Goal: Task Accomplishment & Management: Manage account settings

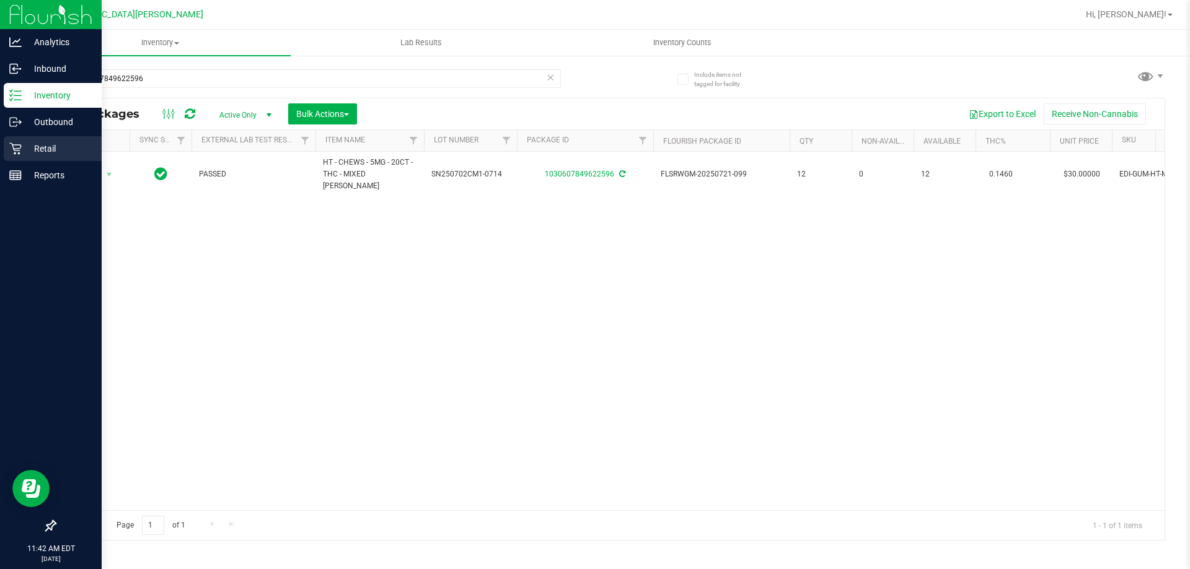
click at [34, 157] on div "Retail" at bounding box center [53, 148] width 98 height 25
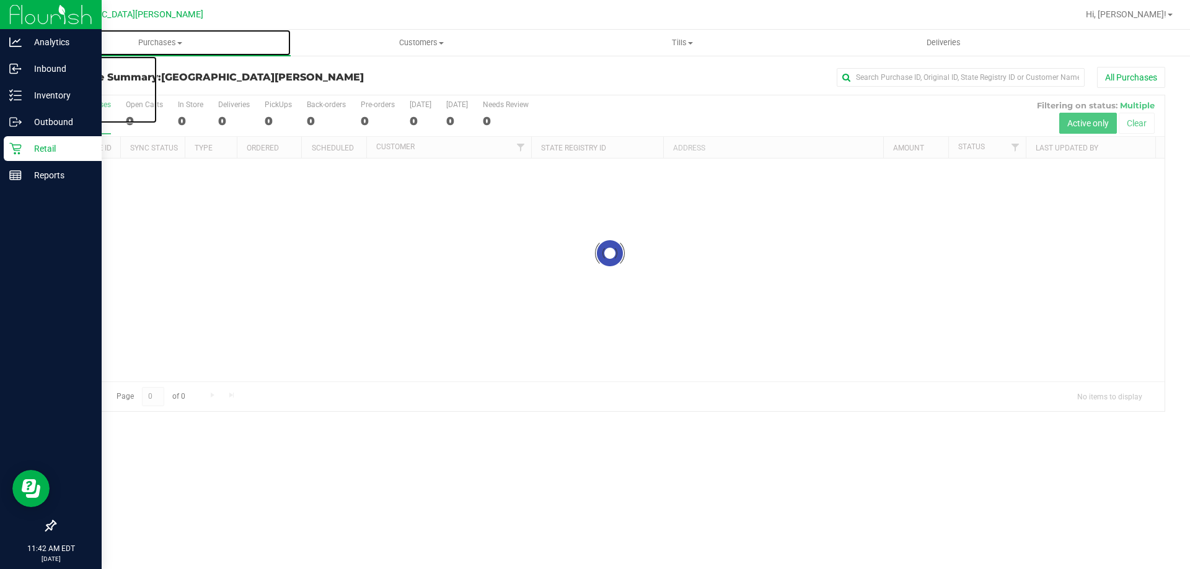
click at [164, 38] on span "Purchases" at bounding box center [160, 42] width 261 height 11
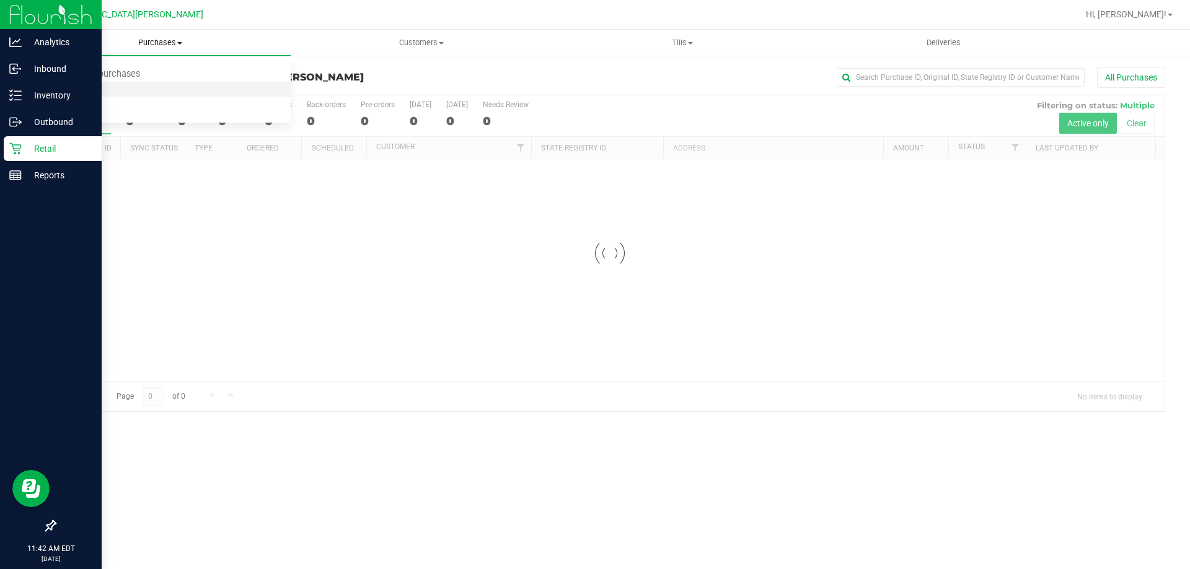
click at [99, 90] on span "Fulfillment" at bounding box center [68, 89] width 77 height 11
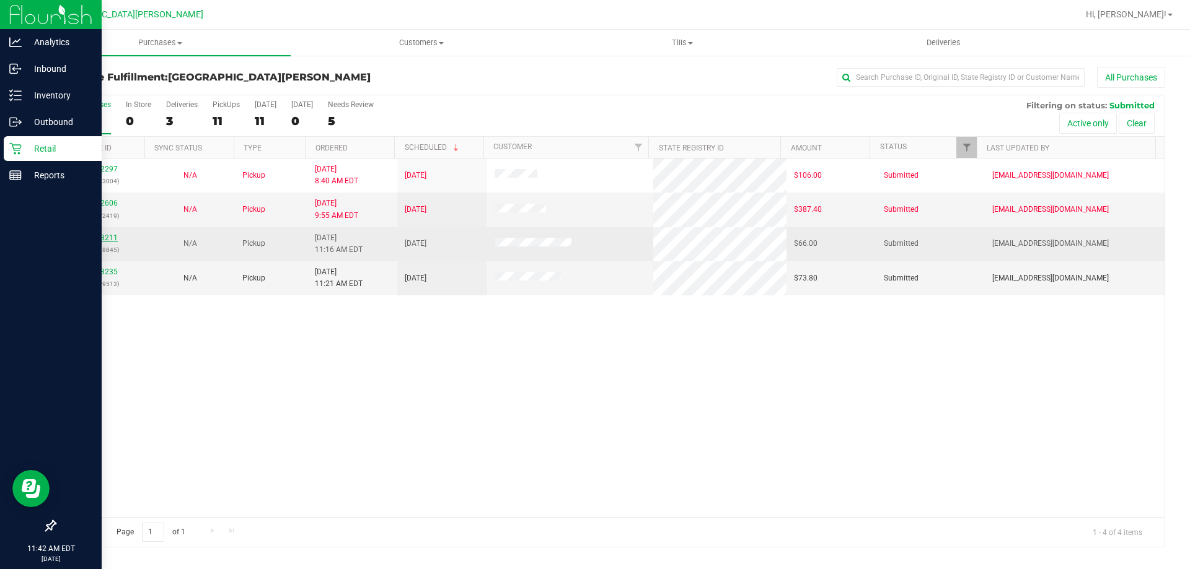
click at [99, 237] on link "11993211" at bounding box center [100, 238] width 35 height 9
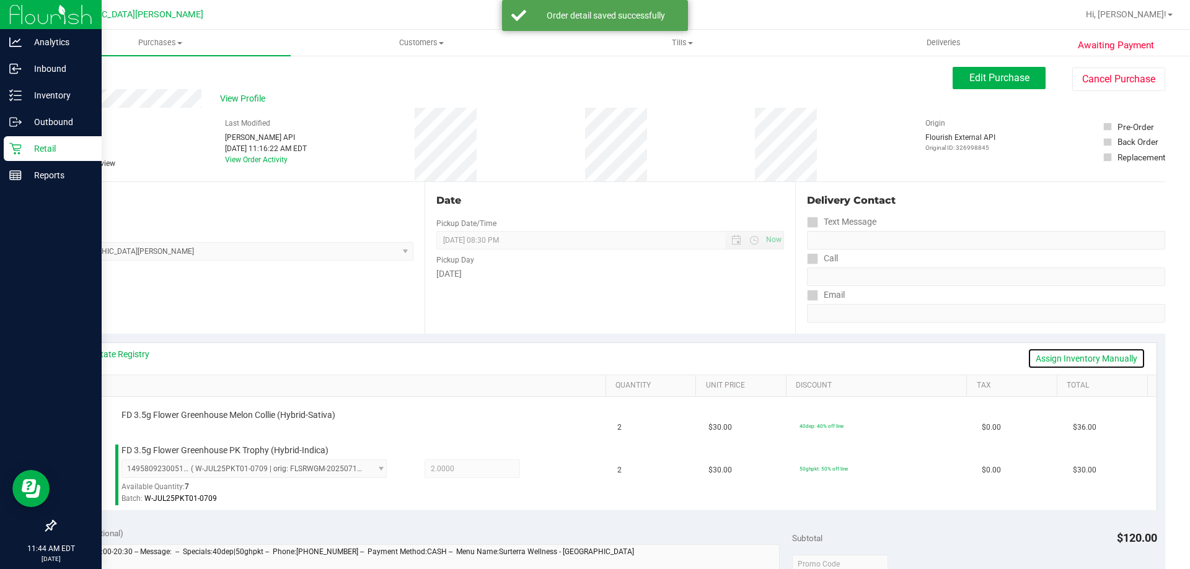
click at [1052, 356] on link "Assign Inventory Manually" at bounding box center [1086, 358] width 118 height 21
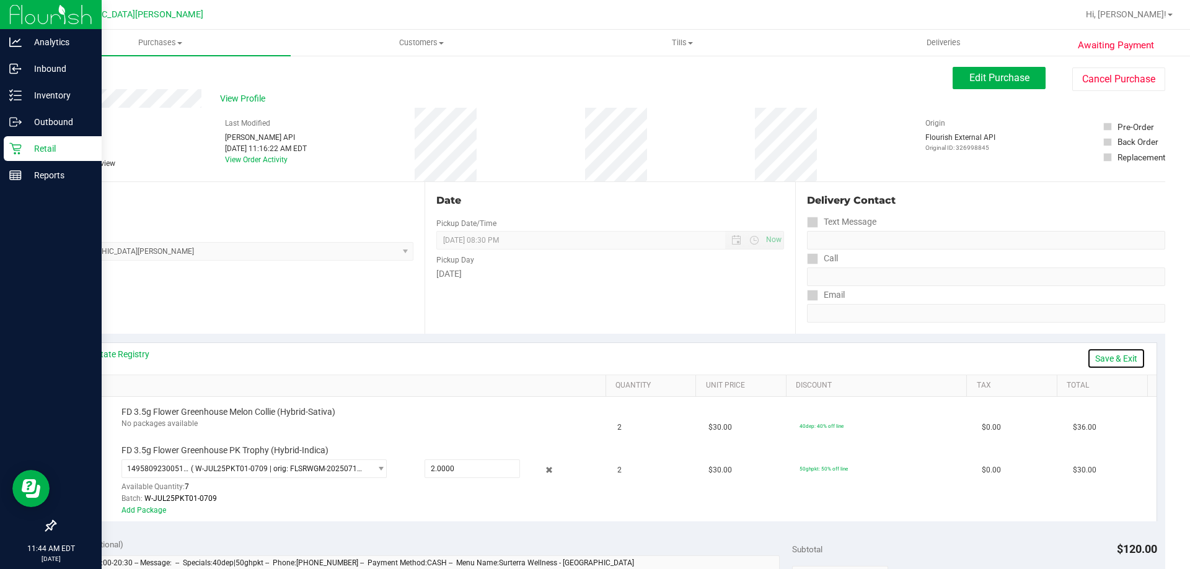
click at [1115, 360] on link "Save & Exit" at bounding box center [1116, 358] width 58 height 21
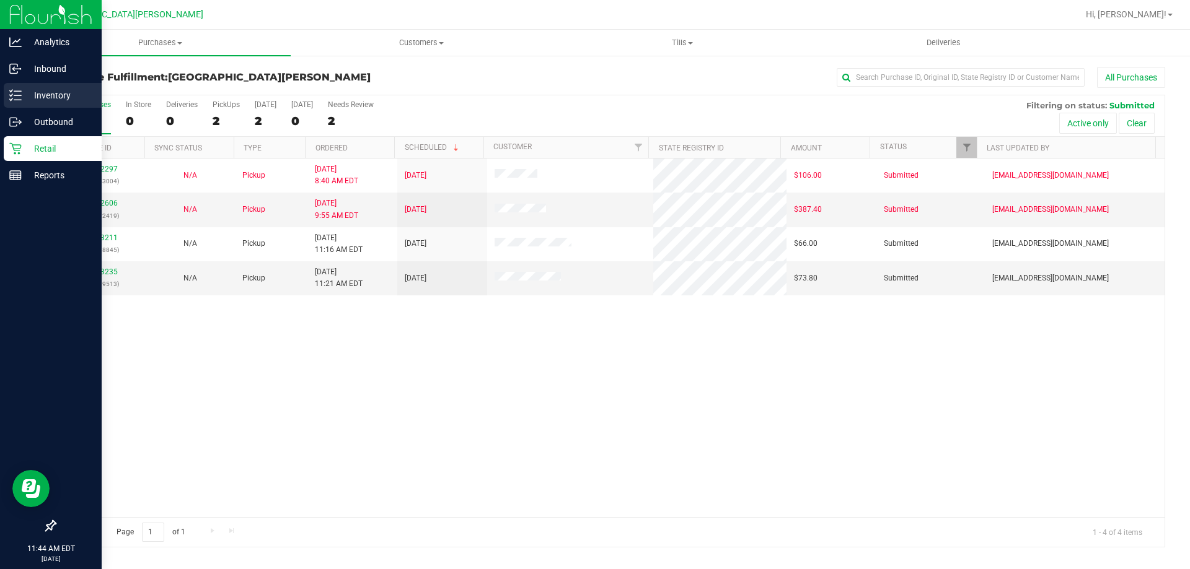
click at [30, 90] on p "Inventory" at bounding box center [59, 95] width 74 height 15
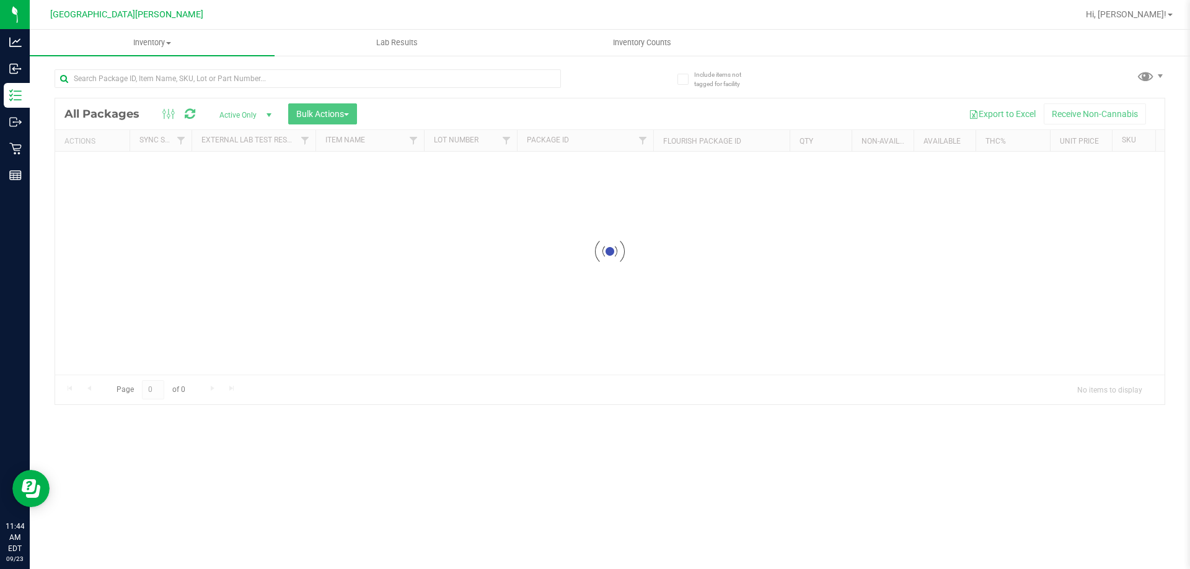
click at [116, 64] on div at bounding box center [332, 78] width 555 height 40
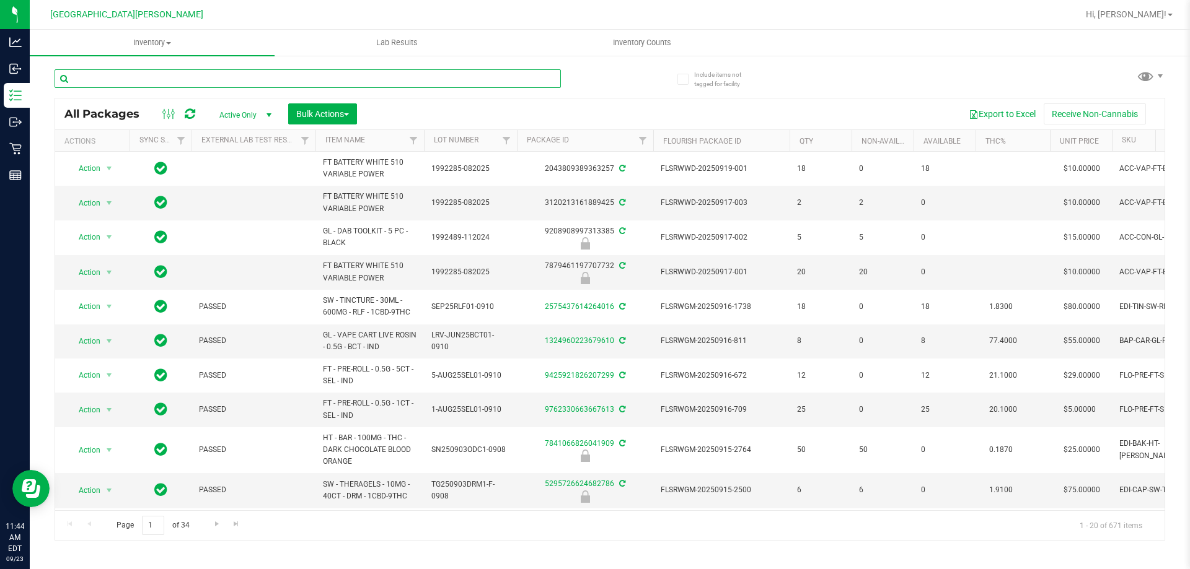
click at [118, 76] on input "text" at bounding box center [308, 78] width 506 height 19
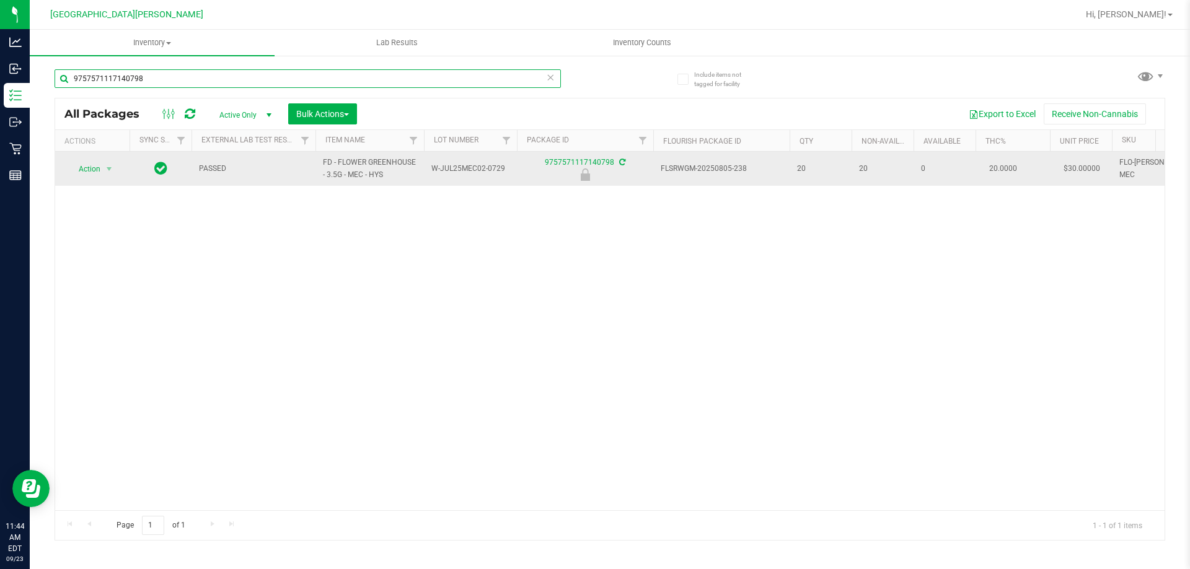
type input "9757571117140798"
click at [59, 178] on td "Action Action Edit attributes Global inventory Locate package Package audit log…" at bounding box center [92, 169] width 74 height 34
click at [97, 167] on span "Action" at bounding box center [84, 168] width 33 height 17
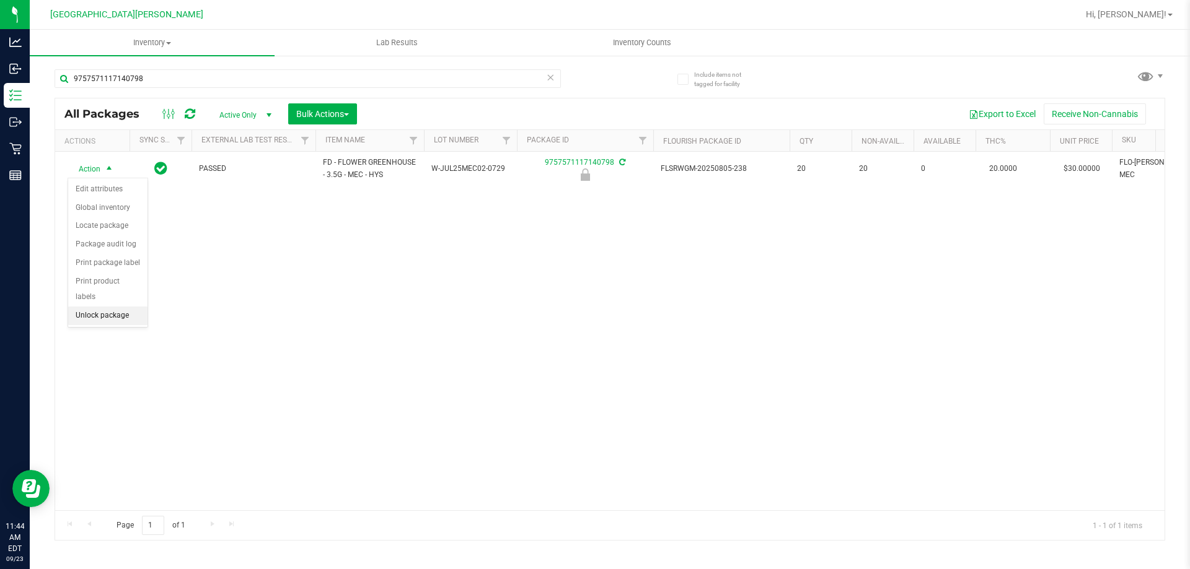
click at [100, 307] on li "Unlock package" at bounding box center [107, 316] width 79 height 19
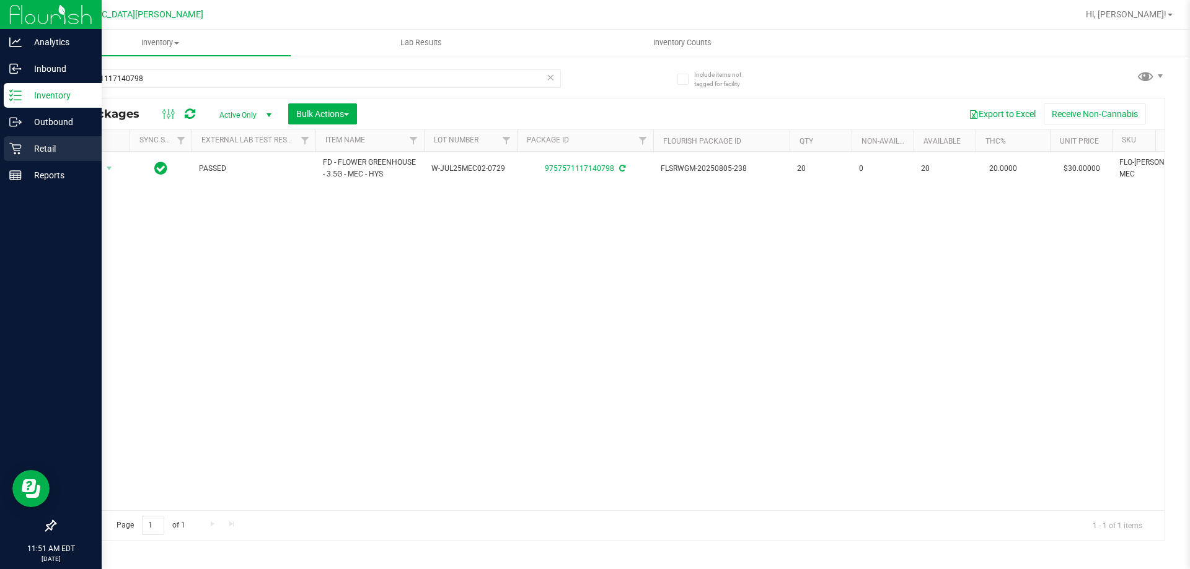
click at [17, 147] on icon at bounding box center [15, 149] width 12 height 12
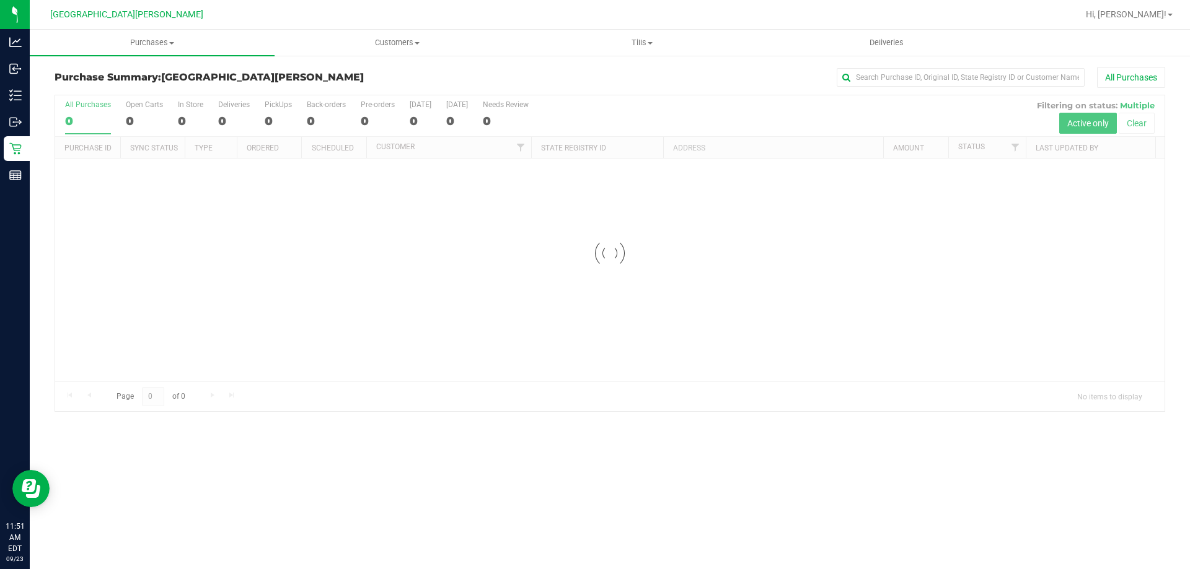
click at [141, 115] on div at bounding box center [609, 253] width 1109 height 316
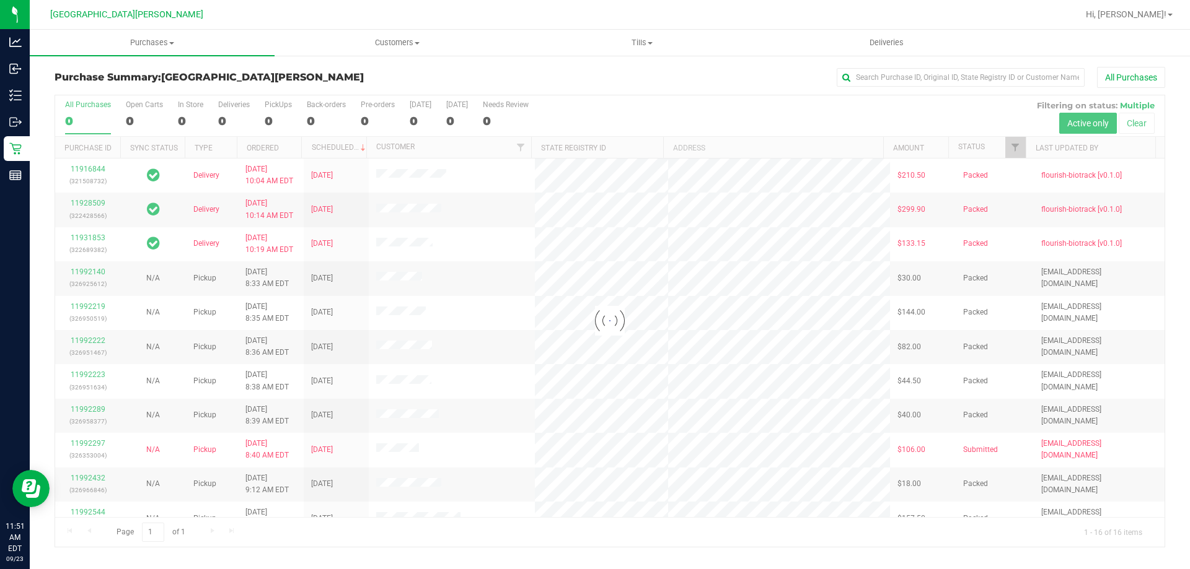
click at [133, 117] on div at bounding box center [609, 321] width 1109 height 452
click at [131, 112] on div at bounding box center [609, 321] width 1109 height 452
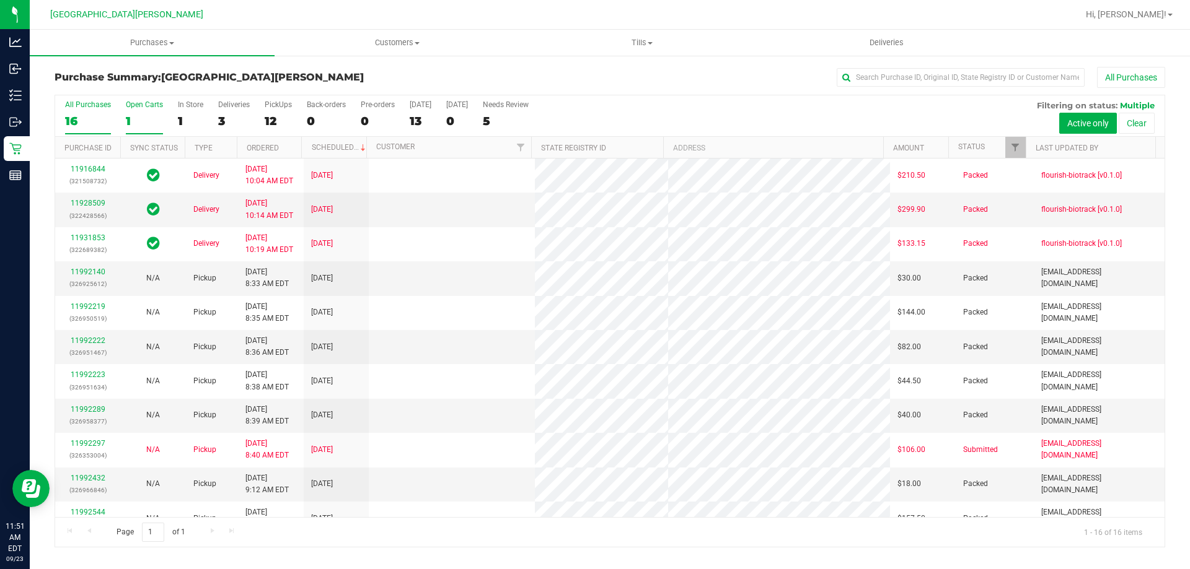
click at [136, 110] on label "Open Carts 1" at bounding box center [144, 117] width 37 height 34
click at [0, 0] on input "Open Carts 1" at bounding box center [0, 0] width 0 height 0
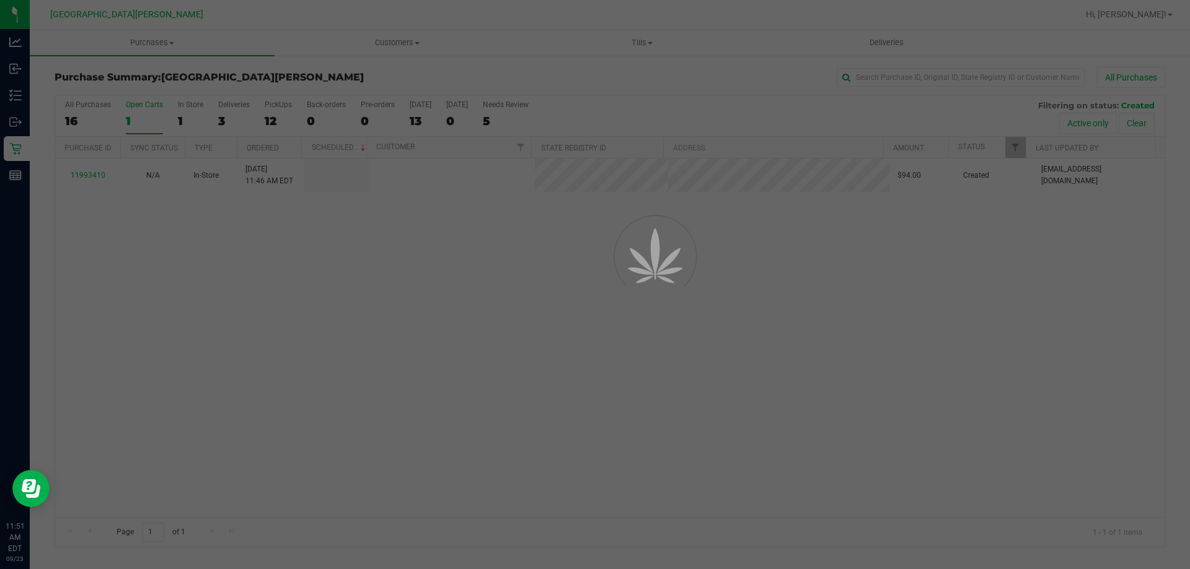
click at [133, 104] on div "Open Carts" at bounding box center [144, 104] width 37 height 9
click at [0, 0] on input "Open Carts 1" at bounding box center [0, 0] width 0 height 0
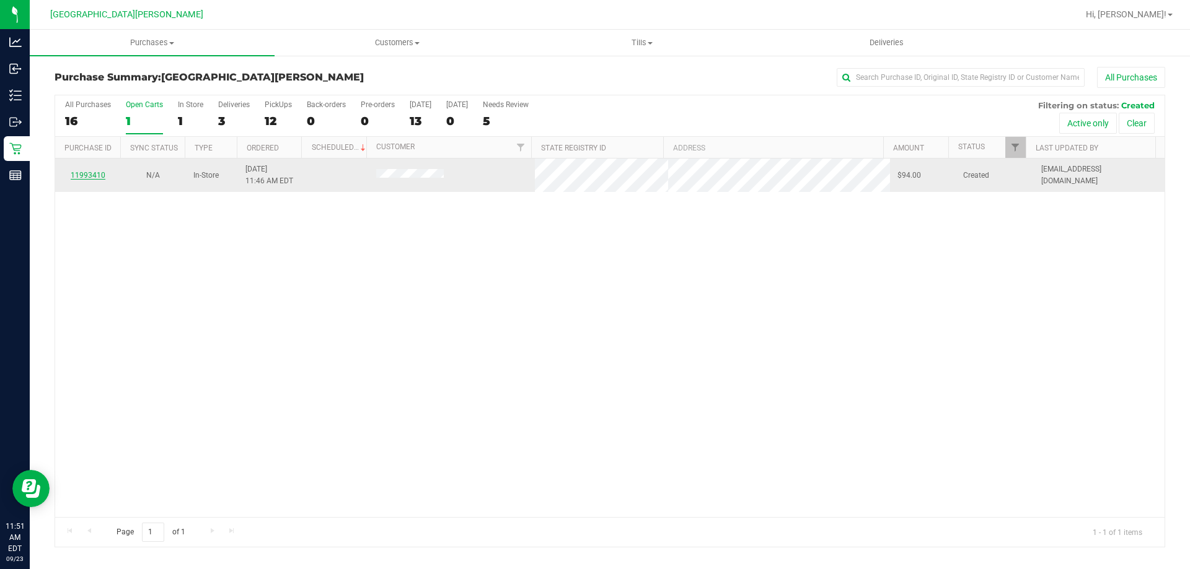
click at [90, 177] on link "11993410" at bounding box center [88, 175] width 35 height 9
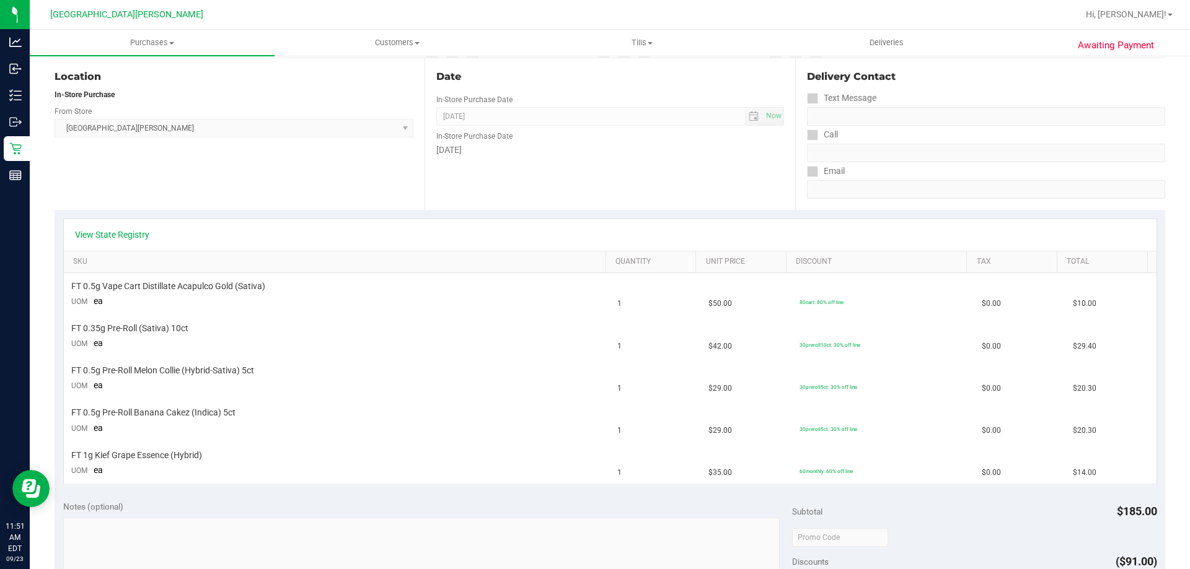
scroll to position [173, 0]
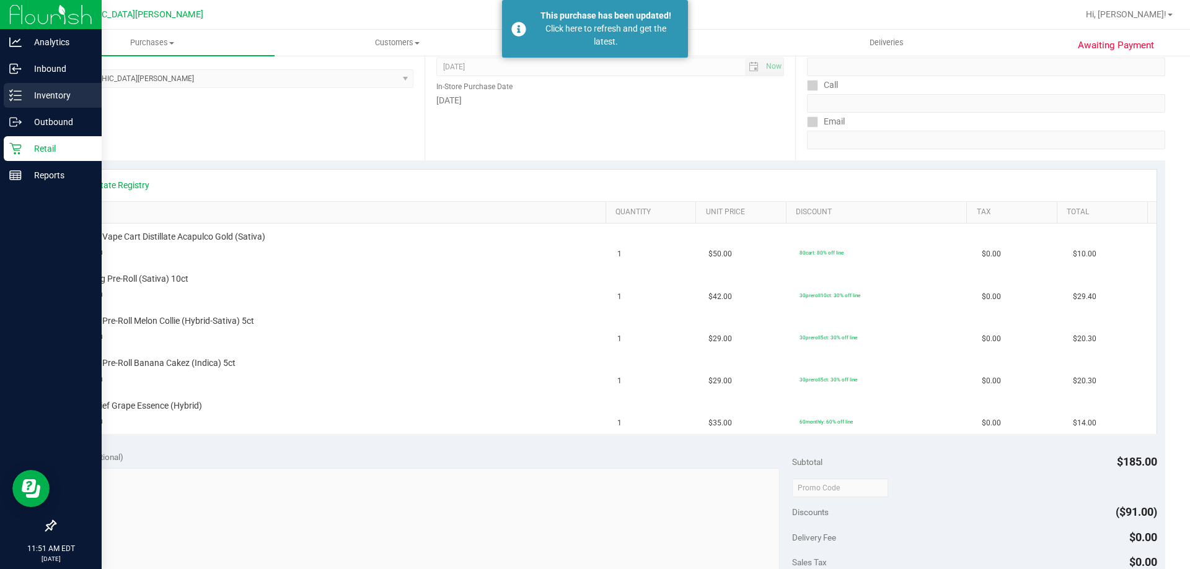
click at [37, 92] on p "Inventory" at bounding box center [59, 95] width 74 height 15
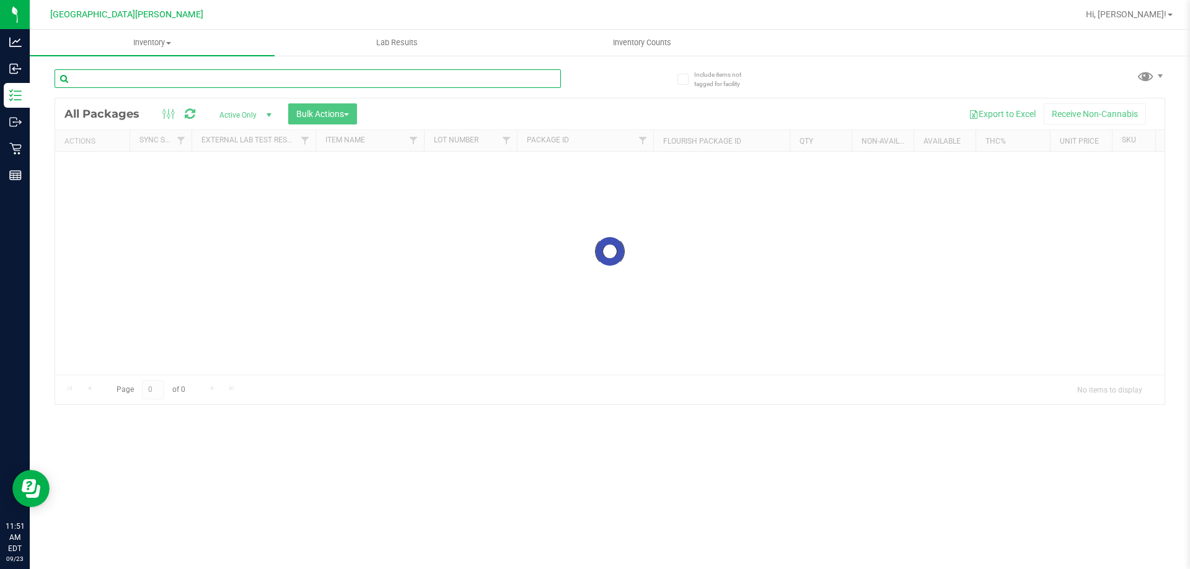
click at [135, 72] on input "text" at bounding box center [308, 78] width 506 height 19
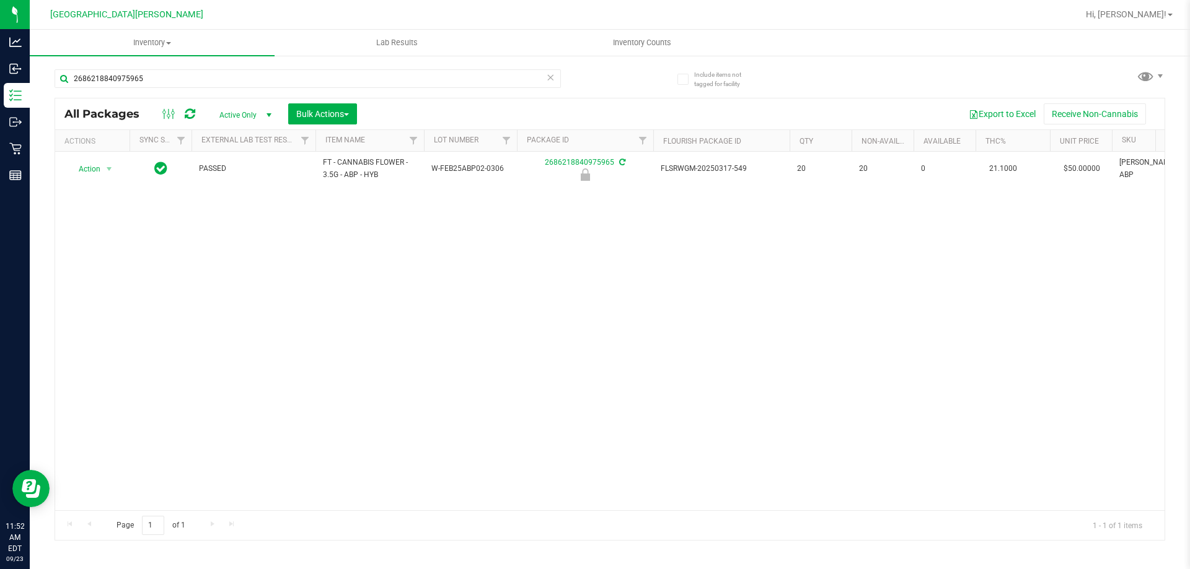
click at [335, 175] on span "FT - CANNABIS FLOWER - 3.5G - ABP - HYB" at bounding box center [370, 169] width 94 height 24
click at [222, 85] on input "2686218840975965" at bounding box center [308, 78] width 506 height 19
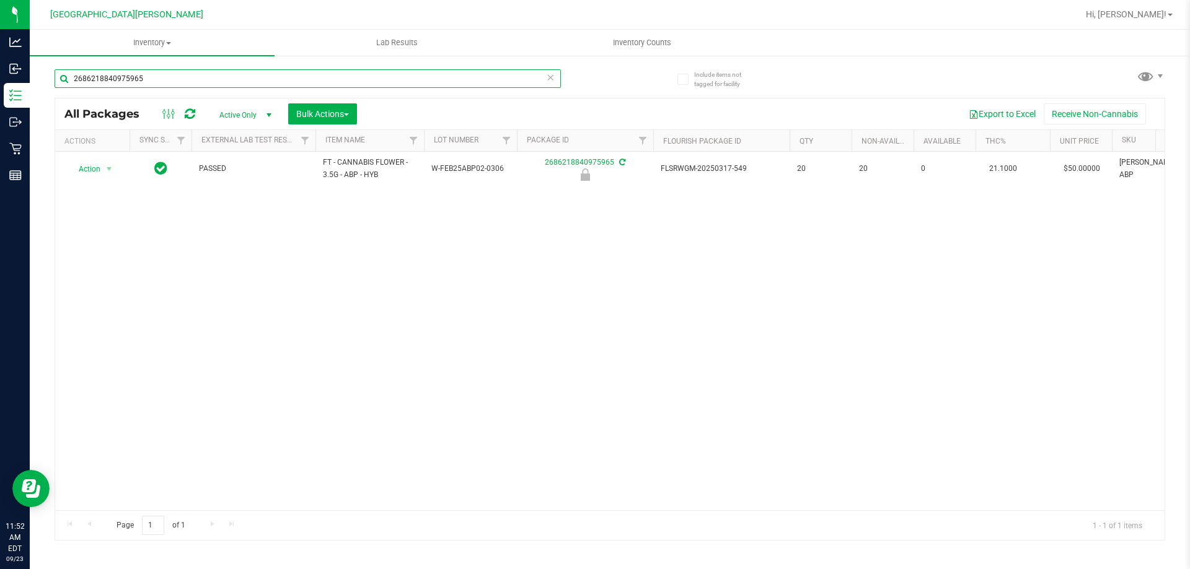
click at [222, 85] on input "2686218840975965" at bounding box center [308, 78] width 506 height 19
paste input "FT - CANNABIS FLOWER - 3.5G - ABP - HYB"
type input "FT - CANNABIS FLOWER - 3.5G - ABP - HYB"
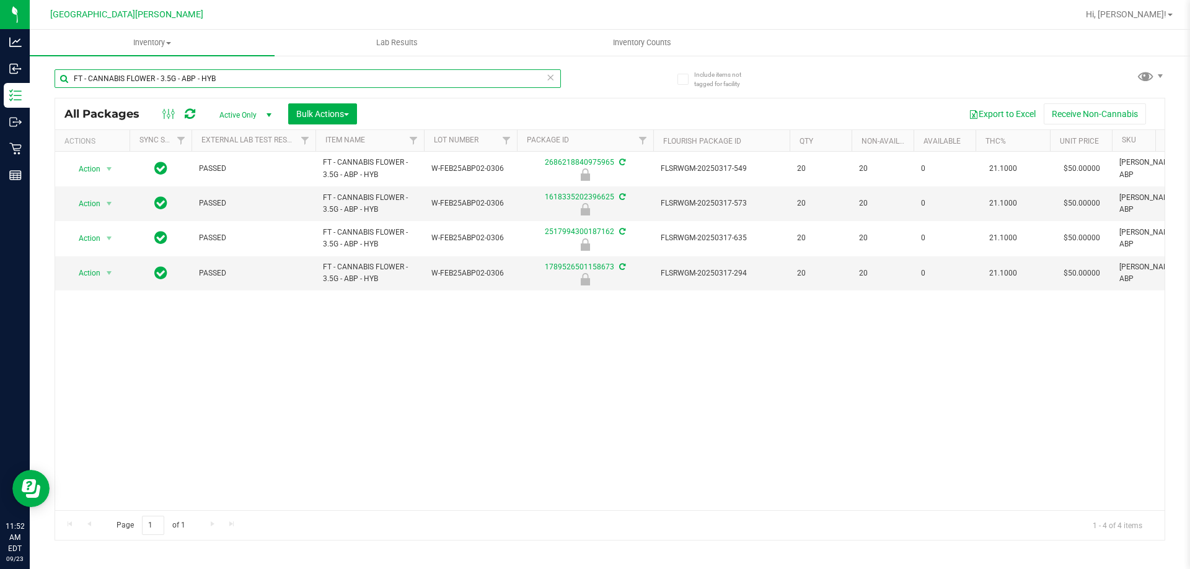
click at [247, 79] on input "FT - CANNABIS FLOWER - 3.5G - ABP - HYB" at bounding box center [308, 78] width 506 height 19
type input "2686218840975965"
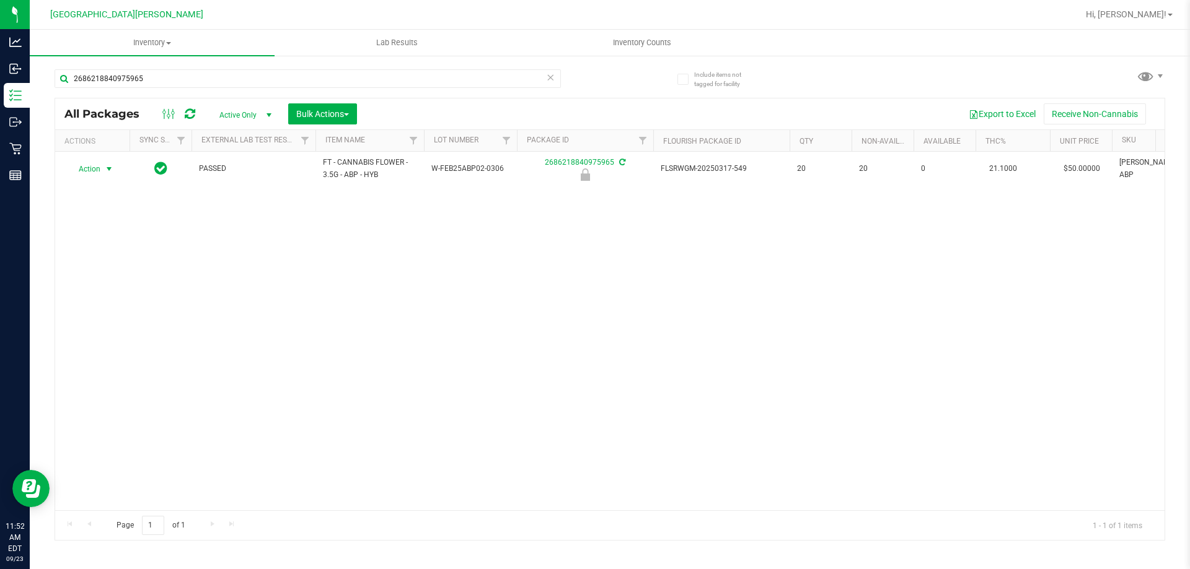
click at [106, 170] on span "select" at bounding box center [109, 169] width 10 height 10
click at [116, 307] on li "Unlock package" at bounding box center [107, 316] width 79 height 19
click at [164, 80] on input "2686218840975965" at bounding box center [308, 78] width 506 height 19
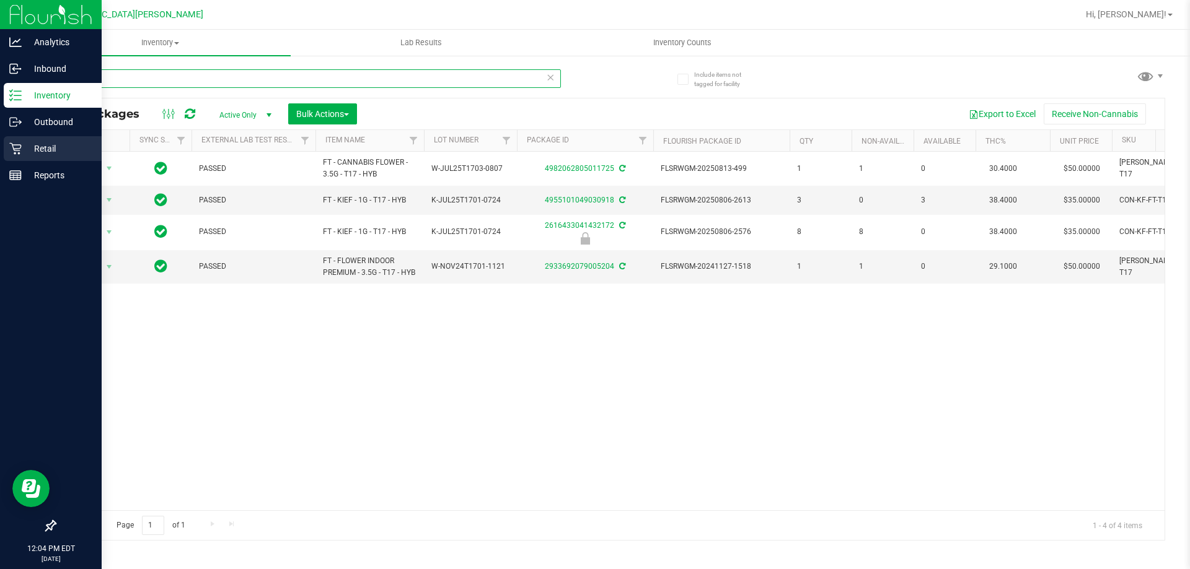
type input "gasp"
click at [22, 152] on p "Retail" at bounding box center [59, 148] width 74 height 15
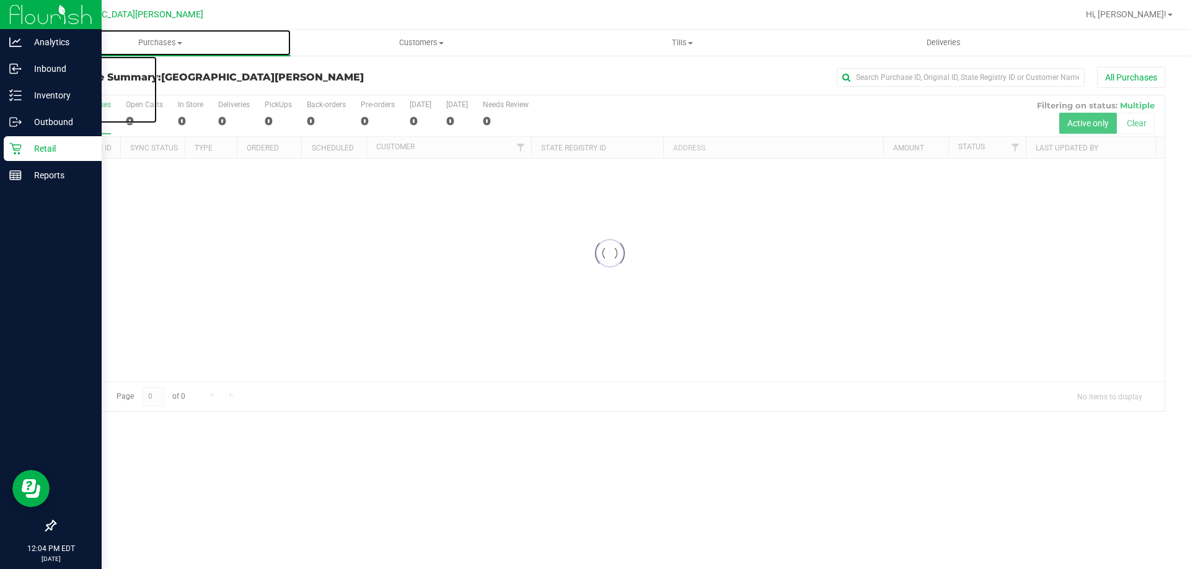
click at [171, 42] on span "Purchases" at bounding box center [160, 42] width 261 height 11
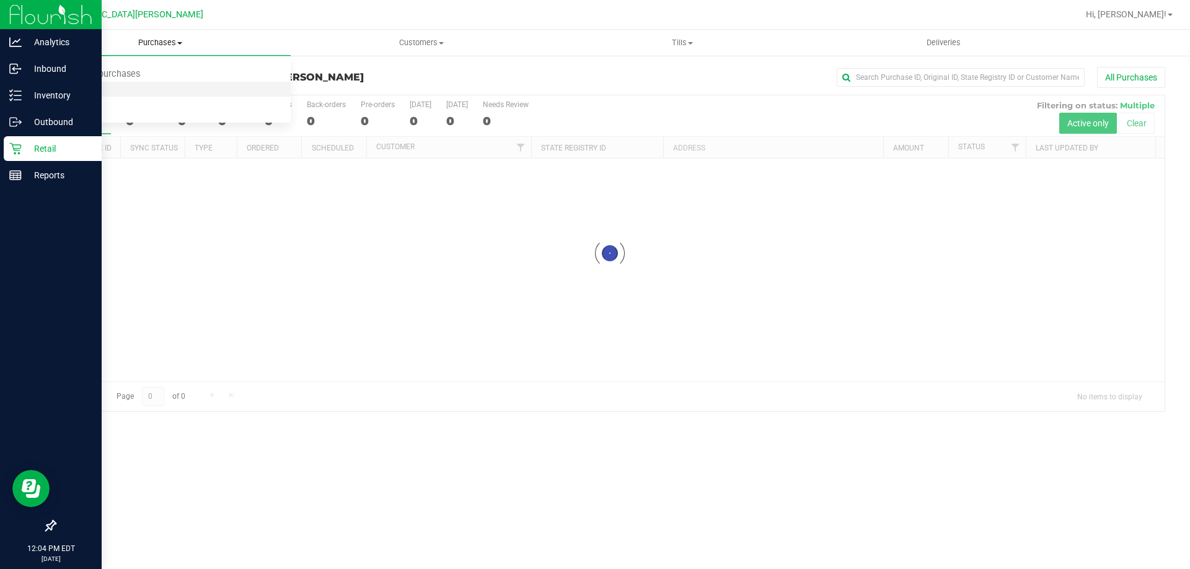
click at [84, 91] on span "Fulfillment" at bounding box center [68, 89] width 77 height 11
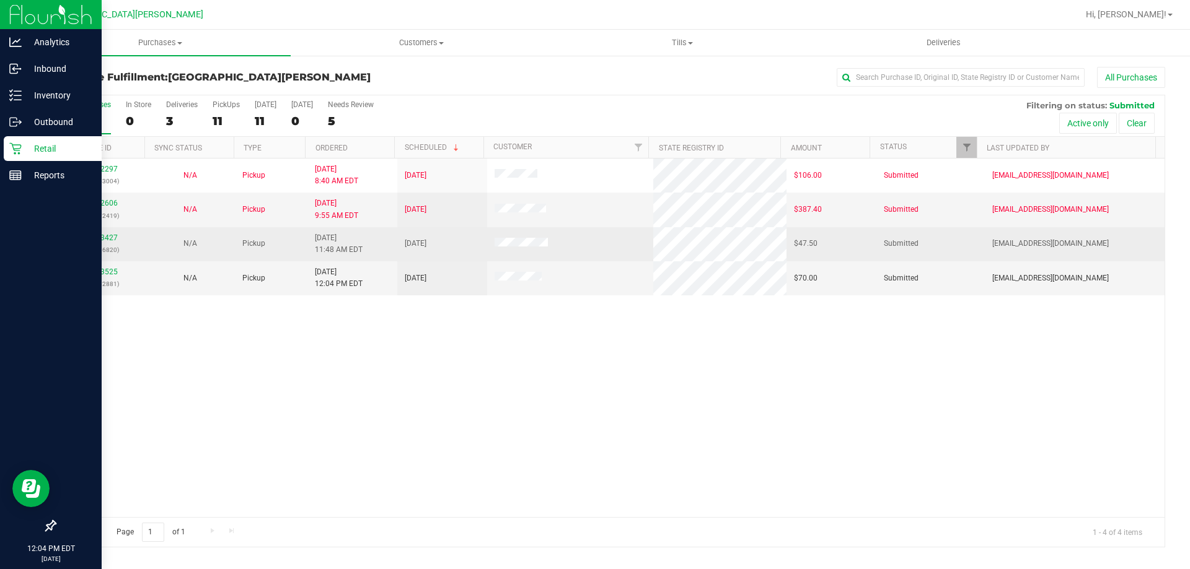
click at [96, 231] on td "11993427 (327006820)" at bounding box center [100, 244] width 90 height 34
click at [97, 239] on link "11993427" at bounding box center [100, 238] width 35 height 9
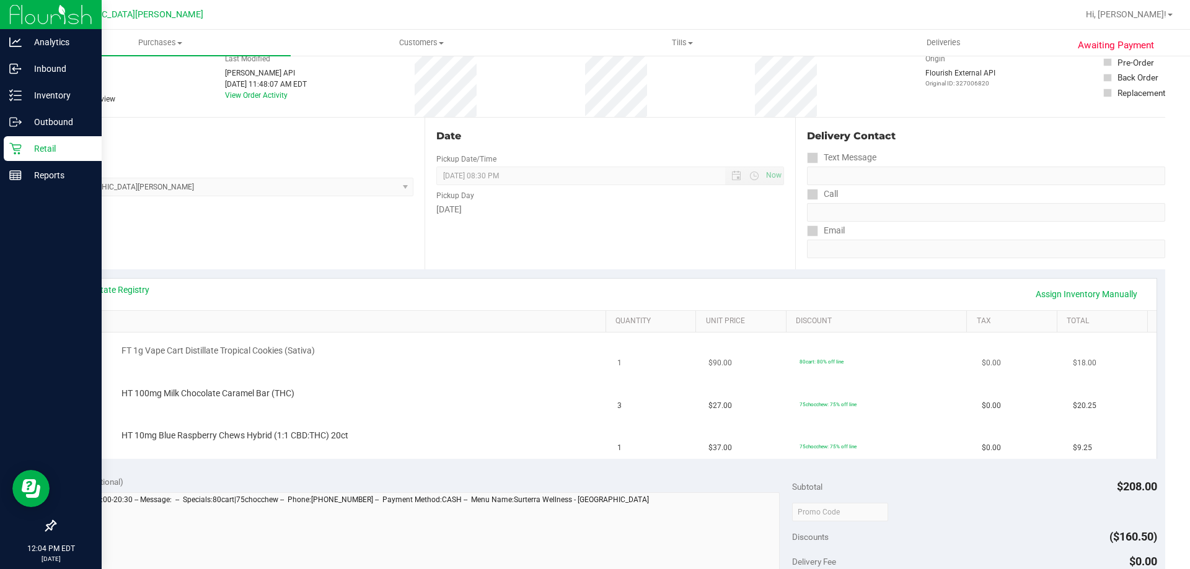
scroll to position [186, 0]
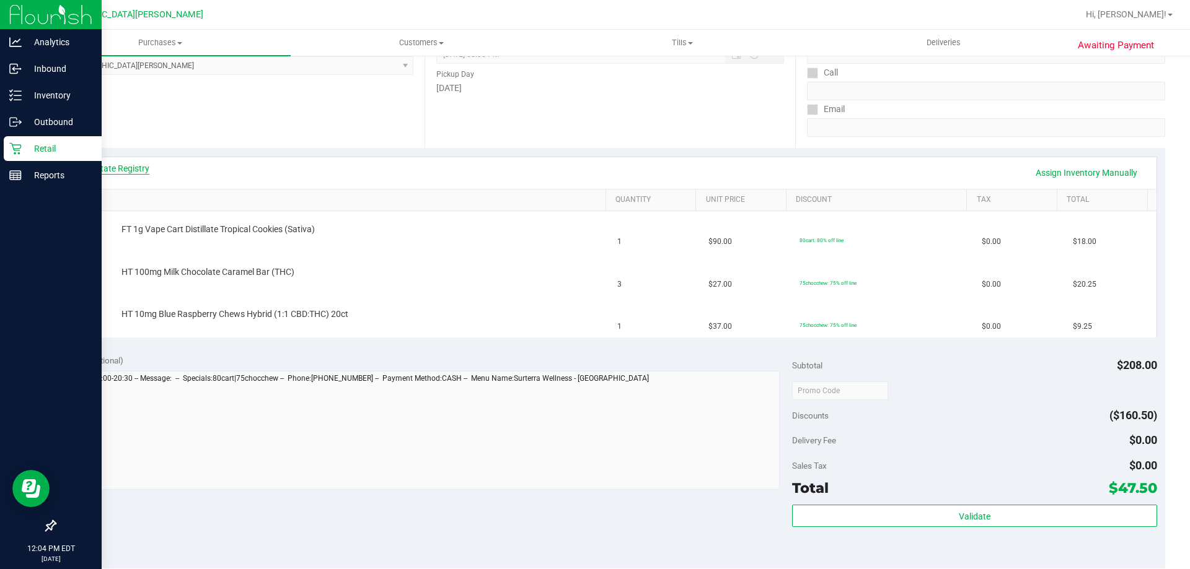
click at [100, 163] on link "View State Registry" at bounding box center [112, 168] width 74 height 12
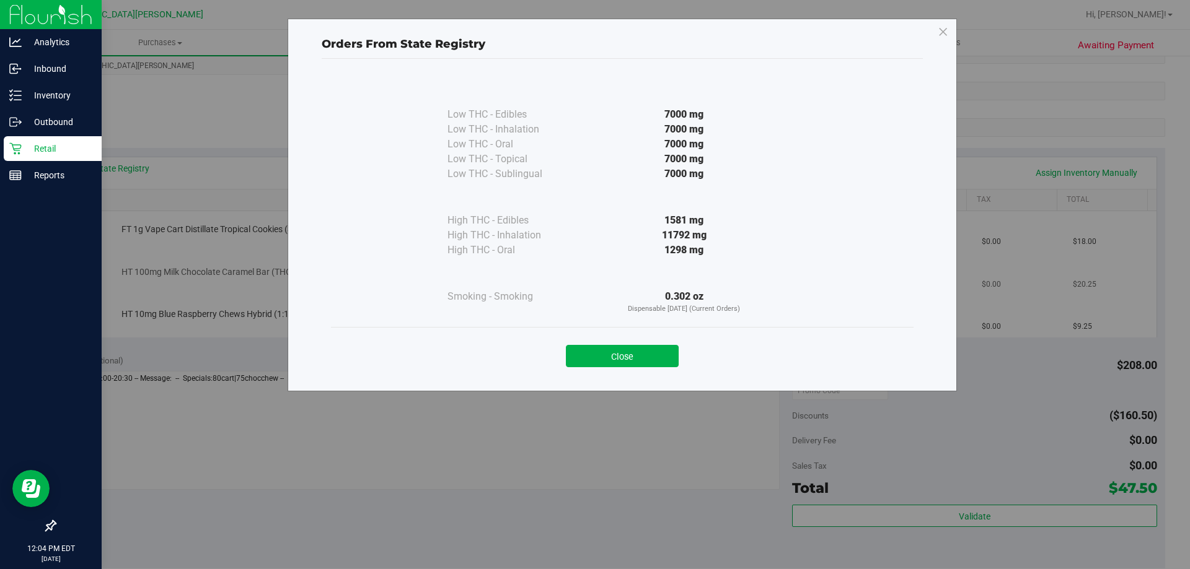
drag, startPoint x: 625, startPoint y: 349, endPoint x: 522, endPoint y: 262, distance: 135.0
click at [624, 349] on button "Close" at bounding box center [622, 356] width 113 height 22
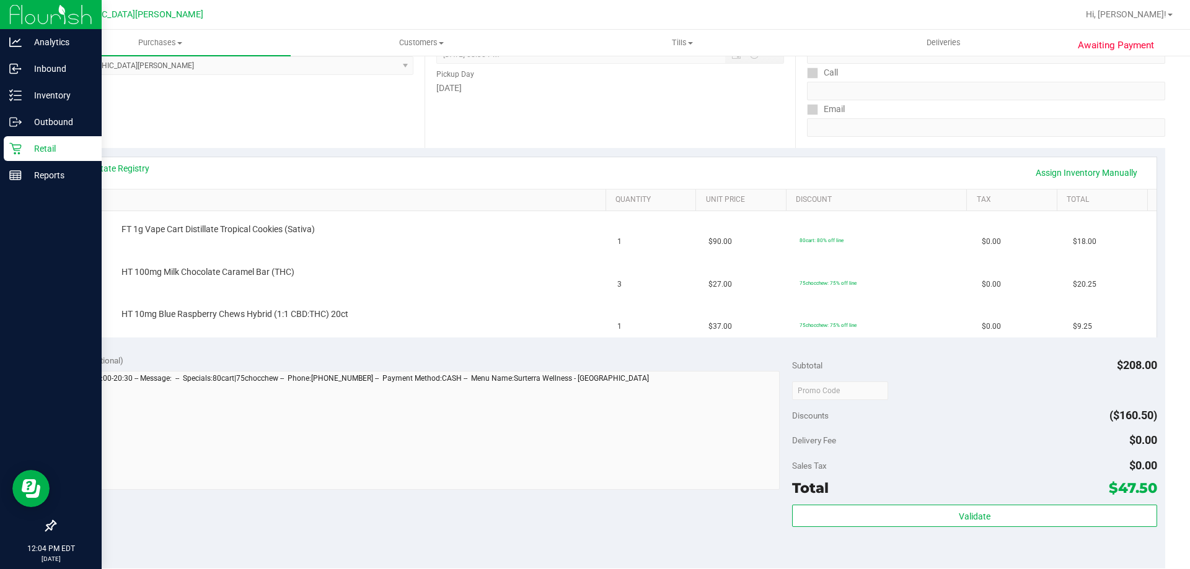
click at [489, 151] on div "View State Registry Assign Inventory Manually SKU Quantity Unit Price Discount …" at bounding box center [610, 247] width 1110 height 198
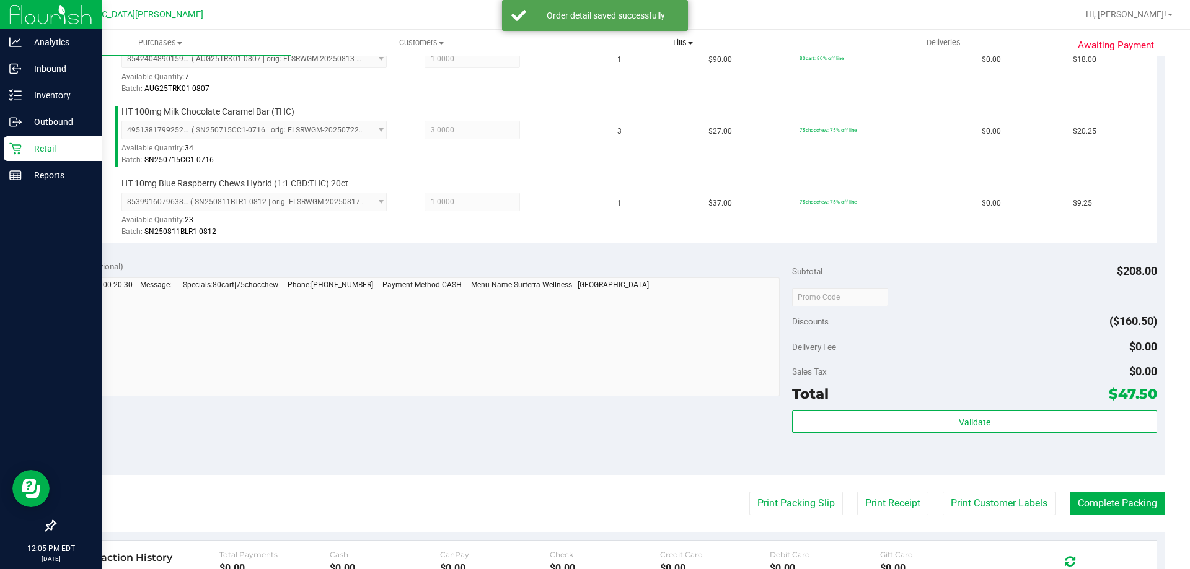
scroll to position [558, 0]
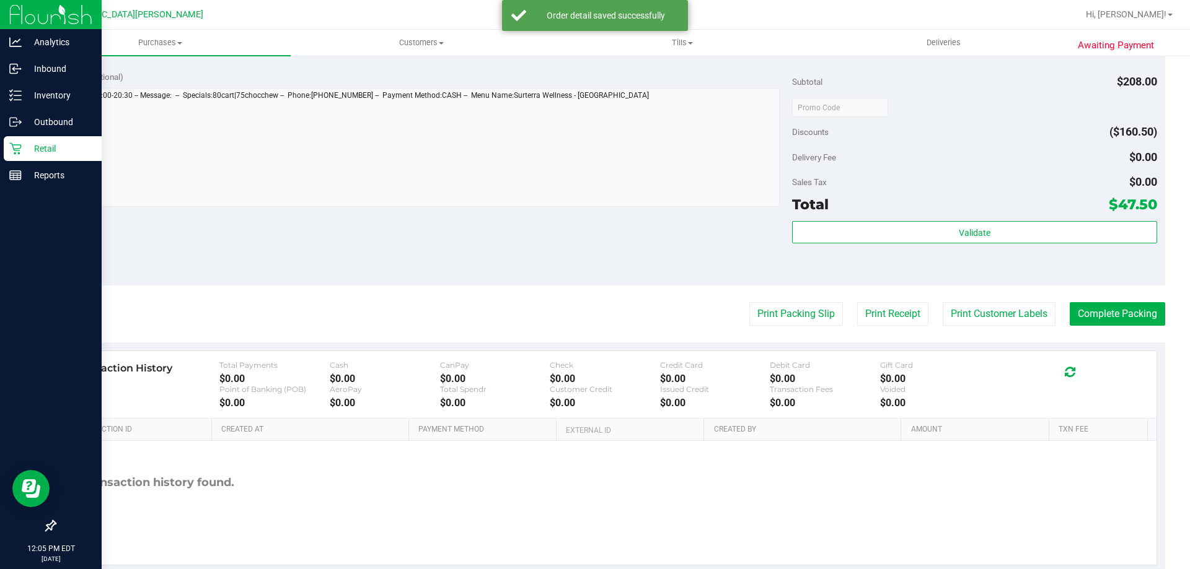
click at [963, 206] on div "Total $47.50" at bounding box center [974, 204] width 364 height 22
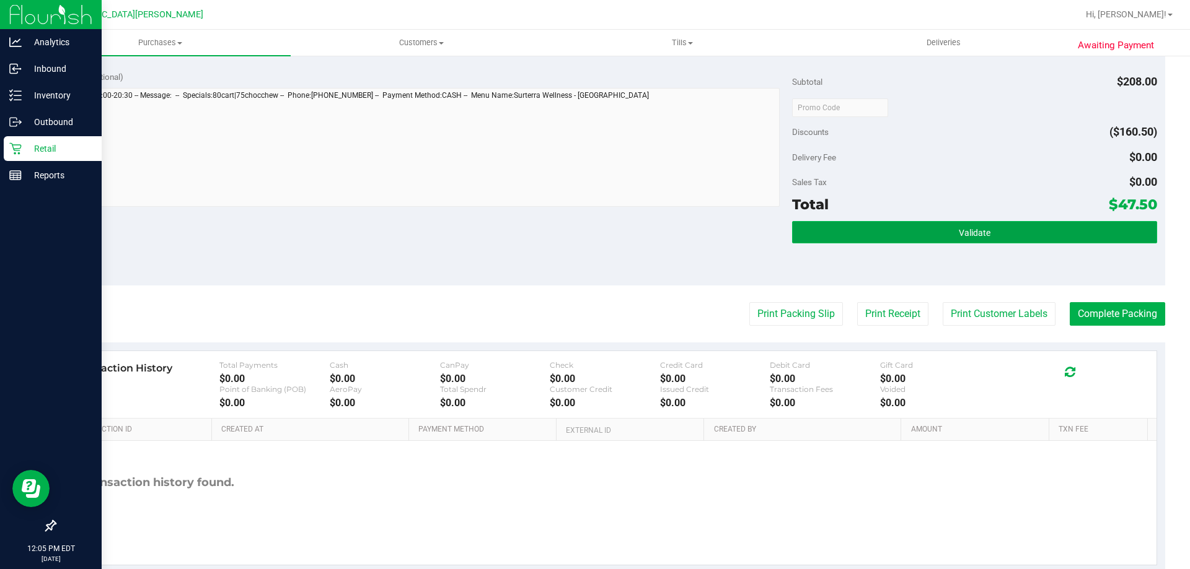
click at [946, 232] on button "Validate" at bounding box center [974, 232] width 364 height 22
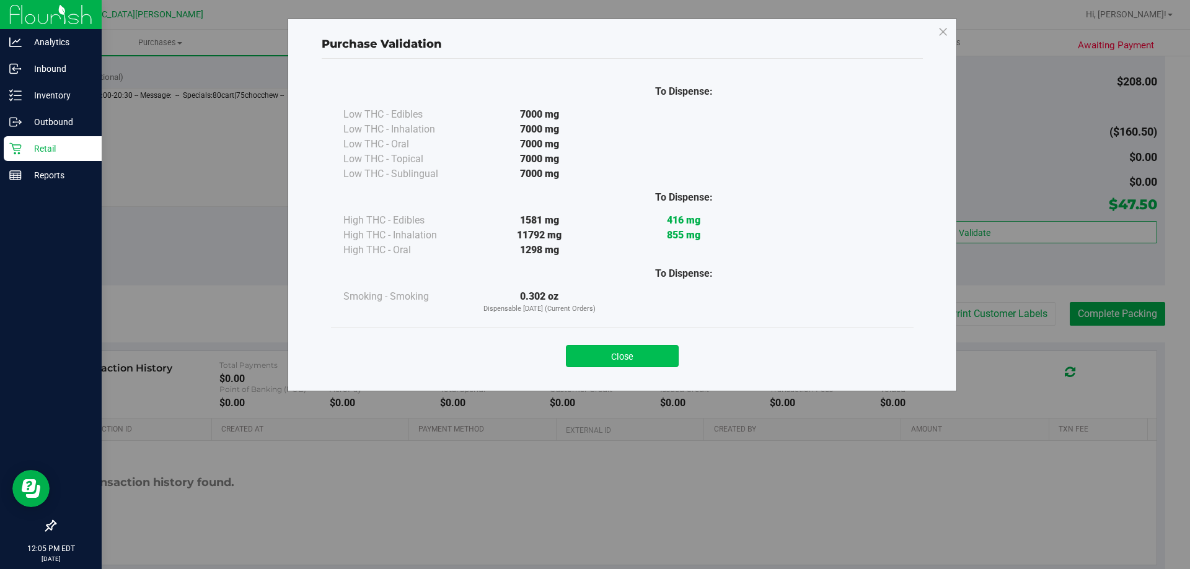
click at [610, 362] on button "Close" at bounding box center [622, 356] width 113 height 22
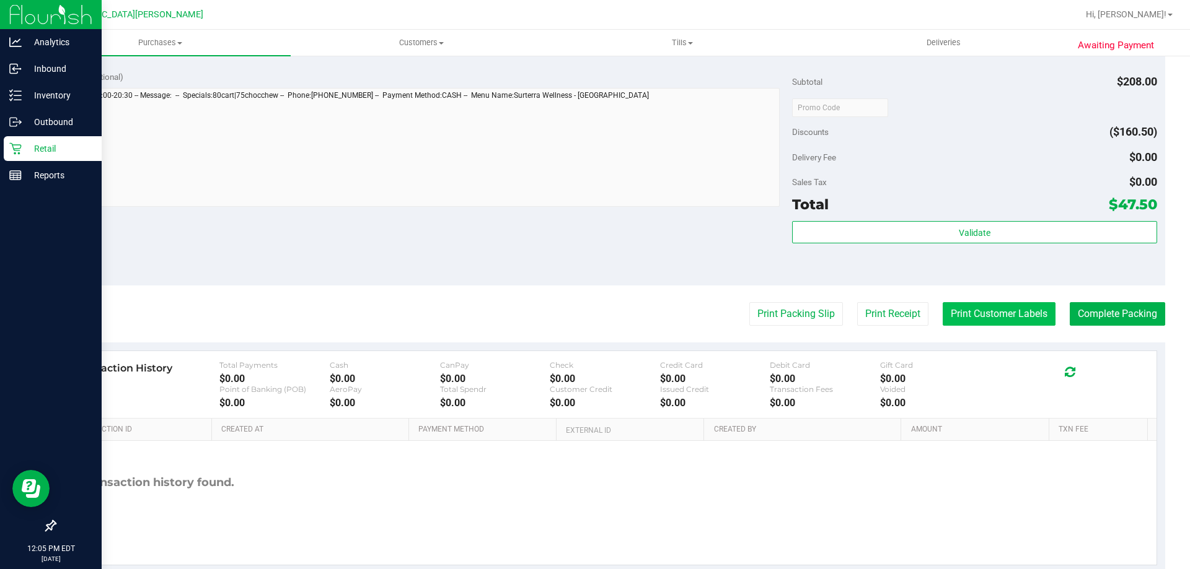
click at [981, 309] on button "Print Customer Labels" at bounding box center [998, 314] width 113 height 24
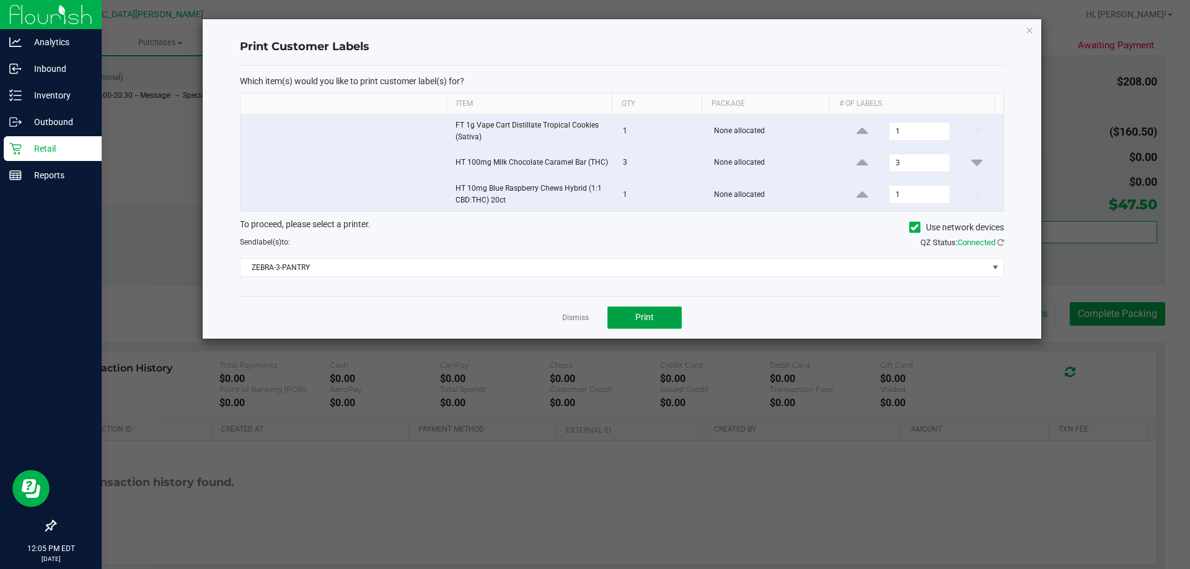
click at [638, 325] on button "Print" at bounding box center [644, 318] width 74 height 22
click at [579, 316] on link "Dismiss" at bounding box center [575, 318] width 27 height 11
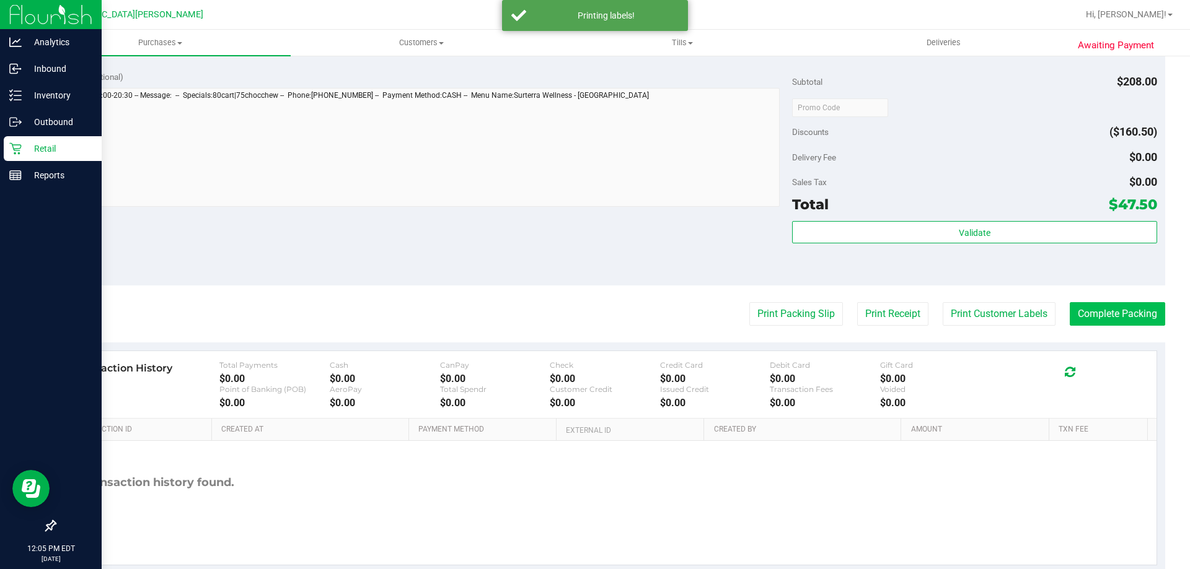
drag, startPoint x: 564, startPoint y: 274, endPoint x: 1154, endPoint y: 310, distance: 590.9
click at [566, 274] on div "Notes (optional) Subtotal $208.00 Discounts ($160.50) Delivery Fee $0.00 Sales …" at bounding box center [610, 174] width 1110 height 223
click at [1121, 311] on button "Complete Packing" at bounding box center [1116, 314] width 95 height 24
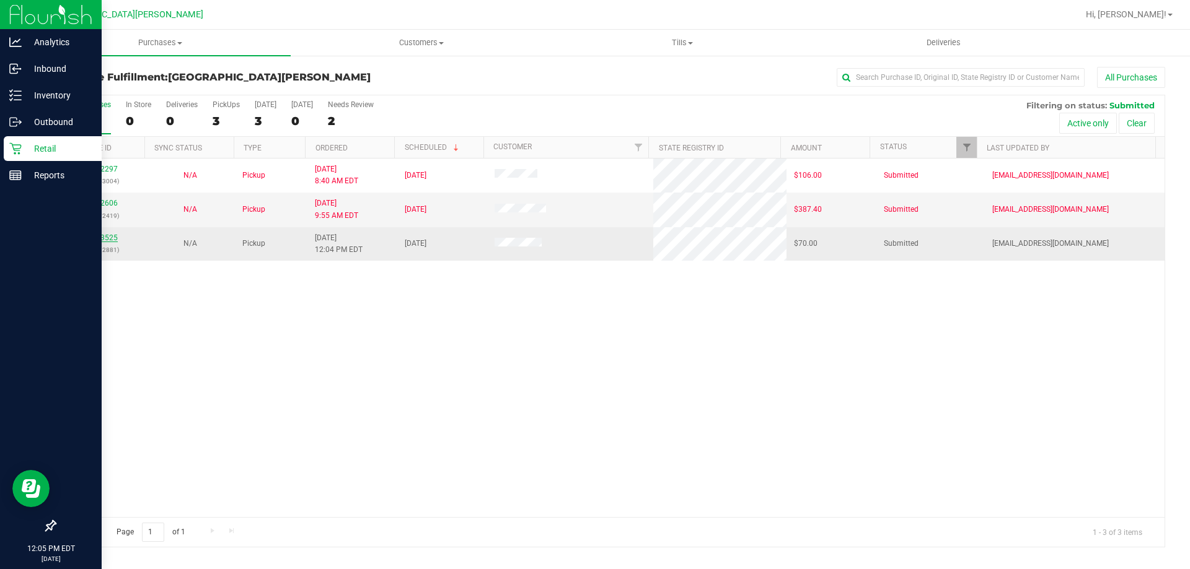
click at [107, 234] on link "11993525" at bounding box center [100, 238] width 35 height 9
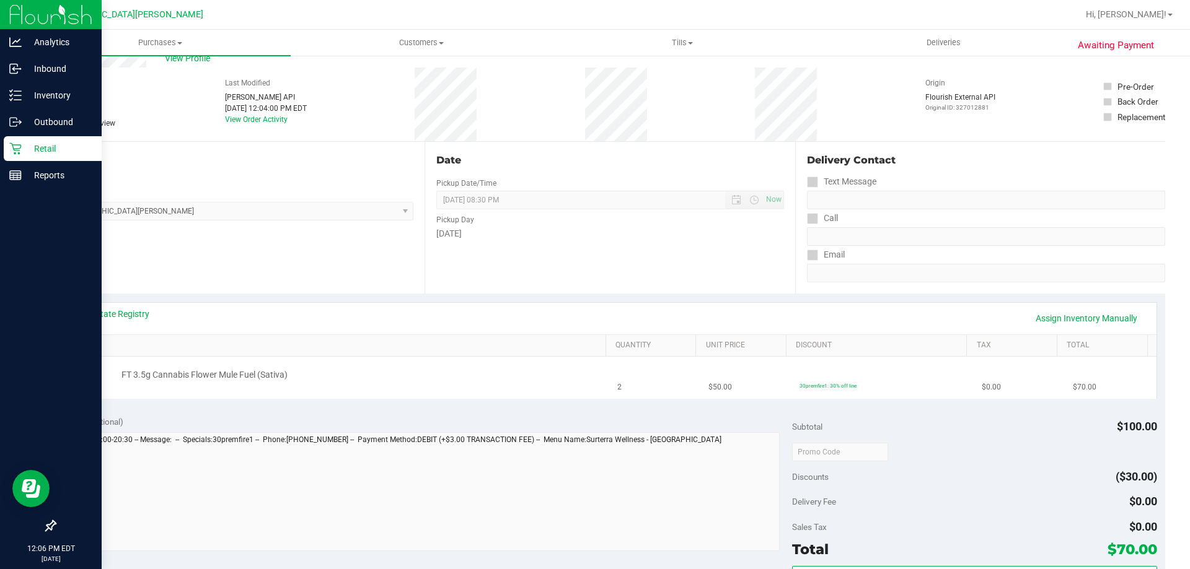
scroll to position [62, 0]
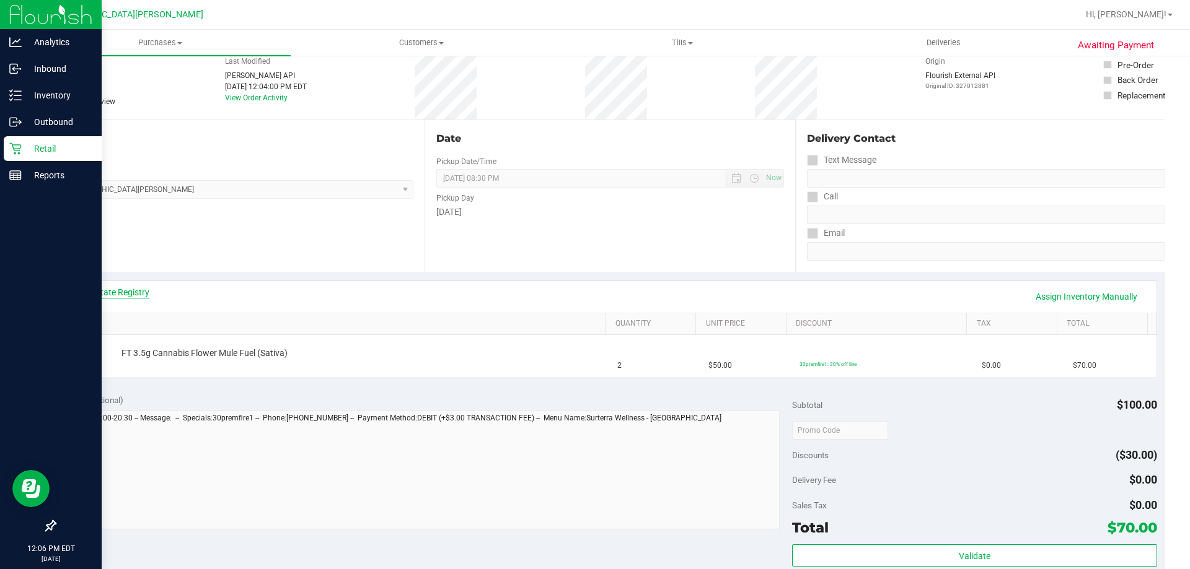
click at [128, 297] on link "View State Registry" at bounding box center [112, 292] width 74 height 12
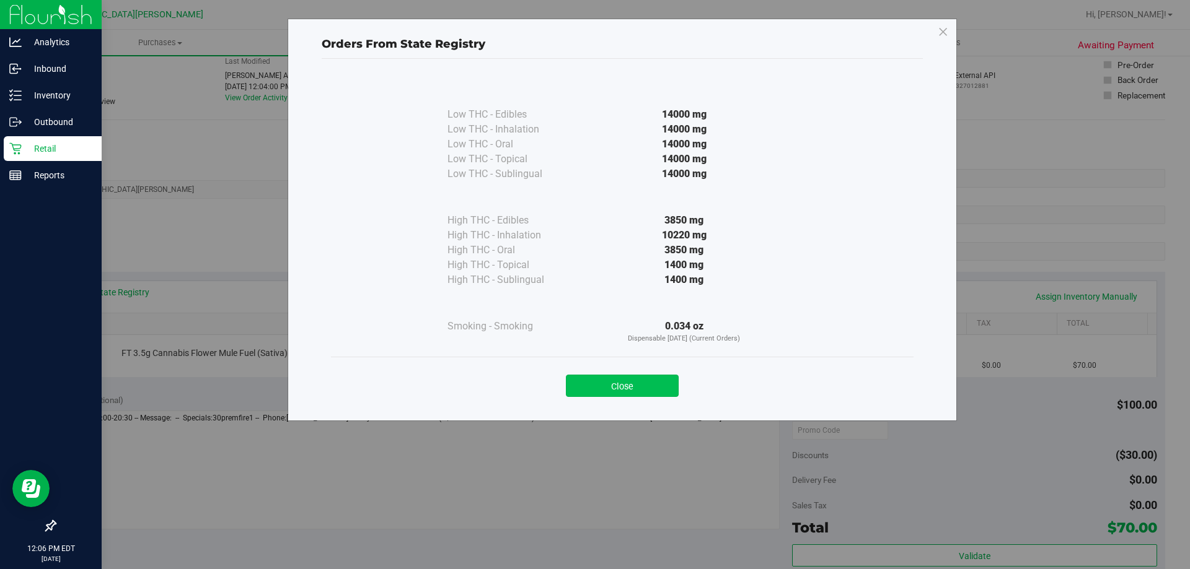
click at [629, 387] on button "Close" at bounding box center [622, 386] width 113 height 22
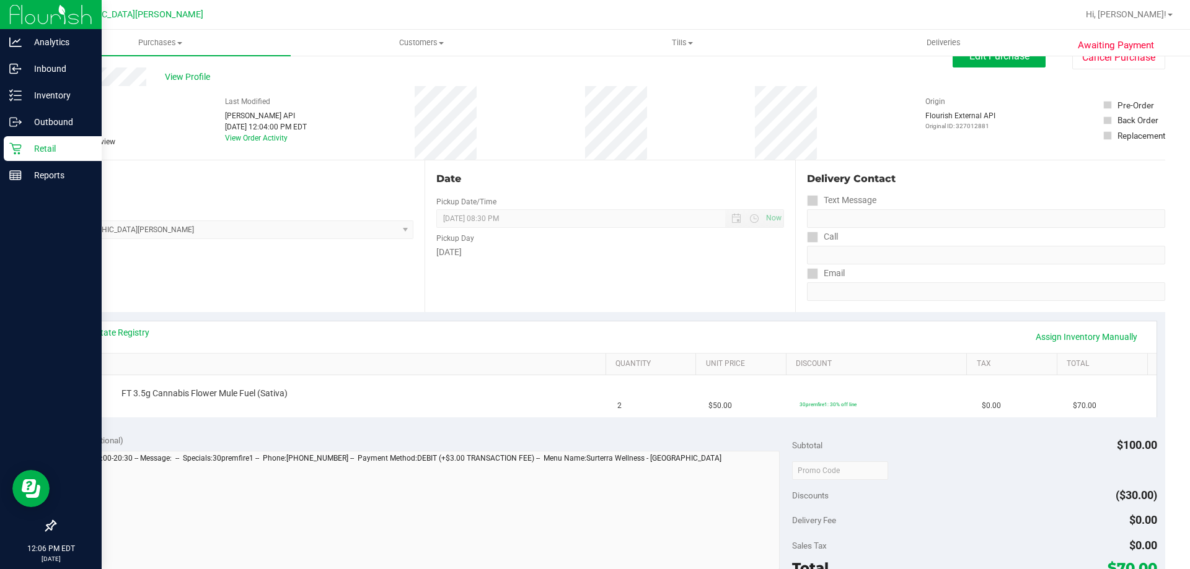
scroll to position [0, 0]
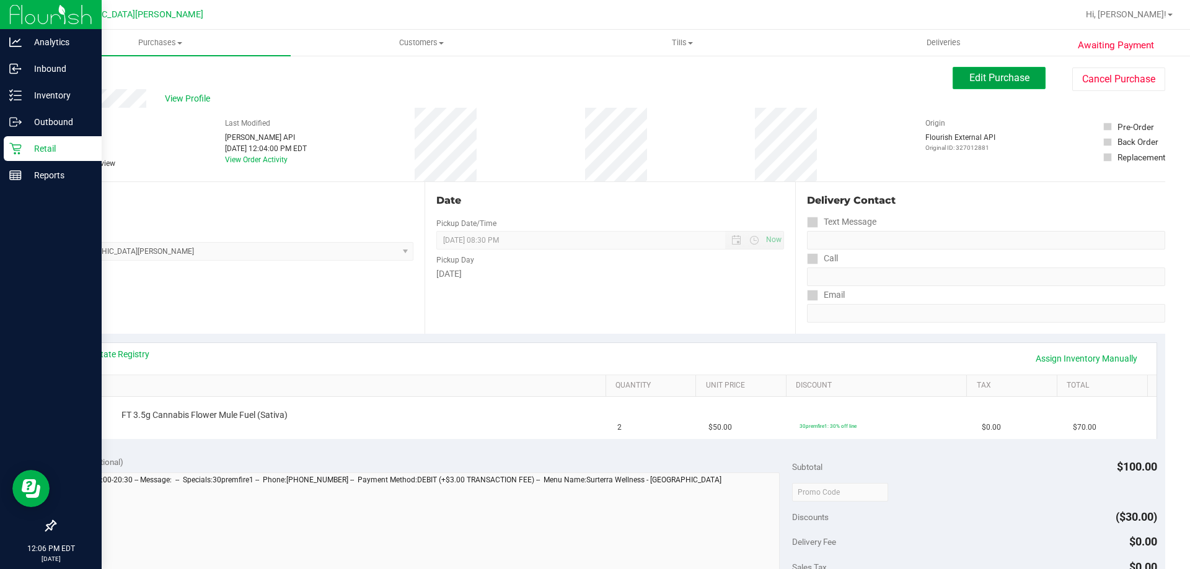
click at [980, 81] on span "Edit Purchase" at bounding box center [999, 78] width 60 height 12
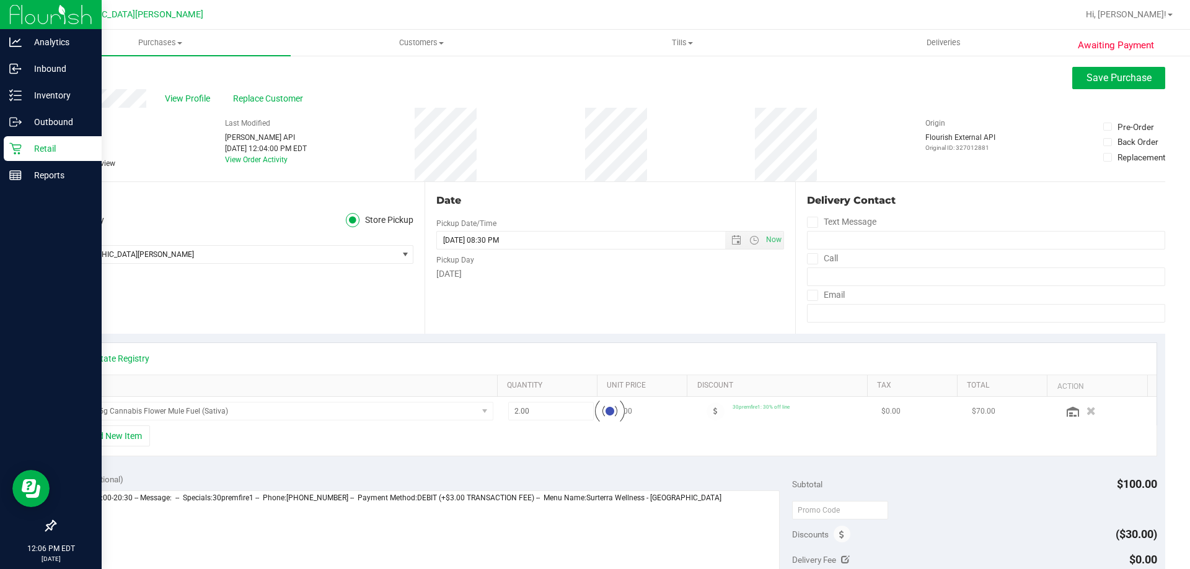
click at [55, 167] on span at bounding box center [60, 163] width 11 height 11
click at [0, 0] on input "Needs review" at bounding box center [0, 0] width 0 height 0
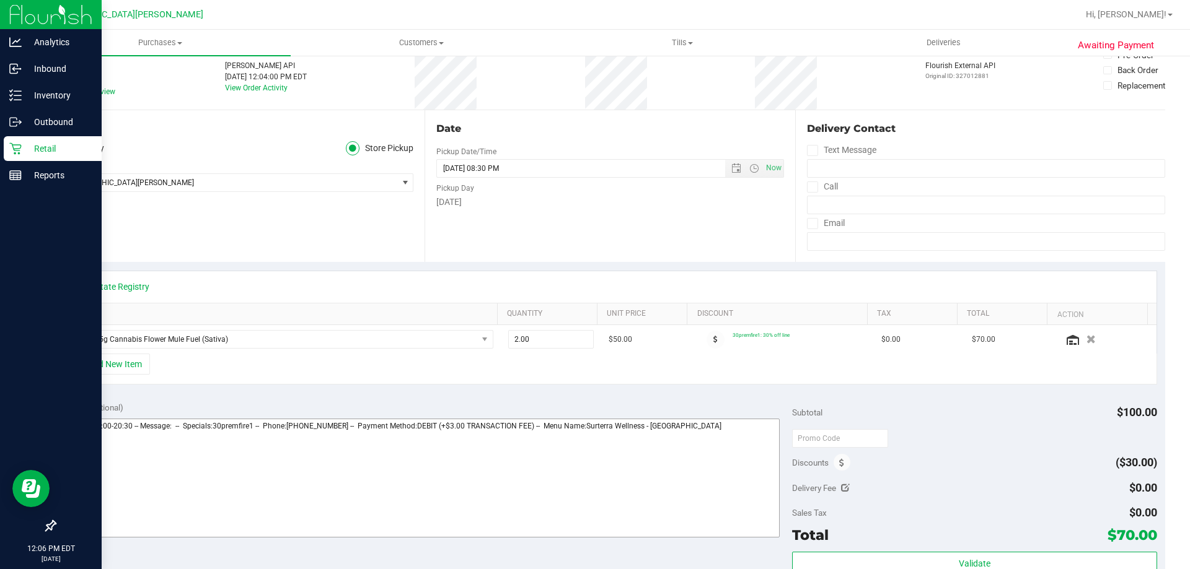
scroll to position [186, 0]
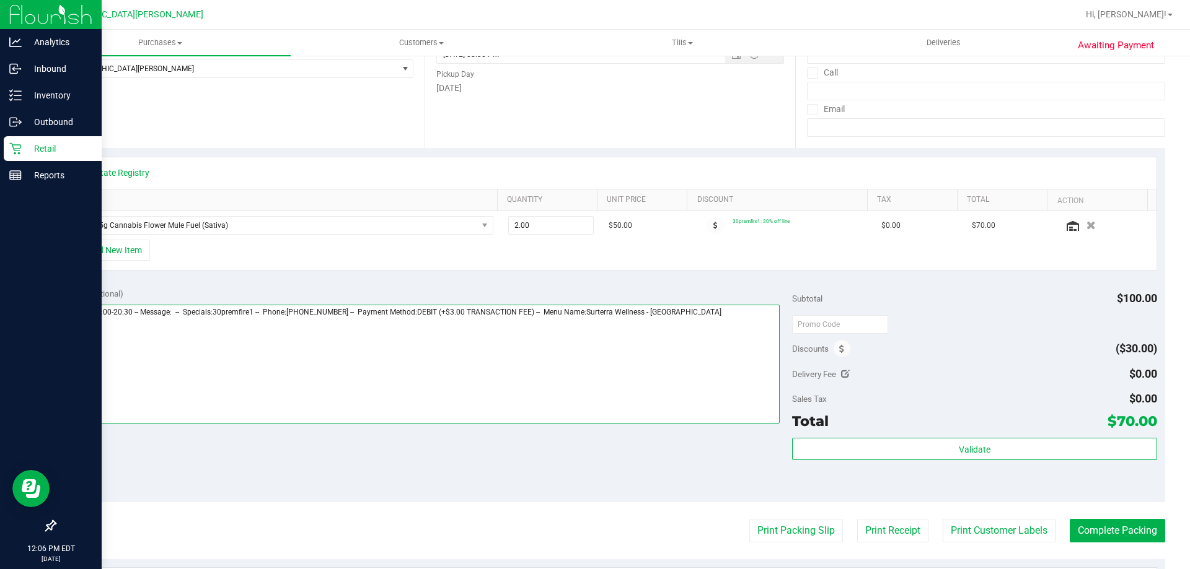
click at [769, 320] on textarea at bounding box center [421, 364] width 717 height 119
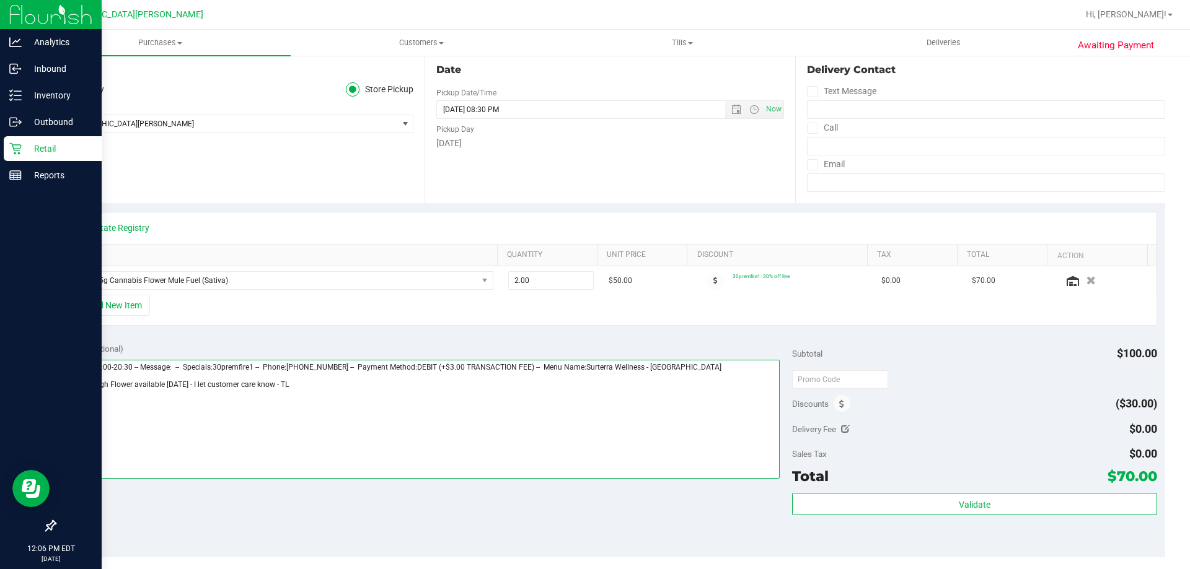
scroll to position [0, 0]
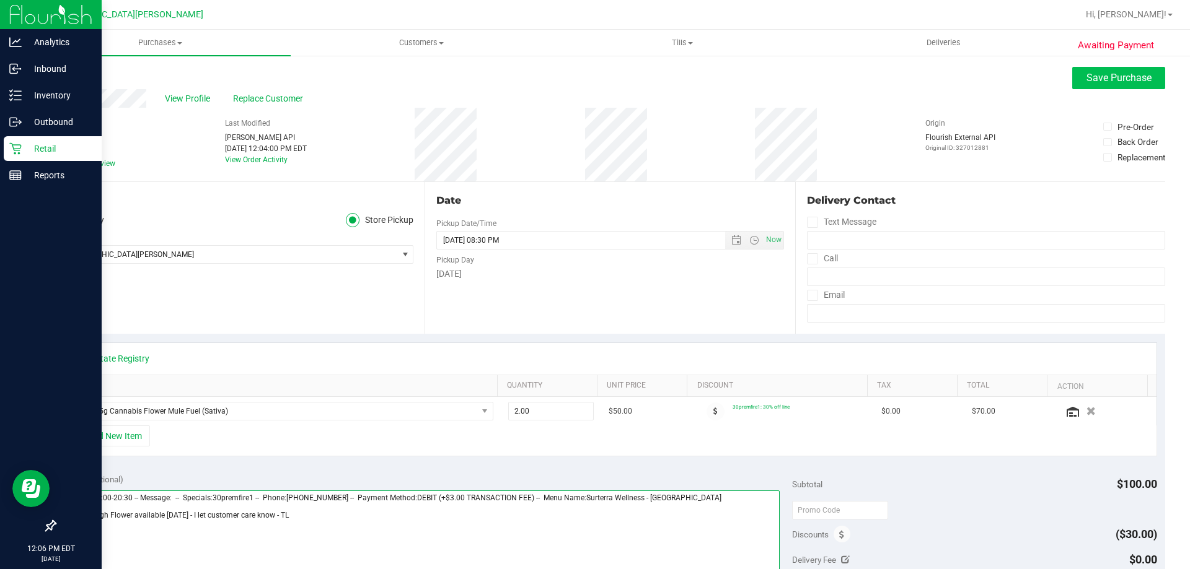
type textarea "Tuesday 09/23/2025 09:00-20:30 -- Message: -- Specials:30premfire1 -- Phone:305…"
click at [1096, 84] on button "Save Purchase" at bounding box center [1118, 78] width 93 height 22
click at [240, 13] on div at bounding box center [650, 14] width 856 height 24
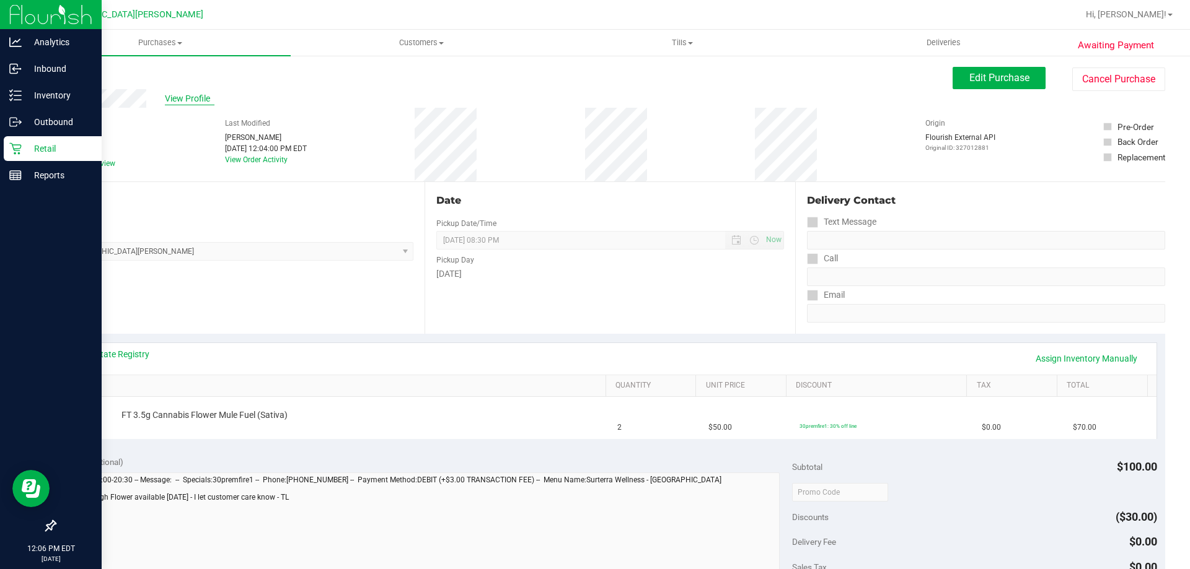
click at [194, 100] on span "View Profile" at bounding box center [190, 98] width 50 height 13
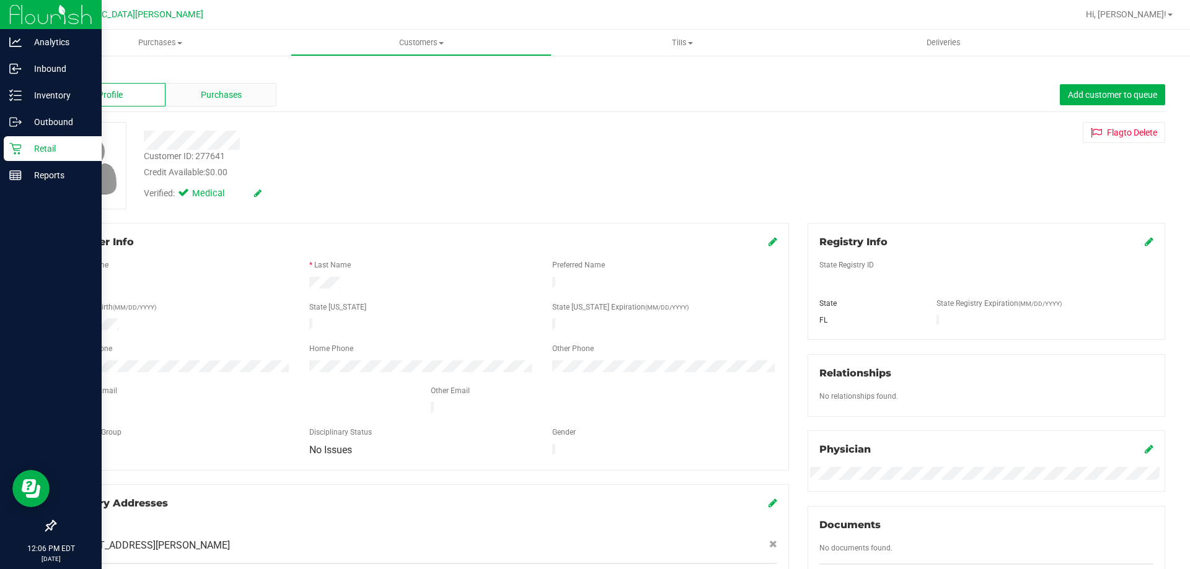
click at [242, 96] on div "Purchases" at bounding box center [220, 95] width 111 height 24
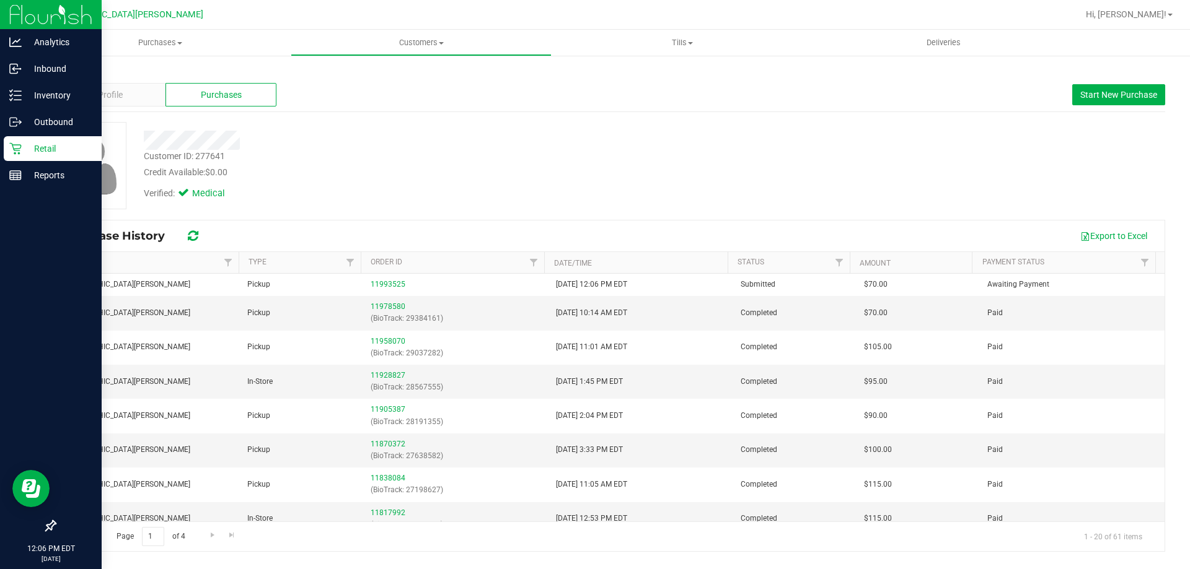
click at [211, 152] on div "Customer ID: 277641" at bounding box center [184, 156] width 81 height 13
copy div "277641"
click at [157, 38] on span "Purchases" at bounding box center [160, 42] width 261 height 11
click at [100, 87] on span "Fulfillment" at bounding box center [68, 89] width 77 height 11
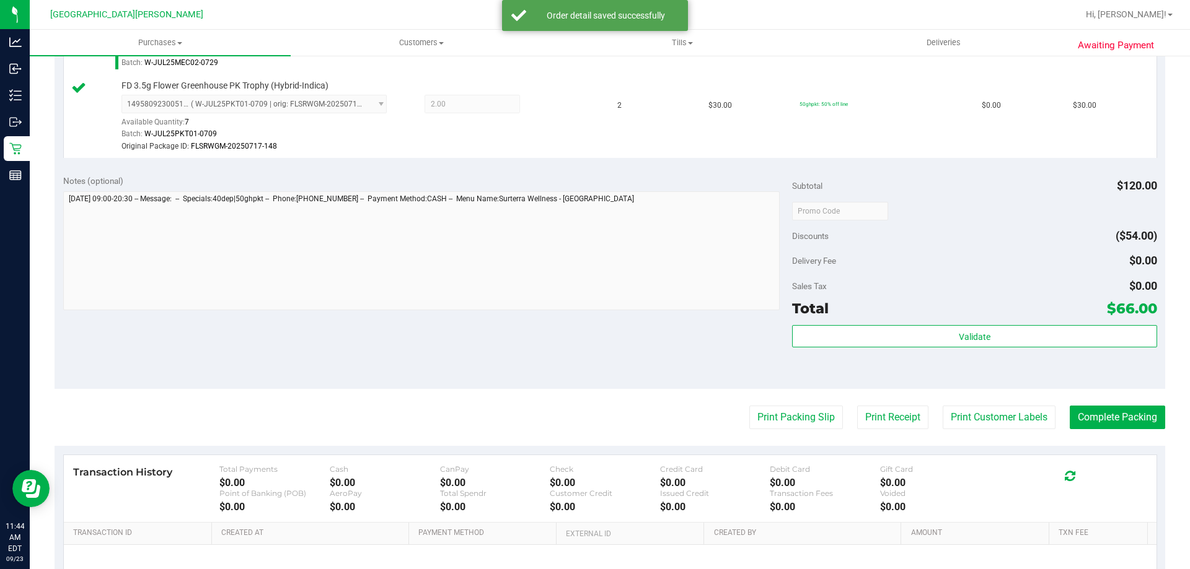
scroll to position [527, 0]
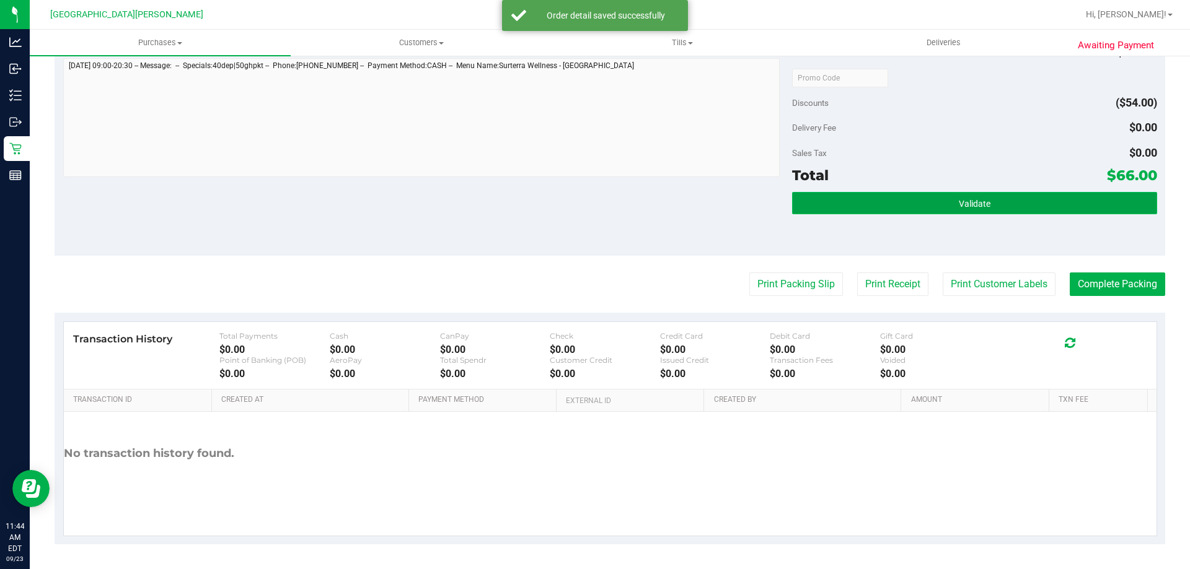
click at [925, 203] on button "Validate" at bounding box center [974, 203] width 364 height 22
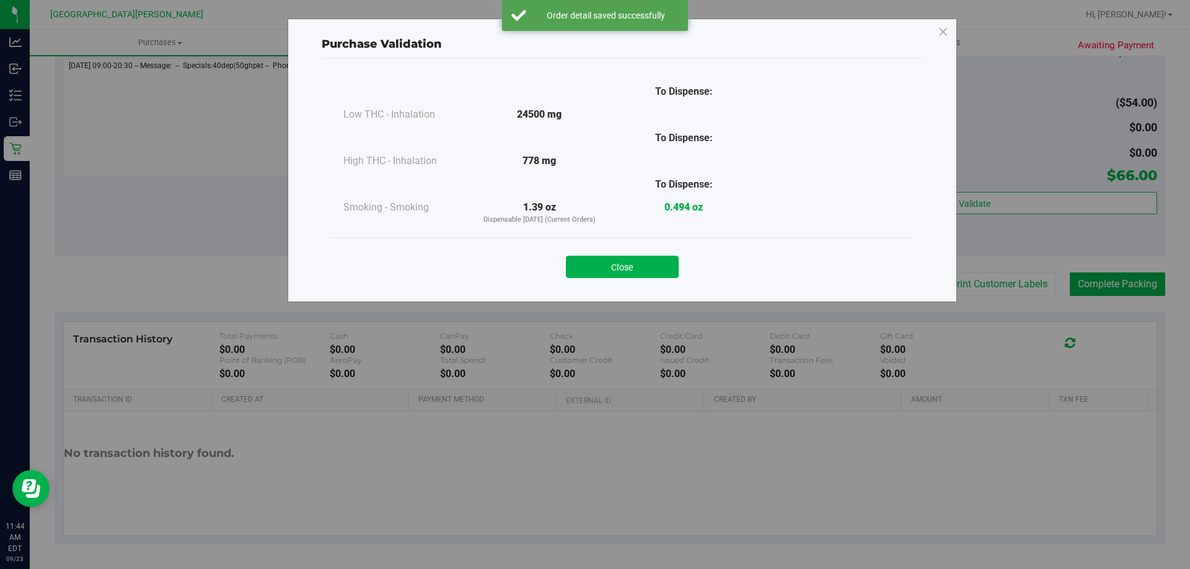
drag, startPoint x: 628, startPoint y: 262, endPoint x: 700, endPoint y: 287, distance: 75.4
click at [630, 262] on button "Close" at bounding box center [622, 267] width 113 height 22
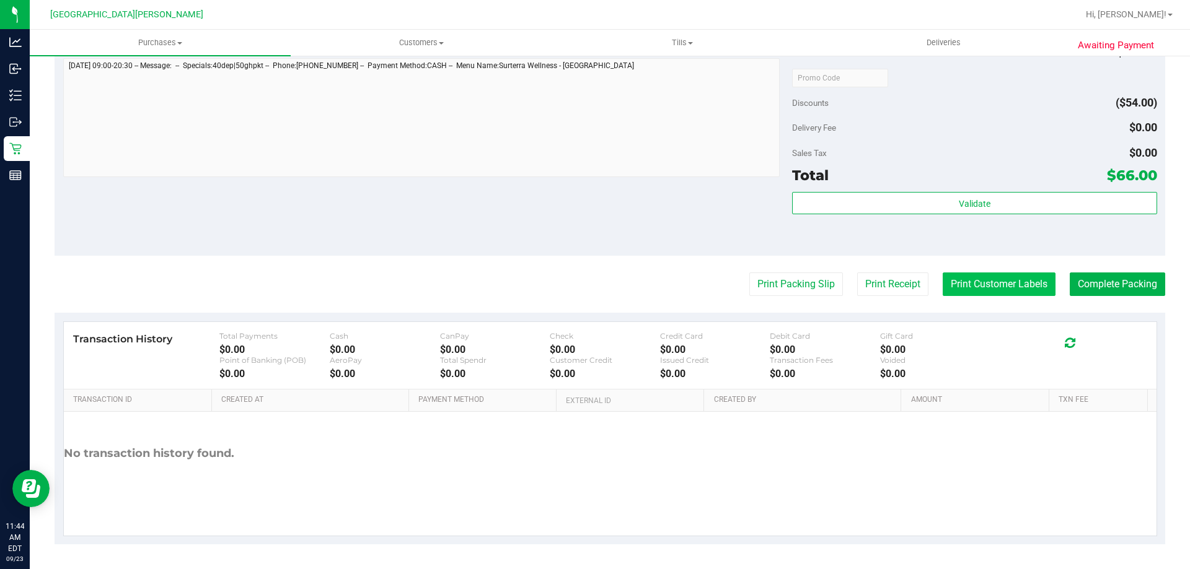
click at [955, 284] on button "Print Customer Labels" at bounding box center [998, 285] width 113 height 24
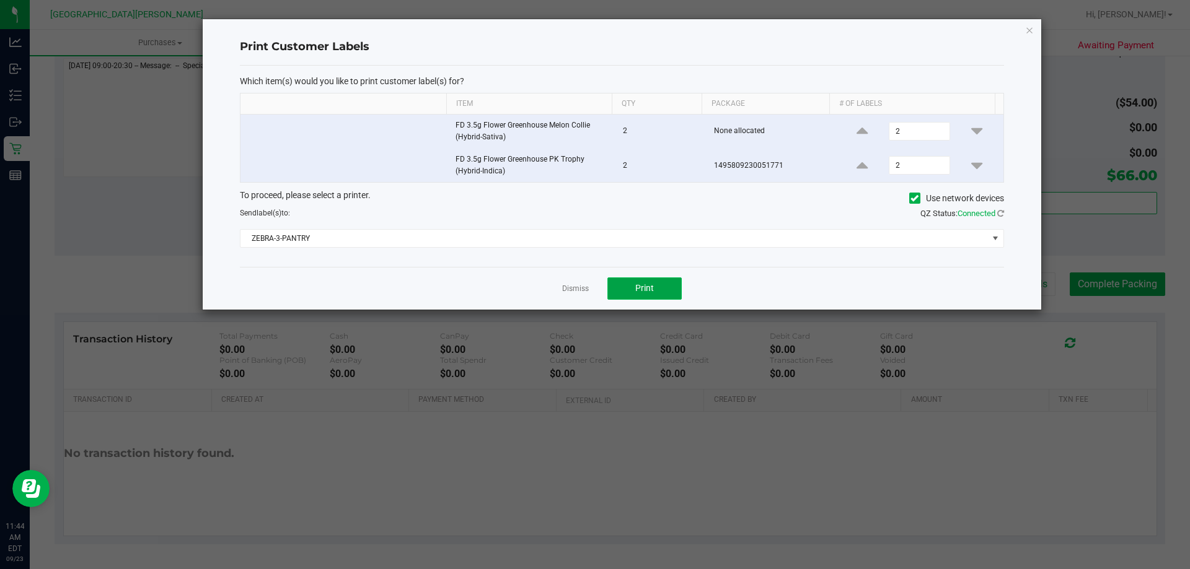
click at [623, 281] on button "Print" at bounding box center [644, 289] width 74 height 22
click at [570, 286] on link "Dismiss" at bounding box center [575, 289] width 27 height 11
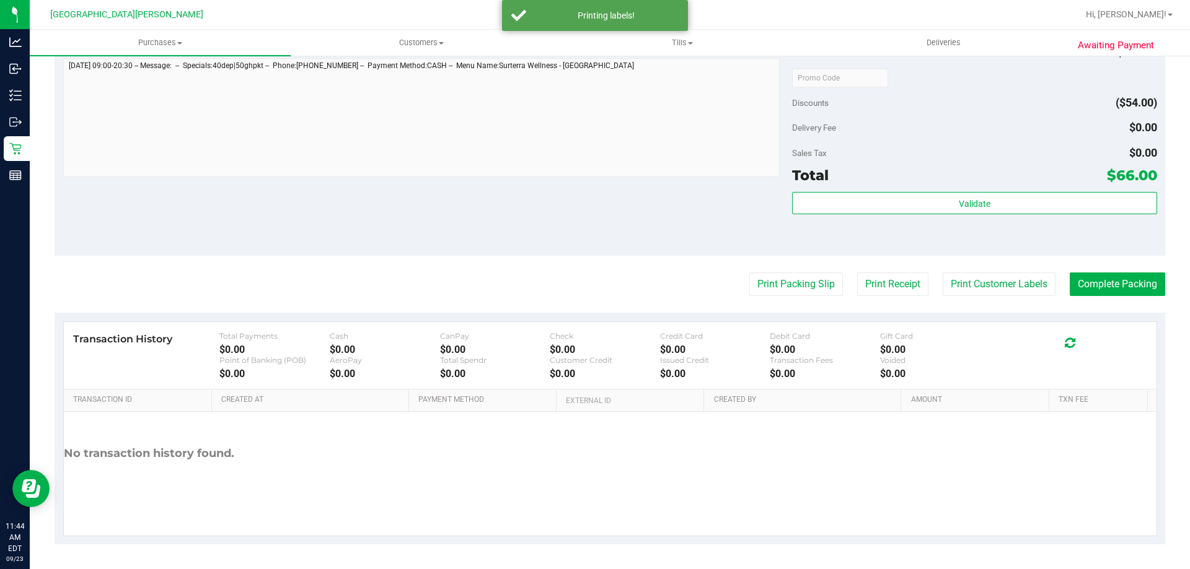
click at [421, 237] on div "Notes (optional) Subtotal $120.00 Discounts ($54.00) Delivery Fee $0.00 Sales T…" at bounding box center [610, 144] width 1110 height 223
click at [1116, 282] on button "Complete Packing" at bounding box center [1116, 285] width 95 height 24
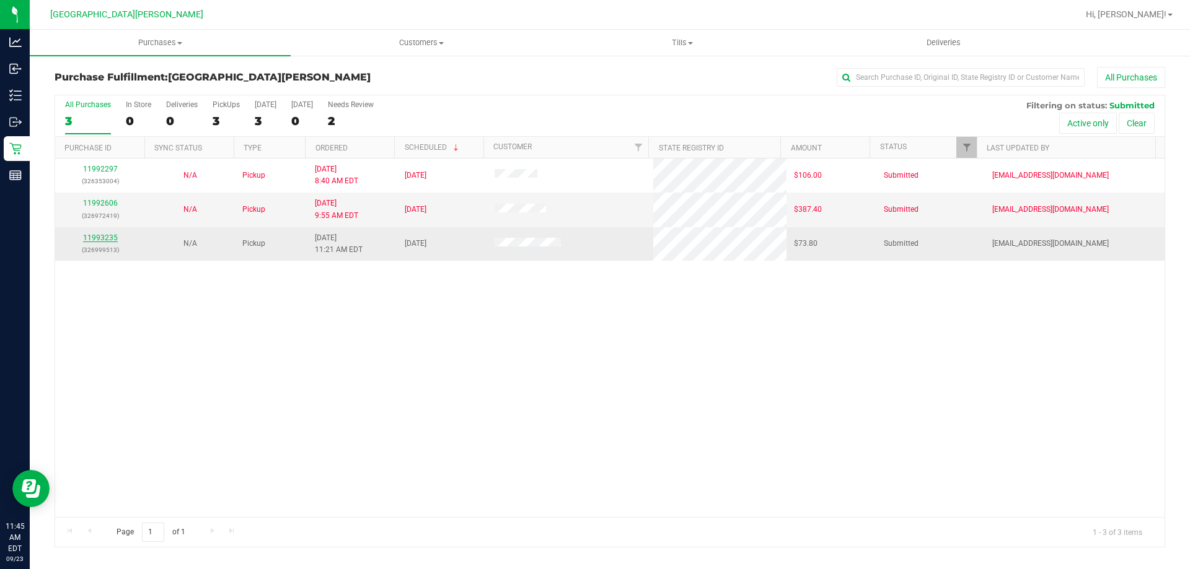
click at [95, 236] on link "11993235" at bounding box center [100, 238] width 35 height 9
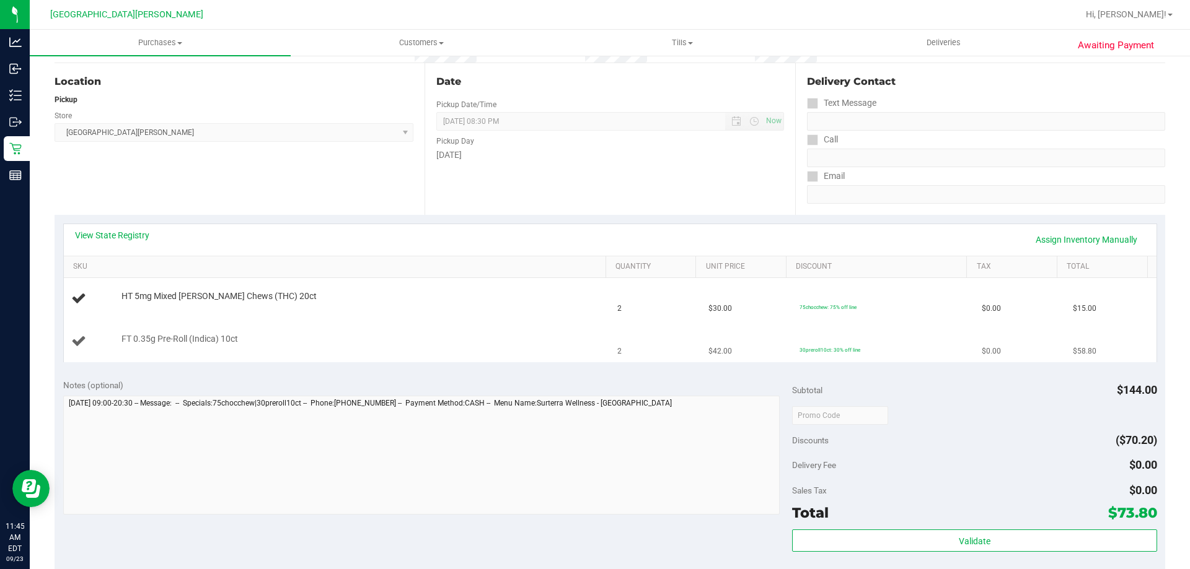
scroll to position [124, 0]
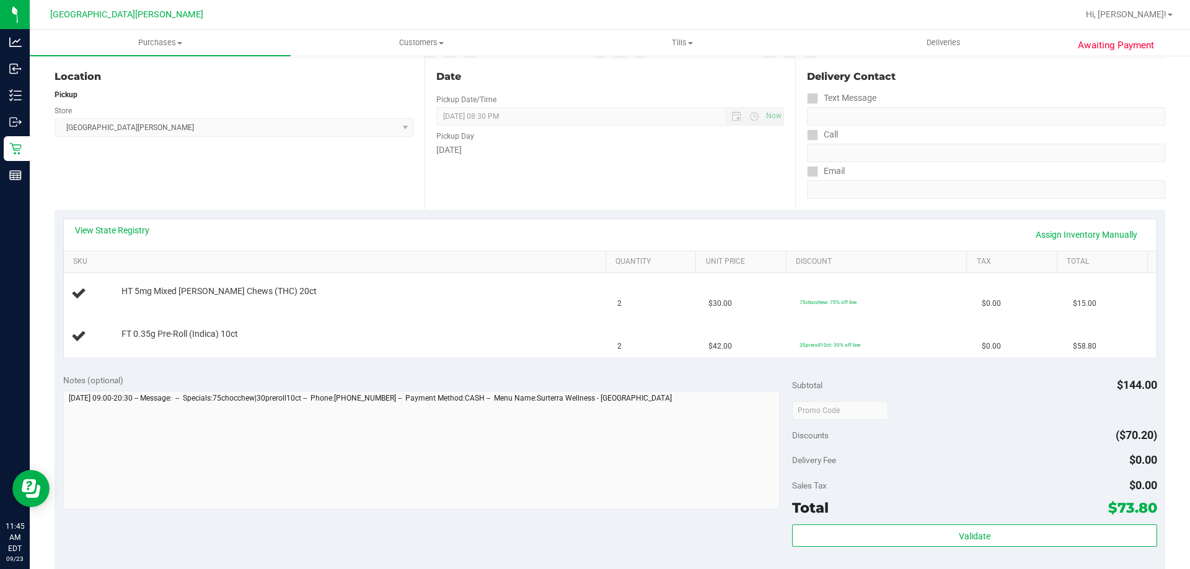
click at [128, 223] on div "View State Registry Assign Inventory Manually" at bounding box center [610, 235] width 1092 height 32
click at [128, 228] on link "View State Registry" at bounding box center [112, 230] width 74 height 12
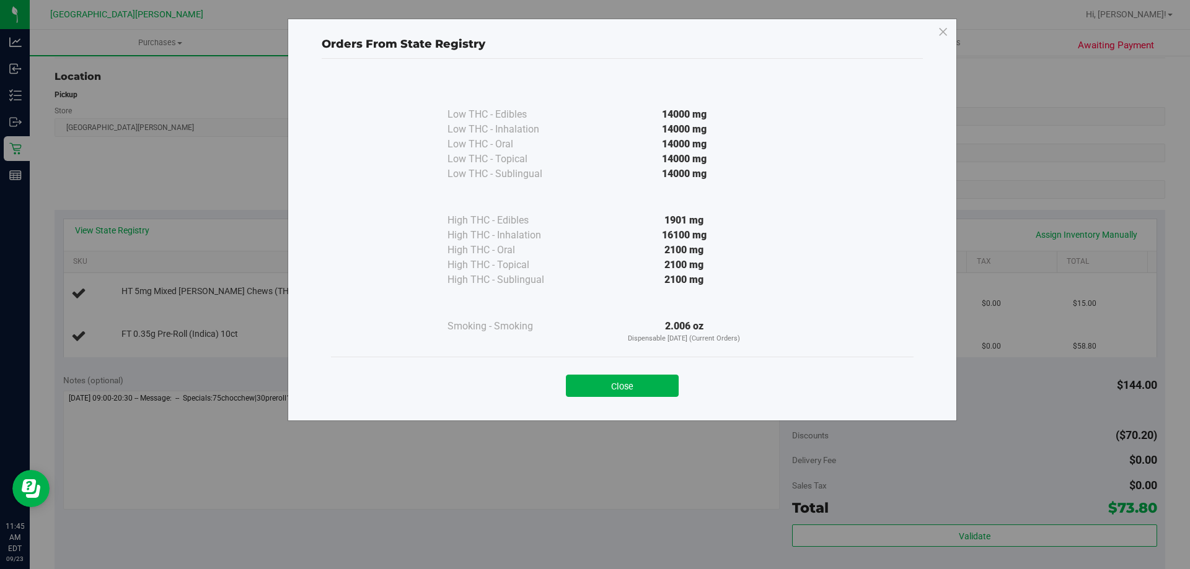
click at [630, 374] on div "Close" at bounding box center [622, 382] width 564 height 31
click at [628, 391] on button "Close" at bounding box center [622, 386] width 113 height 22
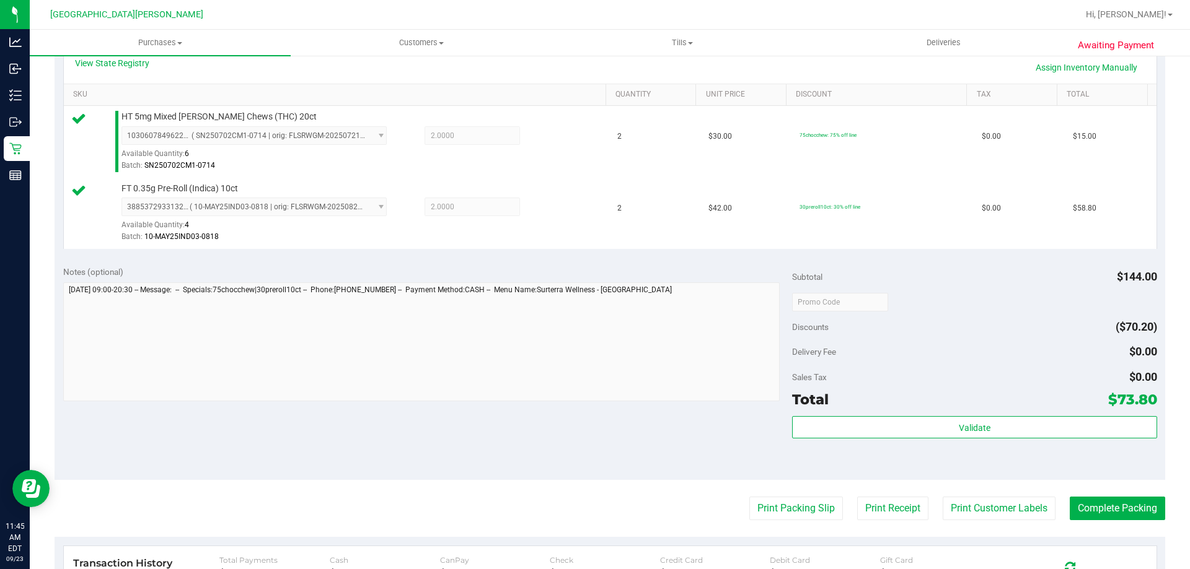
scroll to position [496, 0]
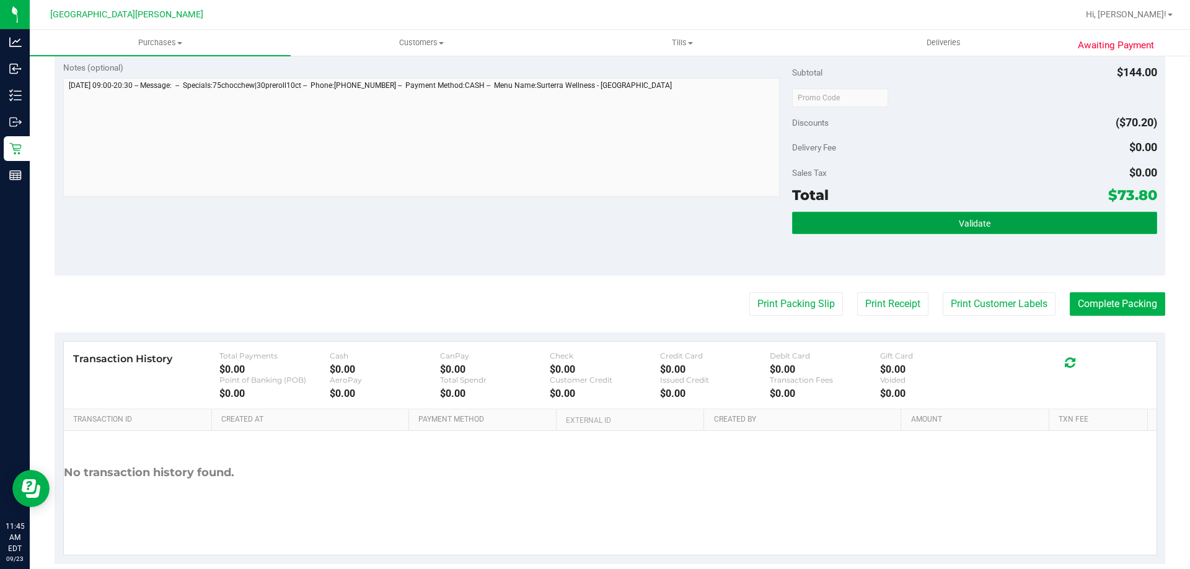
click at [1029, 234] on button "Validate" at bounding box center [974, 223] width 364 height 22
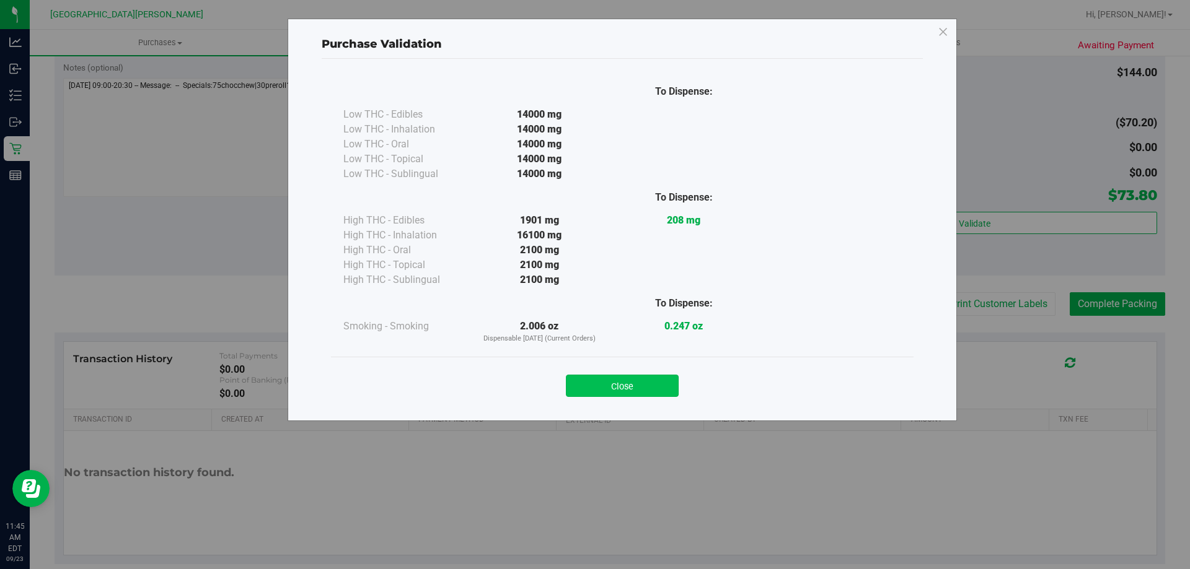
click at [636, 387] on button "Close" at bounding box center [622, 386] width 113 height 22
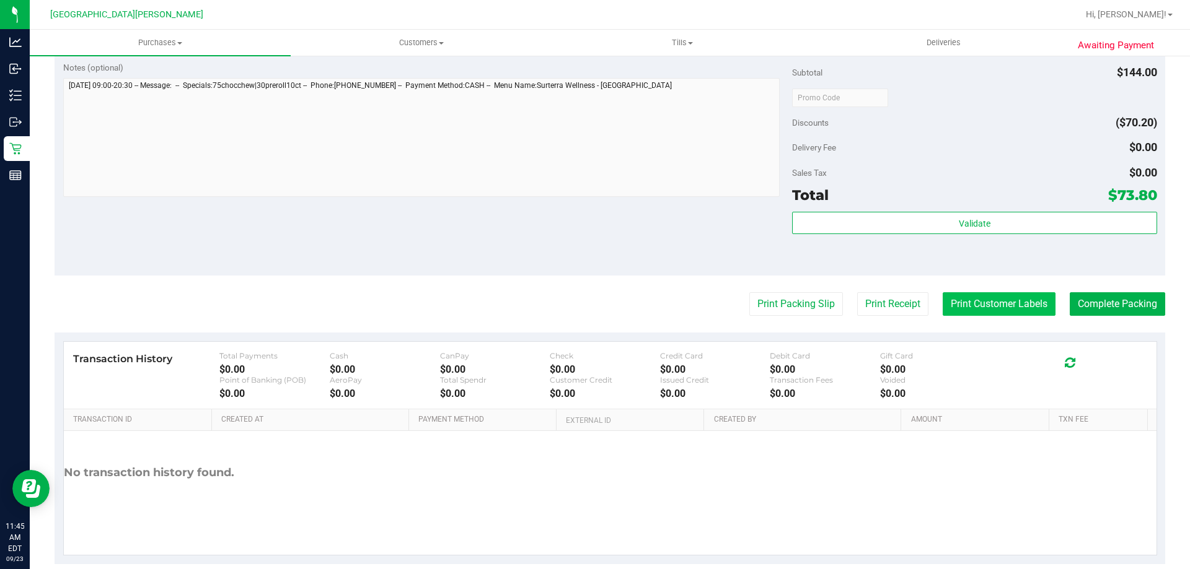
click at [976, 295] on button "Print Customer Labels" at bounding box center [998, 304] width 113 height 24
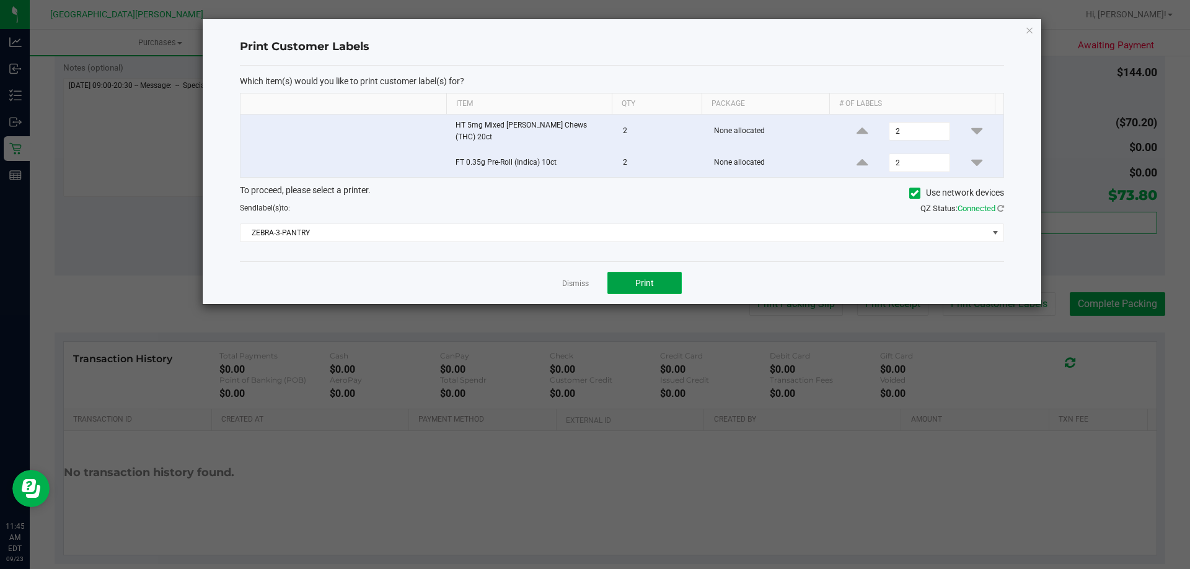
click at [665, 281] on button "Print" at bounding box center [644, 283] width 74 height 22
click at [566, 279] on link "Dismiss" at bounding box center [575, 284] width 27 height 11
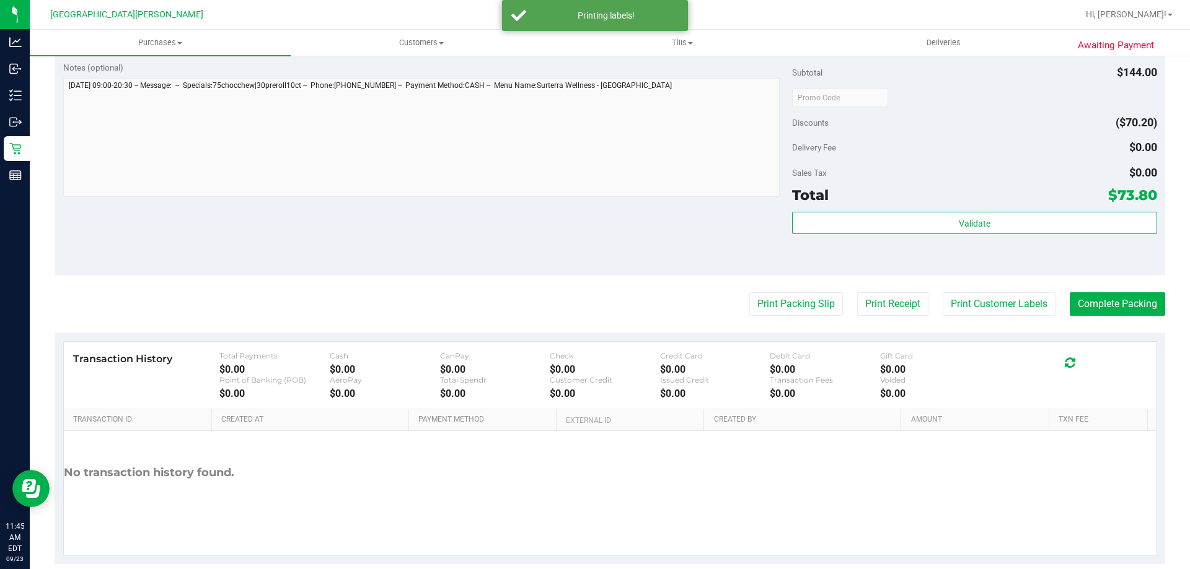
click at [511, 255] on div "Notes (optional) Subtotal $144.00 Discounts ($70.20) Delivery Fee $0.00 Sales T…" at bounding box center [610, 164] width 1110 height 223
click at [1092, 310] on button "Complete Packing" at bounding box center [1116, 304] width 95 height 24
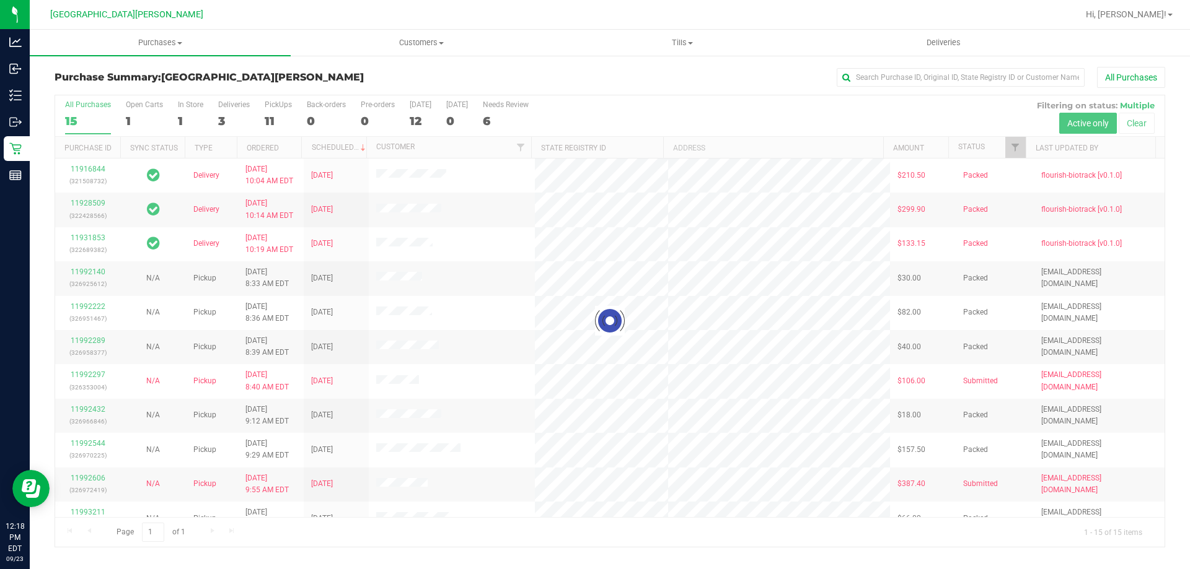
click at [136, 119] on div at bounding box center [609, 321] width 1109 height 452
click at [139, 115] on div at bounding box center [609, 321] width 1109 height 452
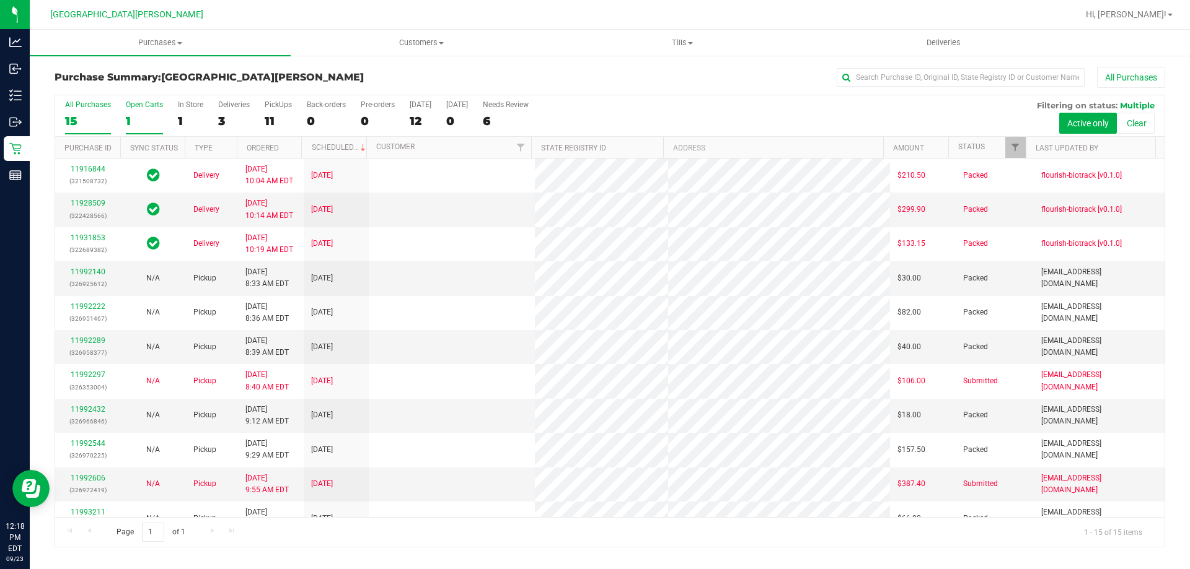
click at [139, 118] on div "1" at bounding box center [144, 121] width 37 height 14
click at [0, 0] on input "Open Carts 1" at bounding box center [0, 0] width 0 height 0
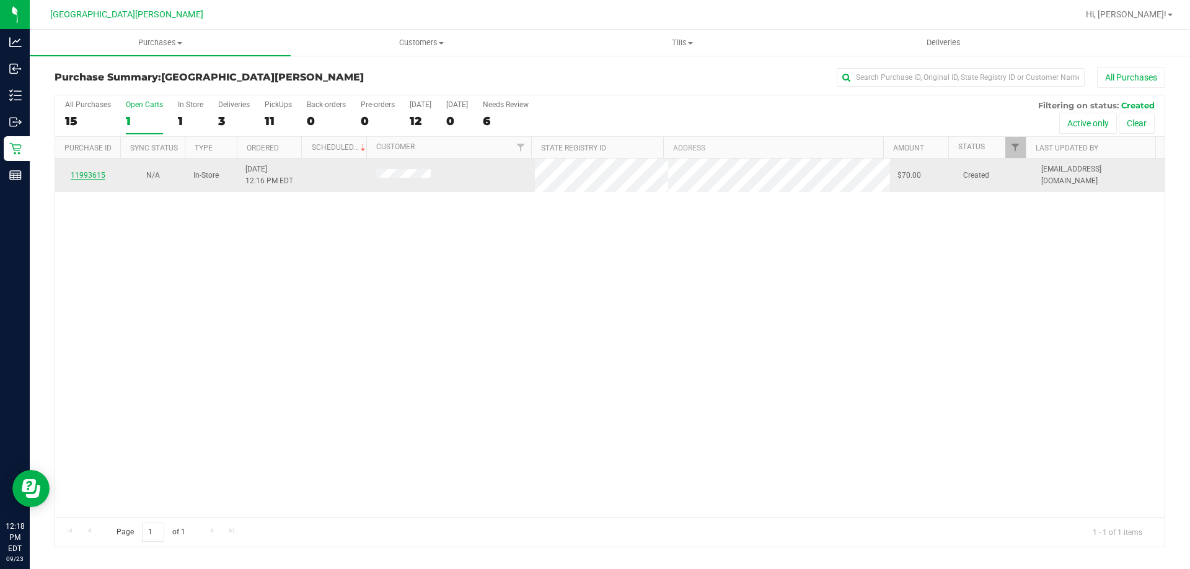
click at [89, 175] on link "11993615" at bounding box center [88, 175] width 35 height 9
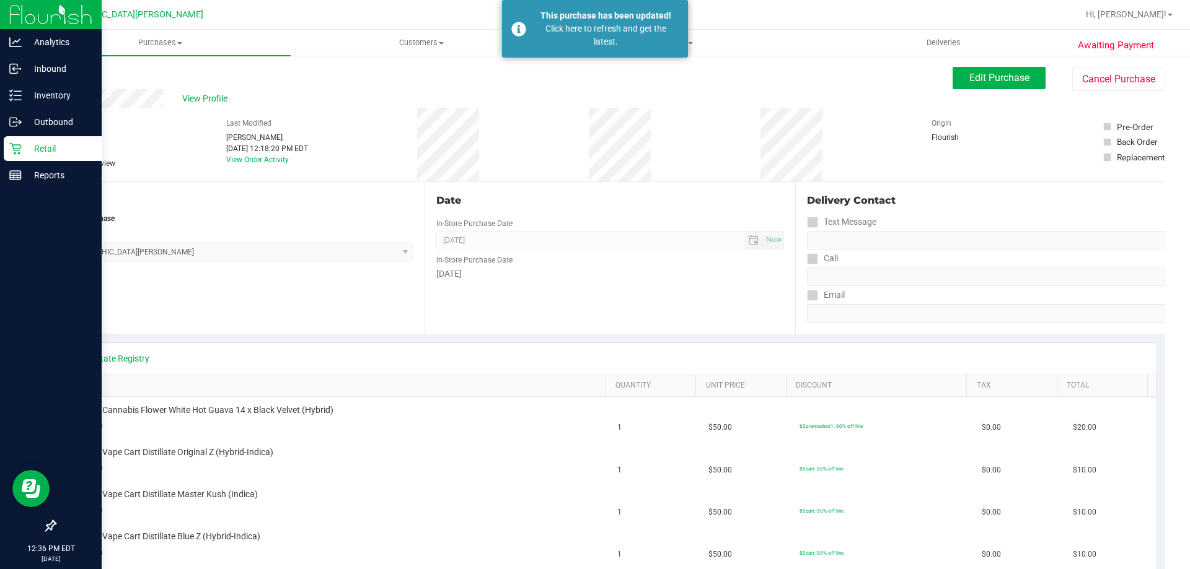
click at [11, 147] on icon at bounding box center [15, 149] width 12 height 12
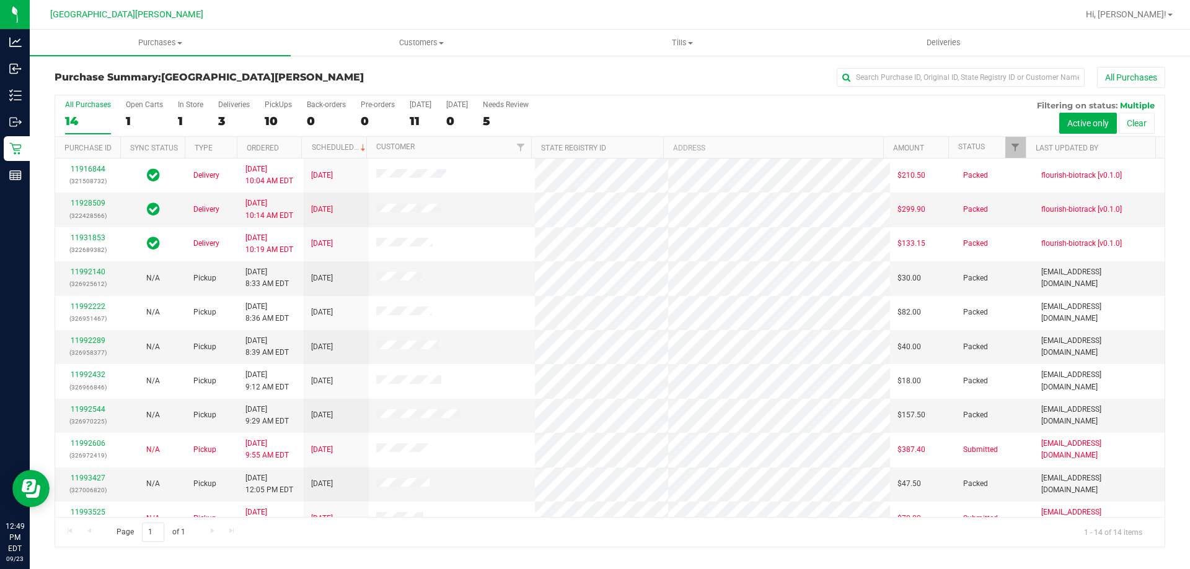
click at [116, 112] on div "All Purchases 14 Open Carts 1 In Store 1 Deliveries 3 PickUps 10 Back-orders 0 …" at bounding box center [609, 116] width 1109 height 42
click at [144, 103] on div "Open Carts" at bounding box center [144, 104] width 37 height 9
click at [0, 0] on input "Open Carts 1" at bounding box center [0, 0] width 0 height 0
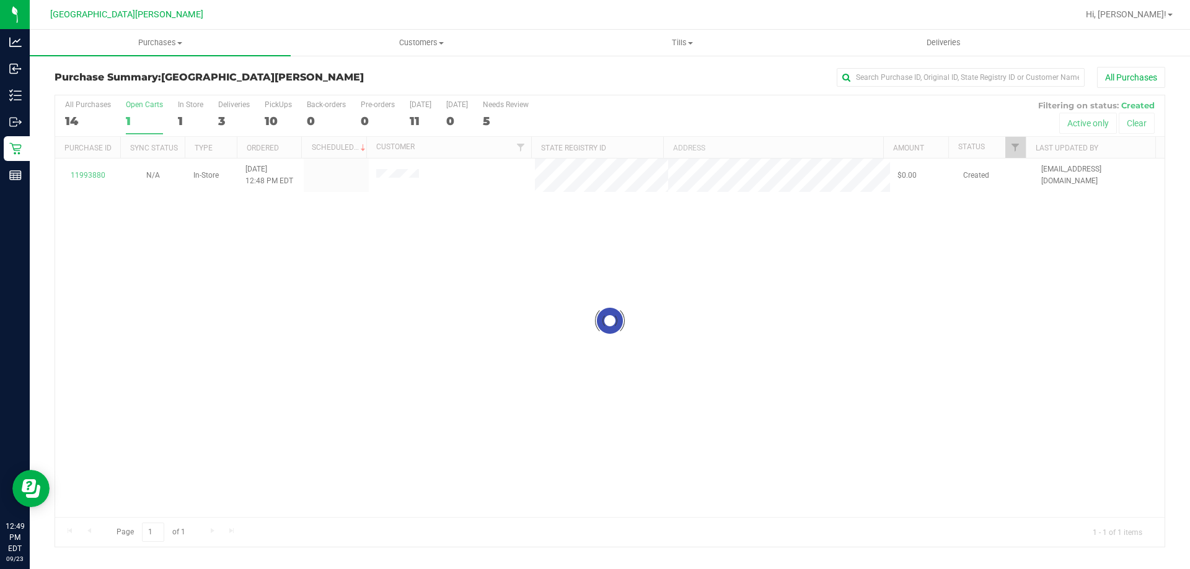
click at [87, 173] on div at bounding box center [609, 321] width 1109 height 452
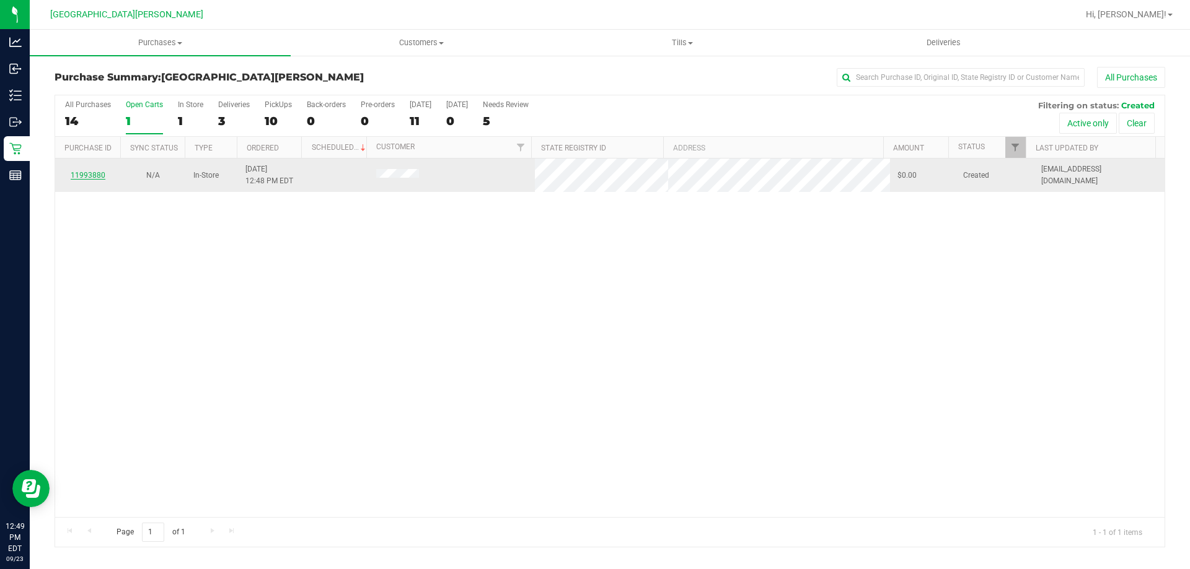
click at [87, 173] on link "11993880" at bounding box center [88, 175] width 35 height 9
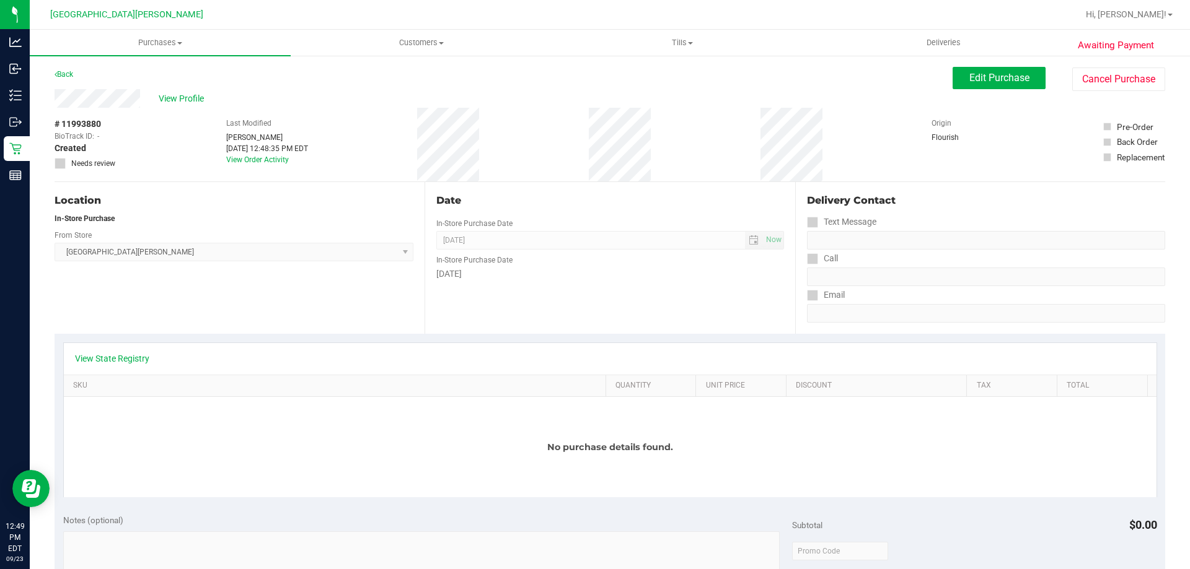
click at [120, 356] on link "View State Registry" at bounding box center [112, 359] width 74 height 12
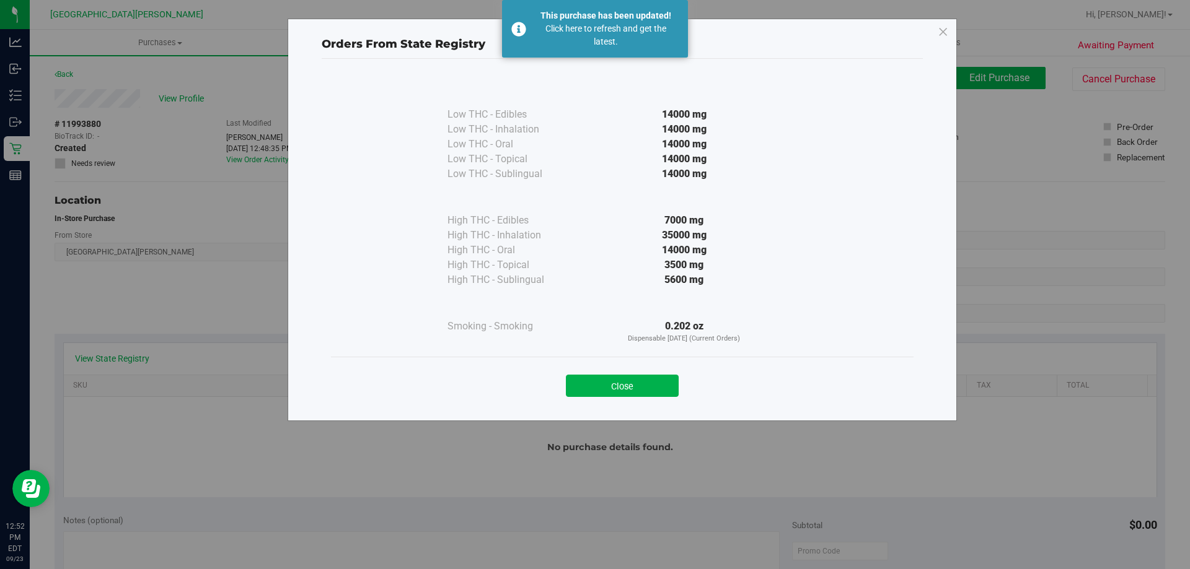
click at [29, 139] on div "Orders From State Registry Low THC - Edibles 14000 mg" at bounding box center [599, 284] width 1199 height 569
click at [19, 141] on div "Orders From State Registry Low THC - Edibles 14000 mg" at bounding box center [599, 284] width 1199 height 569
click at [944, 30] on icon at bounding box center [942, 32] width 11 height 20
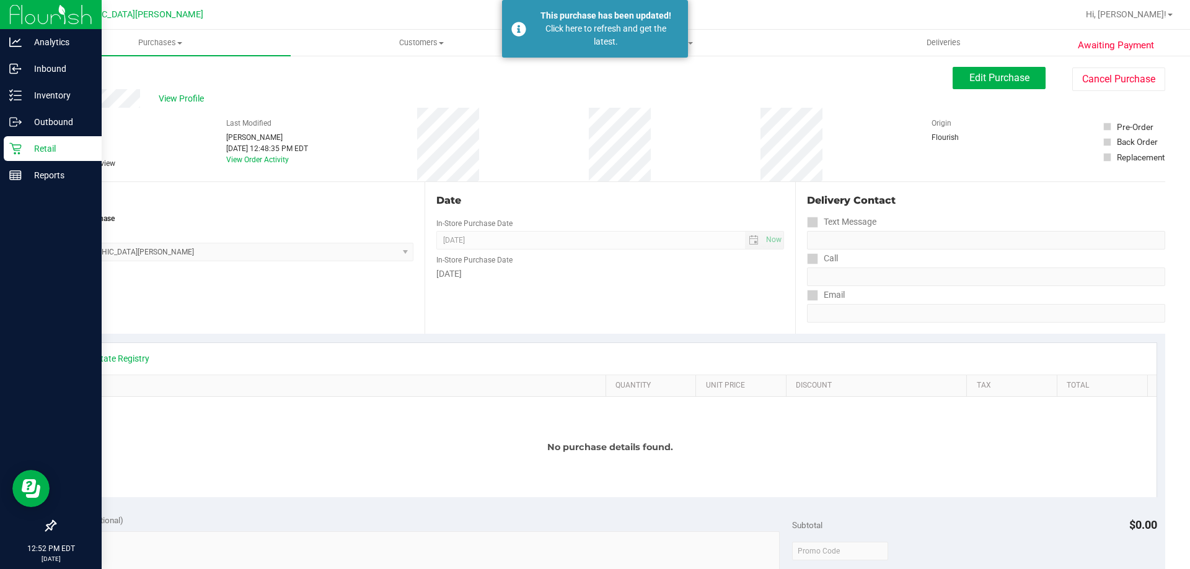
click at [42, 146] on p "Retail" at bounding box center [59, 148] width 74 height 15
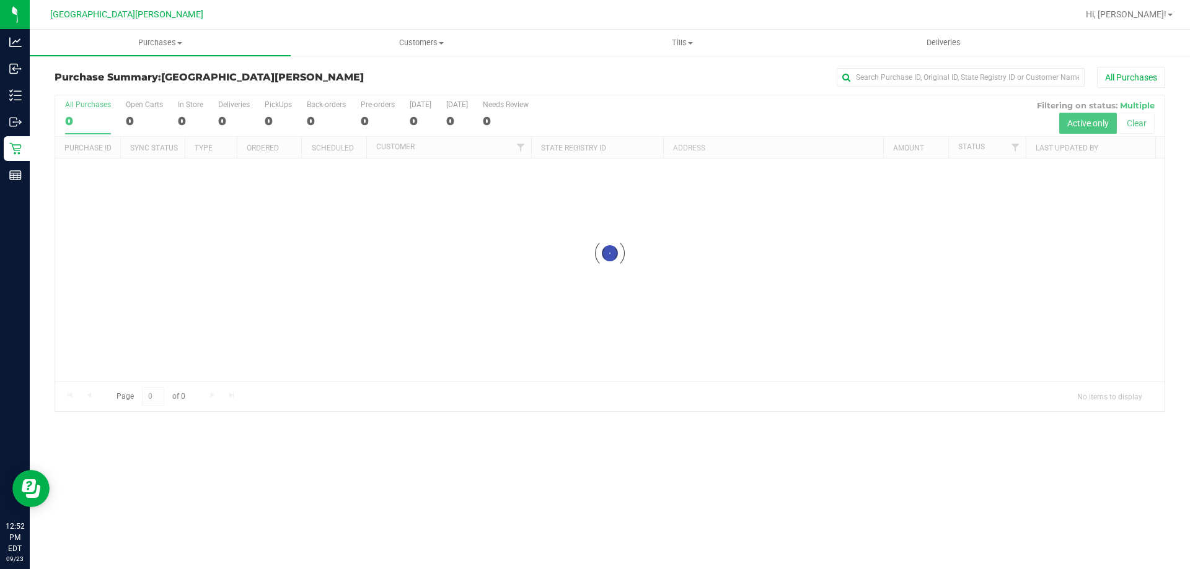
click at [120, 118] on div at bounding box center [609, 253] width 1109 height 316
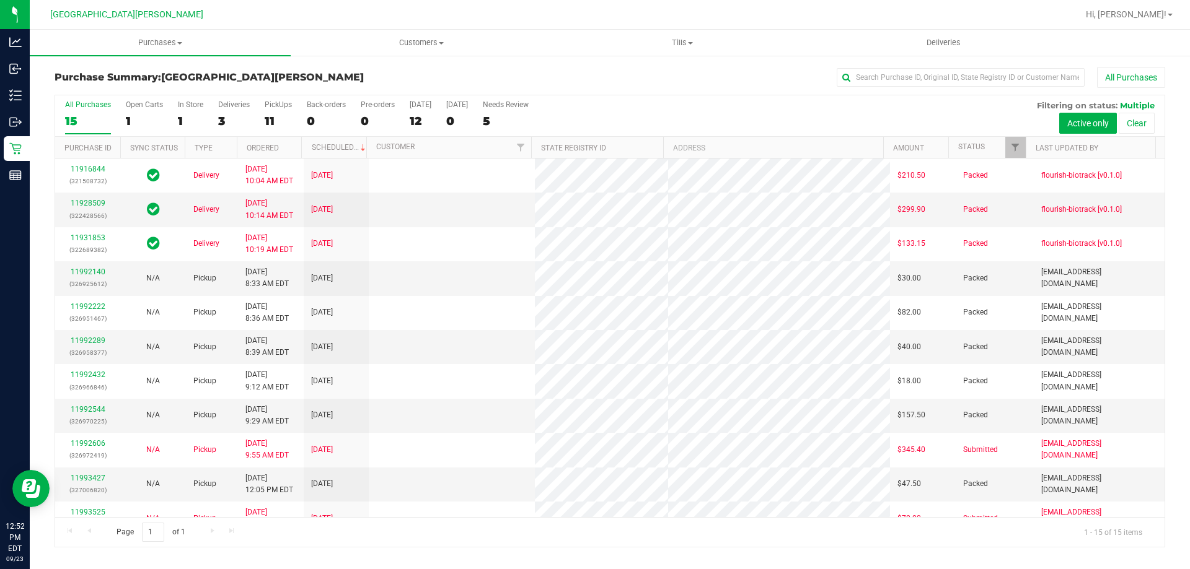
scroll to position [156, 0]
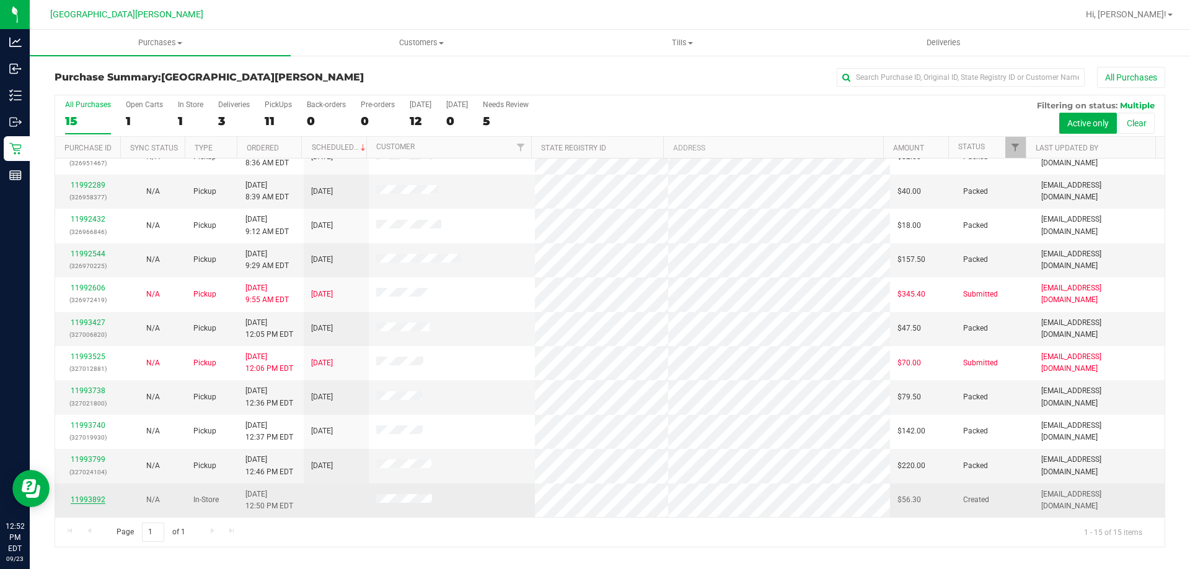
click at [88, 499] on link "11993892" at bounding box center [88, 500] width 35 height 9
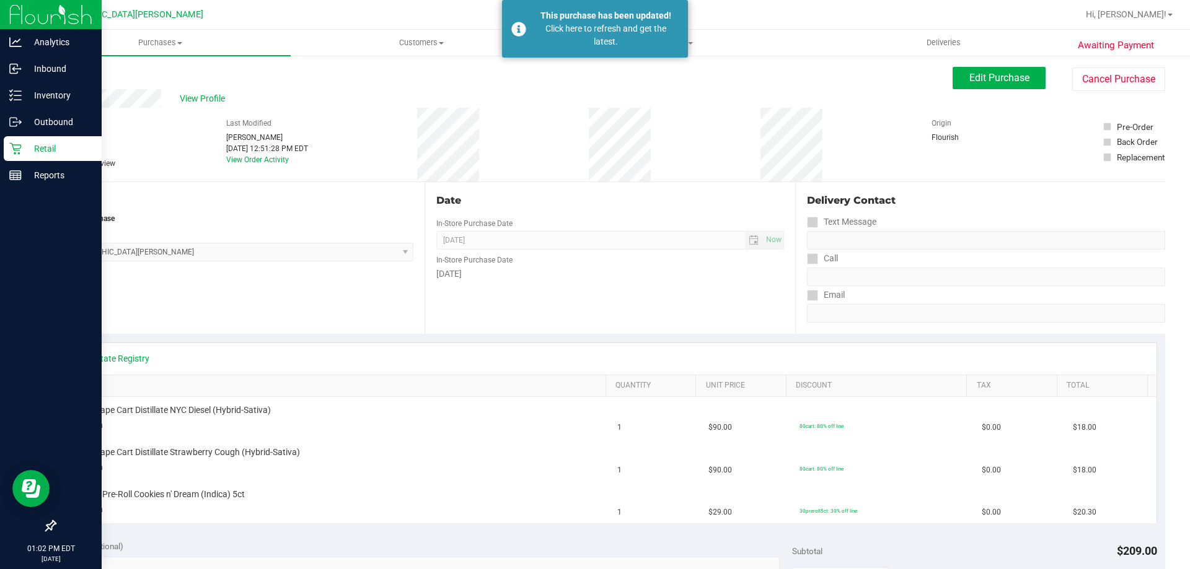
click at [11, 146] on icon at bounding box center [15, 149] width 12 height 12
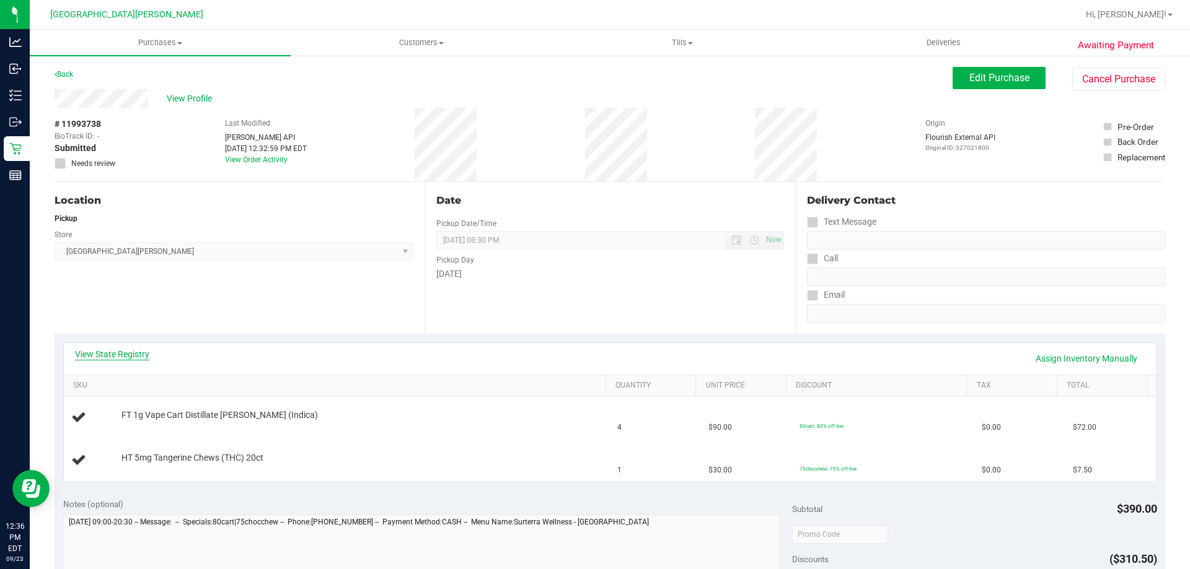
click at [131, 354] on link "View State Registry" at bounding box center [112, 354] width 74 height 12
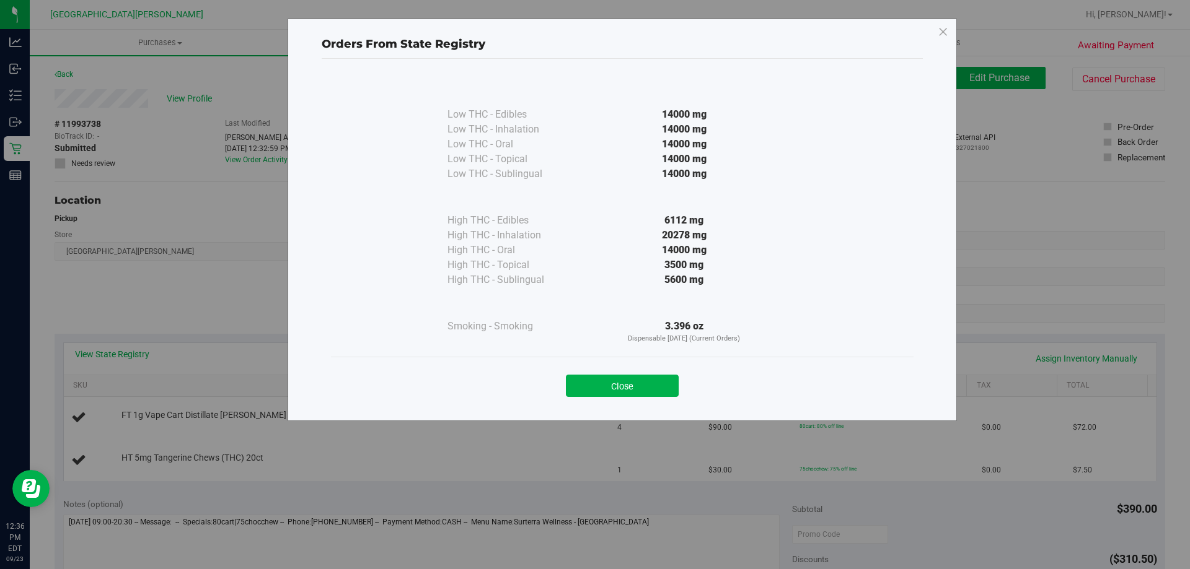
click at [637, 389] on button "Close" at bounding box center [622, 386] width 113 height 22
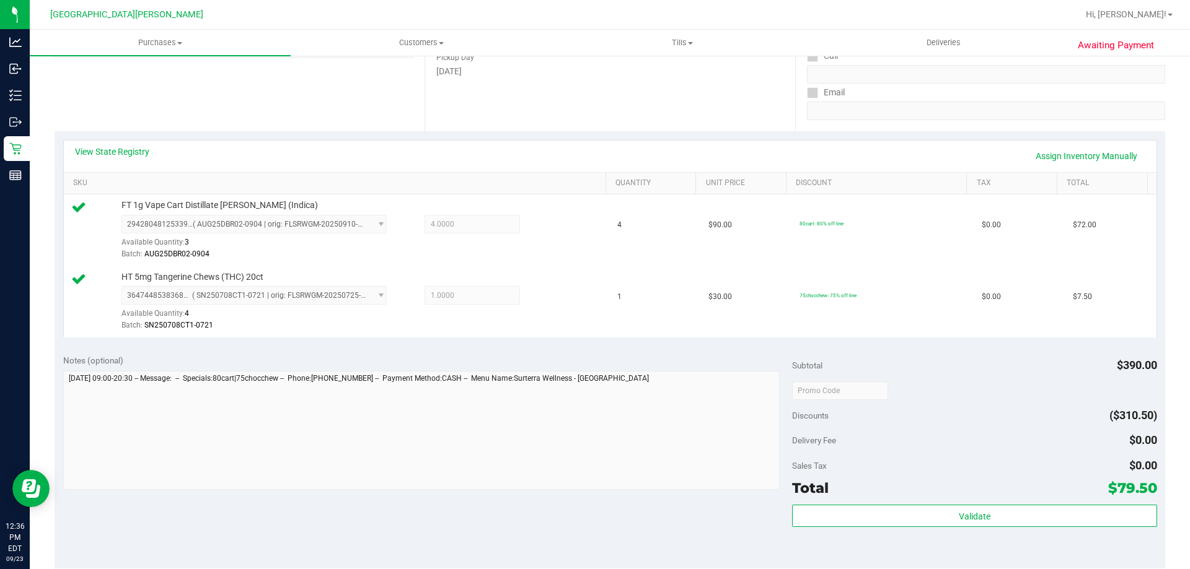
scroll to position [310, 0]
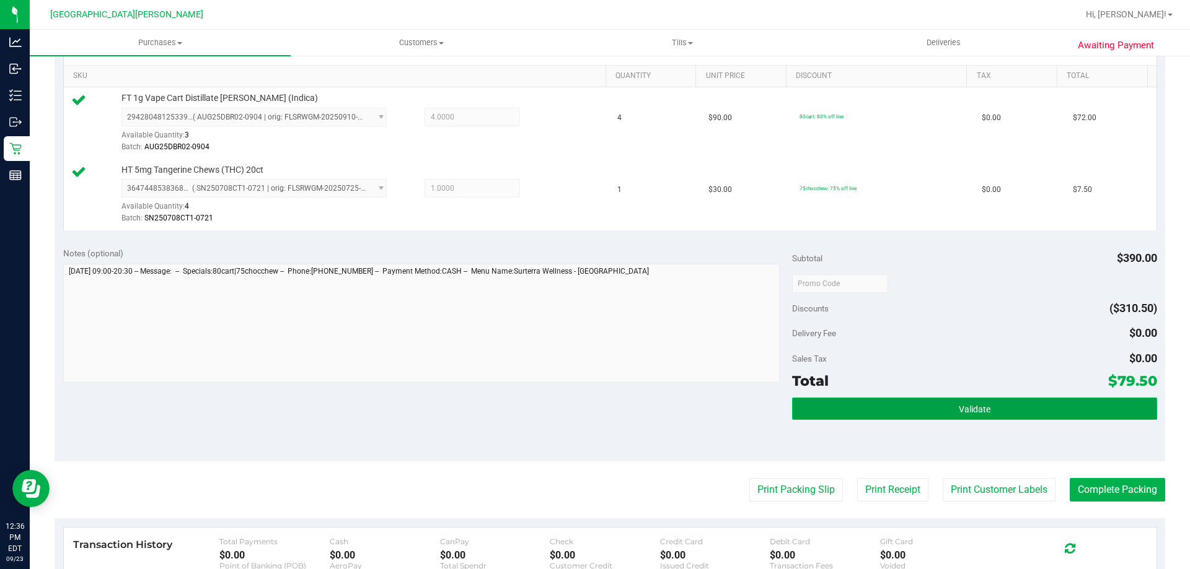
click at [1015, 408] on button "Validate" at bounding box center [974, 409] width 364 height 22
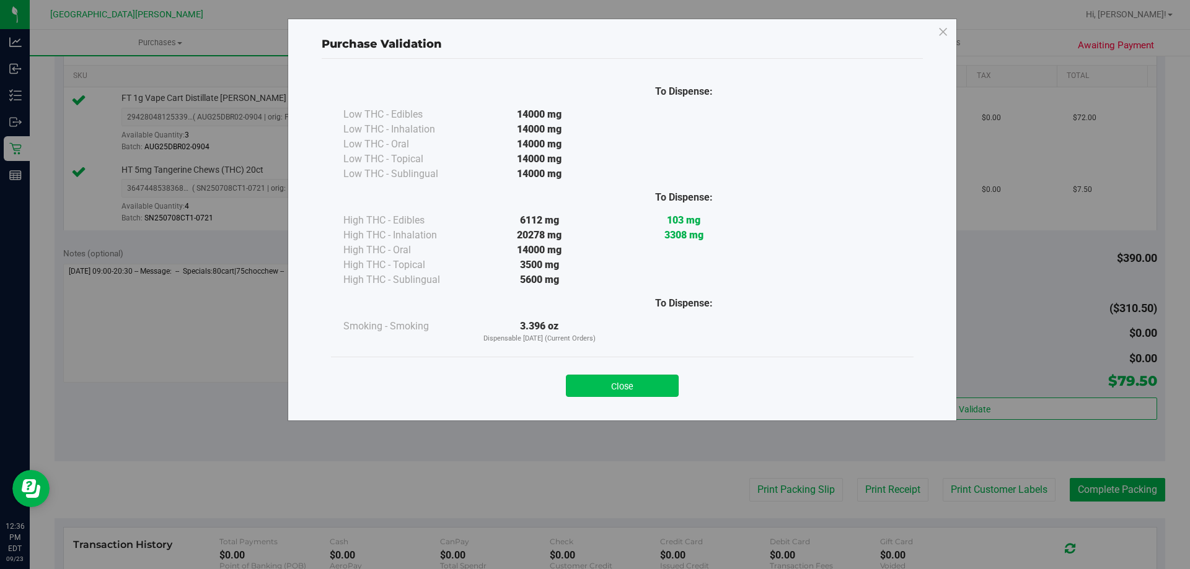
click at [644, 385] on button "Close" at bounding box center [622, 386] width 113 height 22
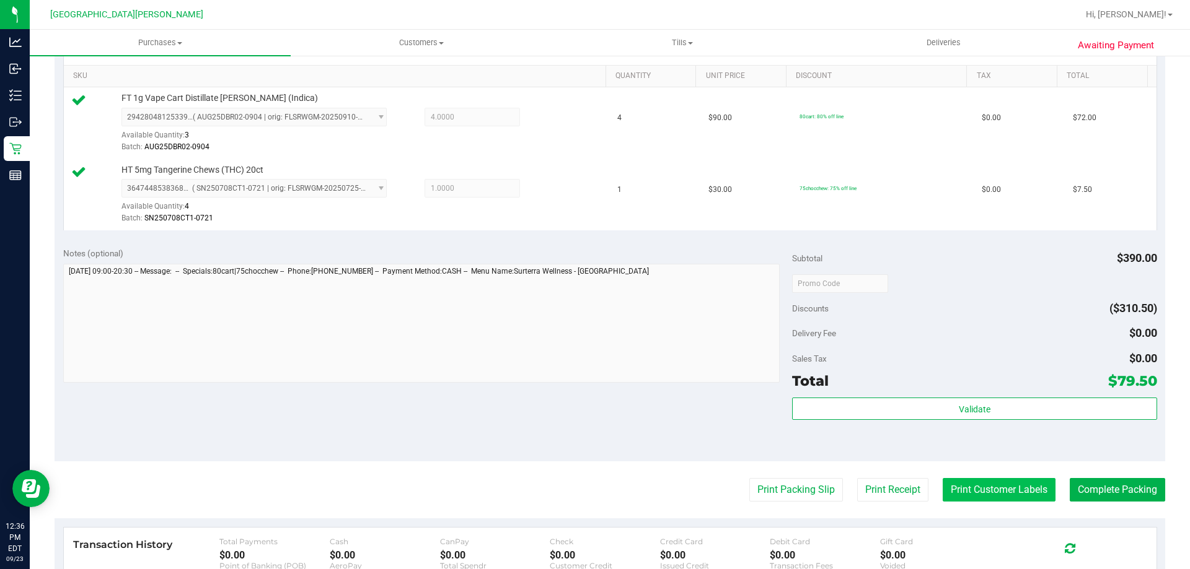
click at [969, 483] on button "Print Customer Labels" at bounding box center [998, 490] width 113 height 24
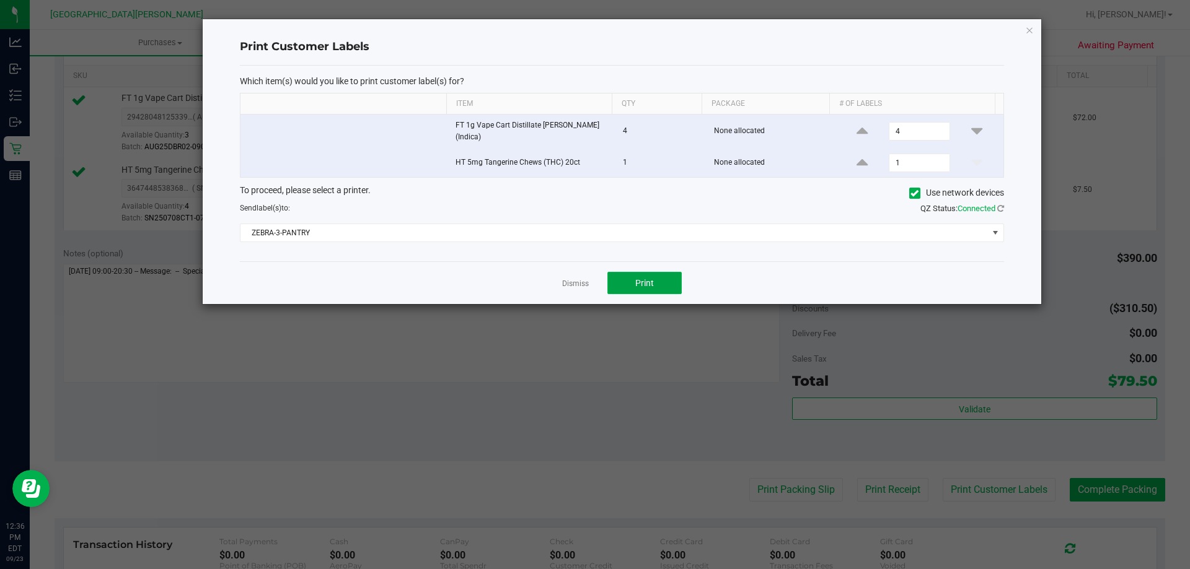
click at [633, 278] on button "Print" at bounding box center [644, 283] width 74 height 22
click at [573, 284] on link "Dismiss" at bounding box center [575, 284] width 27 height 11
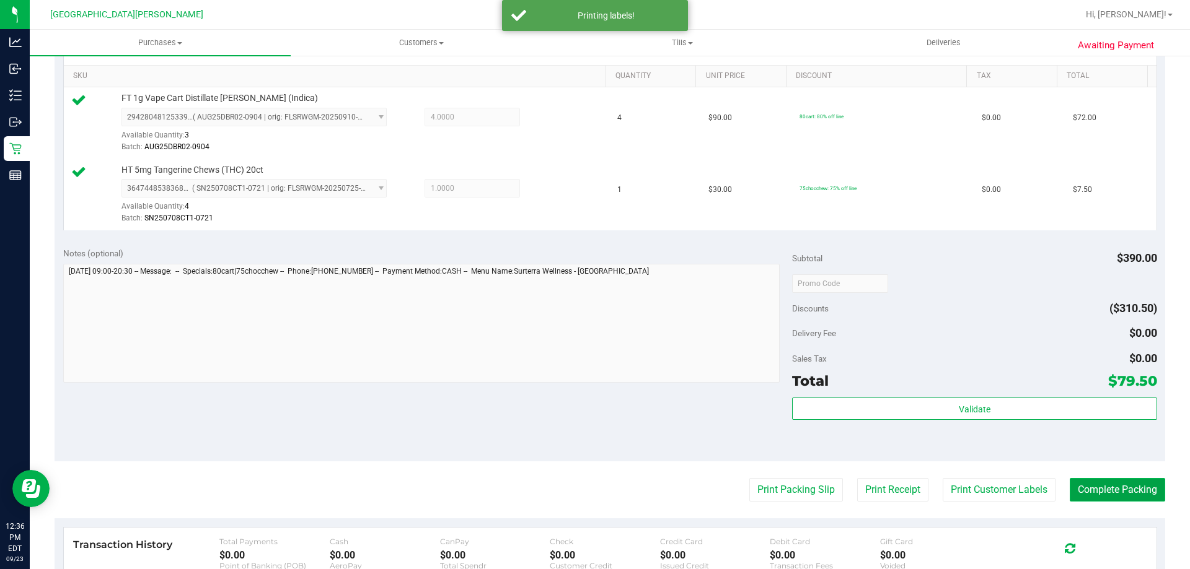
click at [1138, 493] on button "Complete Packing" at bounding box center [1116, 490] width 95 height 24
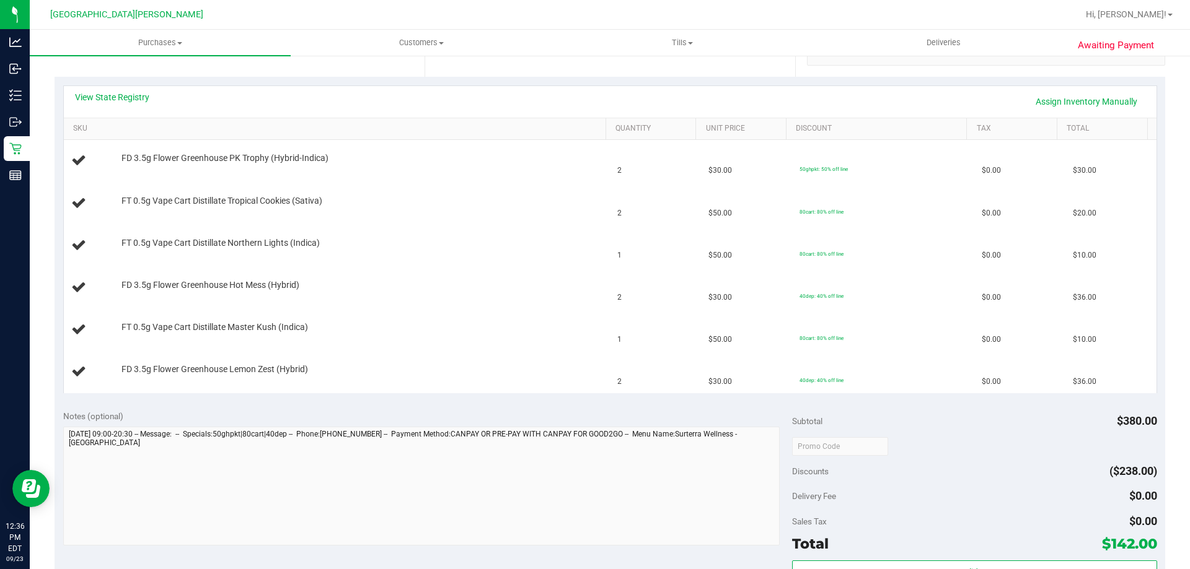
scroll to position [186, 0]
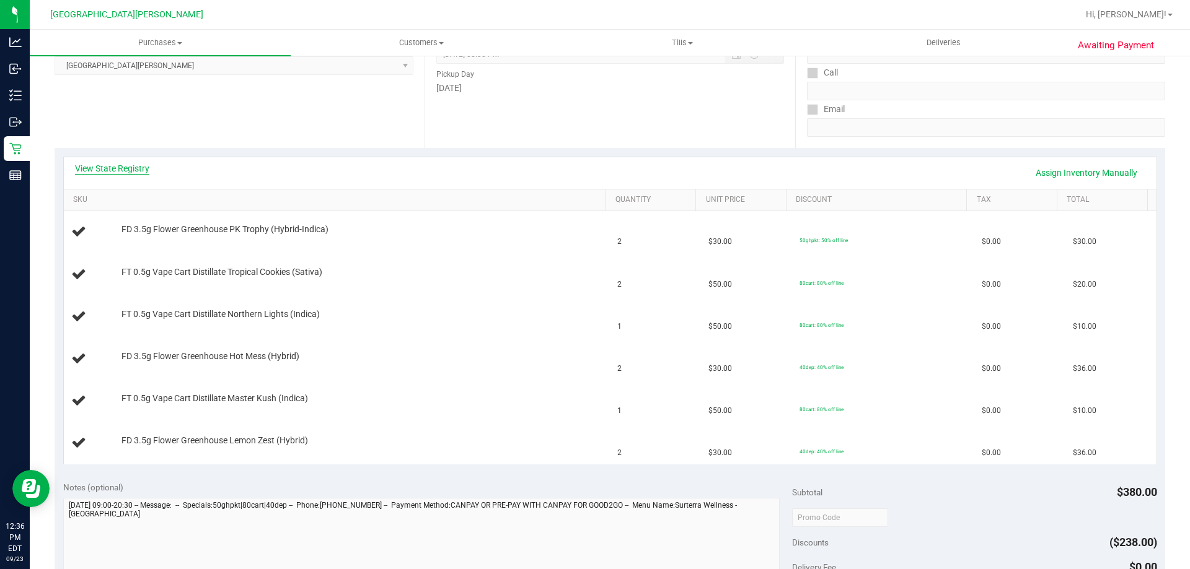
click at [143, 164] on link "View State Registry" at bounding box center [112, 168] width 74 height 12
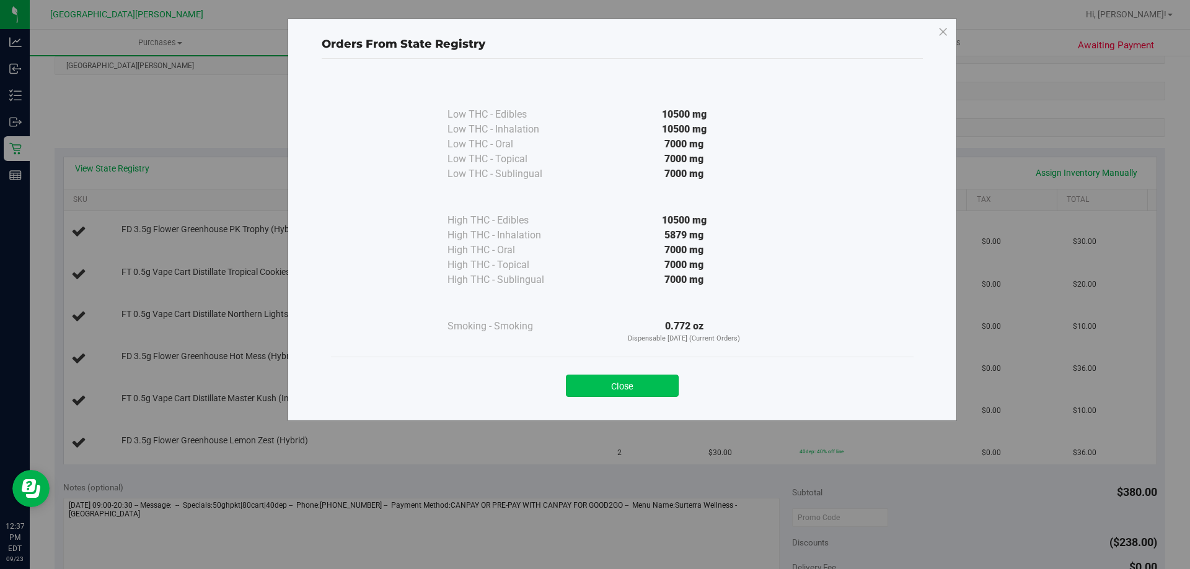
click at [649, 376] on button "Close" at bounding box center [622, 386] width 113 height 22
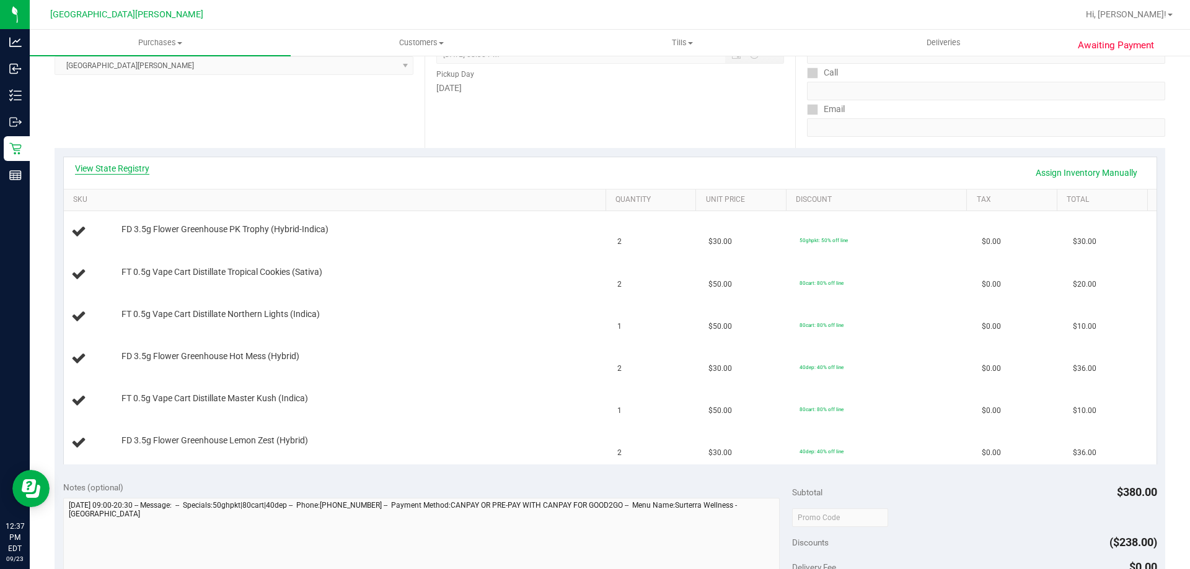
click at [106, 166] on link "View State Registry" at bounding box center [112, 168] width 74 height 12
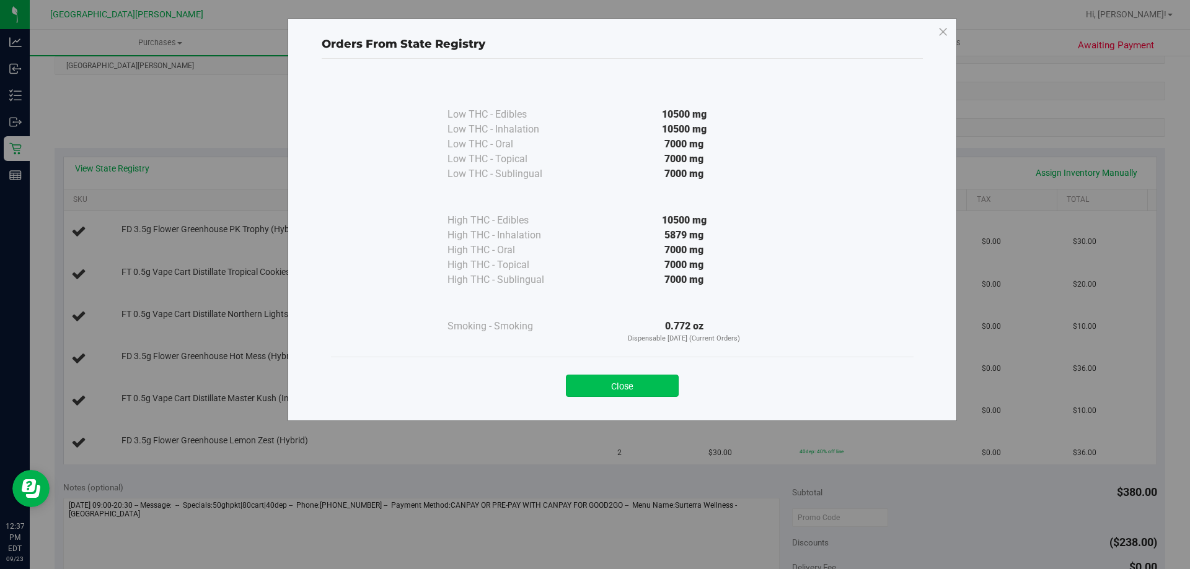
click at [671, 385] on button "Close" at bounding box center [622, 386] width 113 height 22
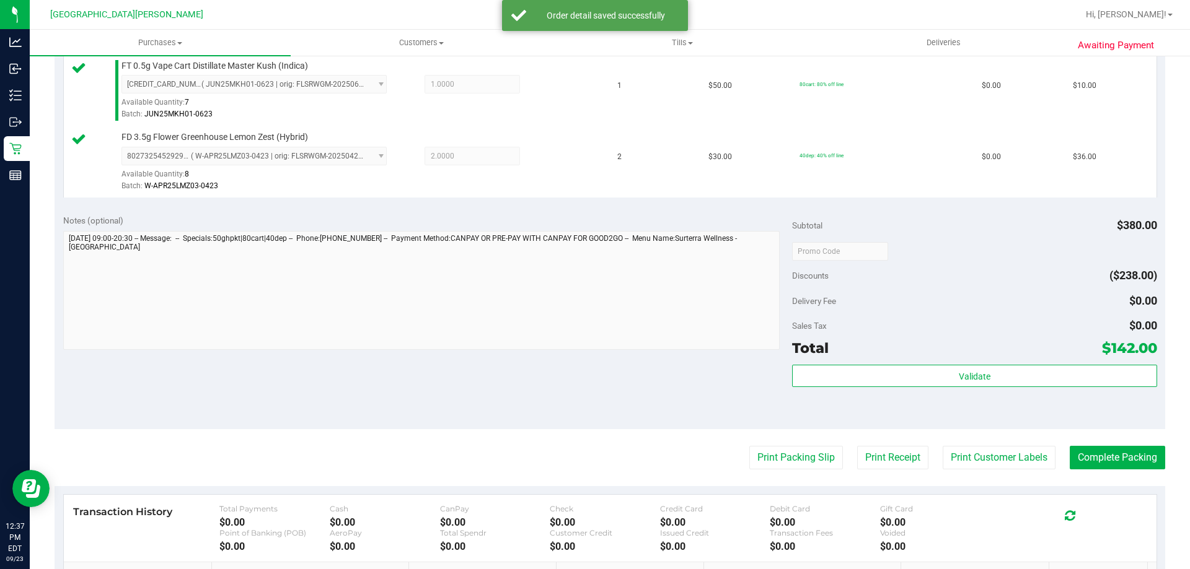
scroll to position [744, 0]
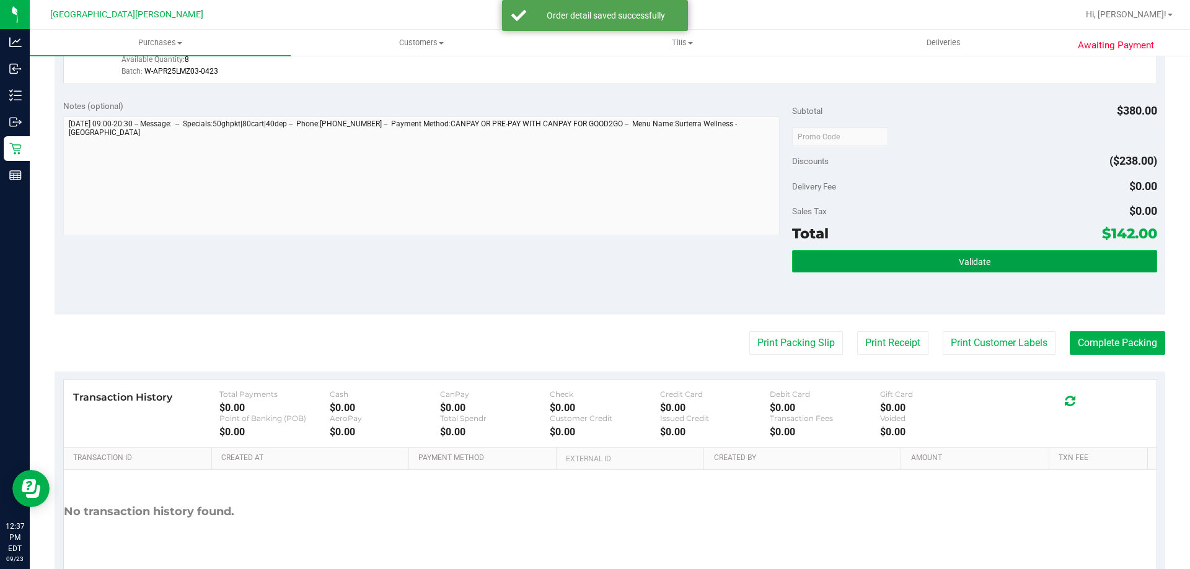
click at [988, 270] on button "Validate" at bounding box center [974, 261] width 364 height 22
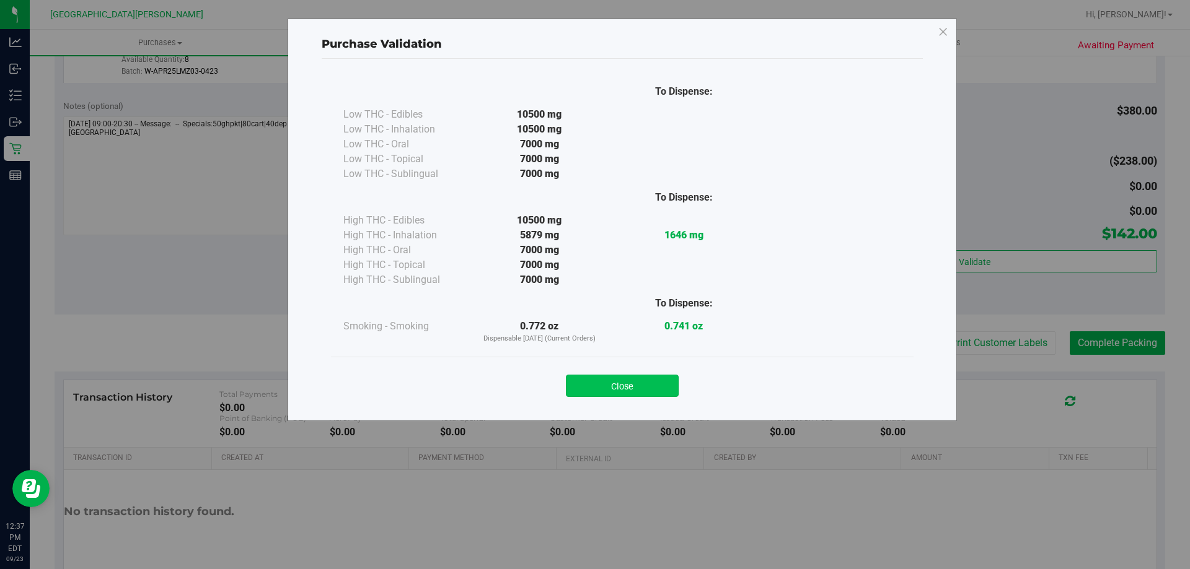
drag, startPoint x: 629, startPoint y: 392, endPoint x: 1024, endPoint y: 373, distance: 395.8
click at [630, 392] on button "Close" at bounding box center [622, 386] width 113 height 22
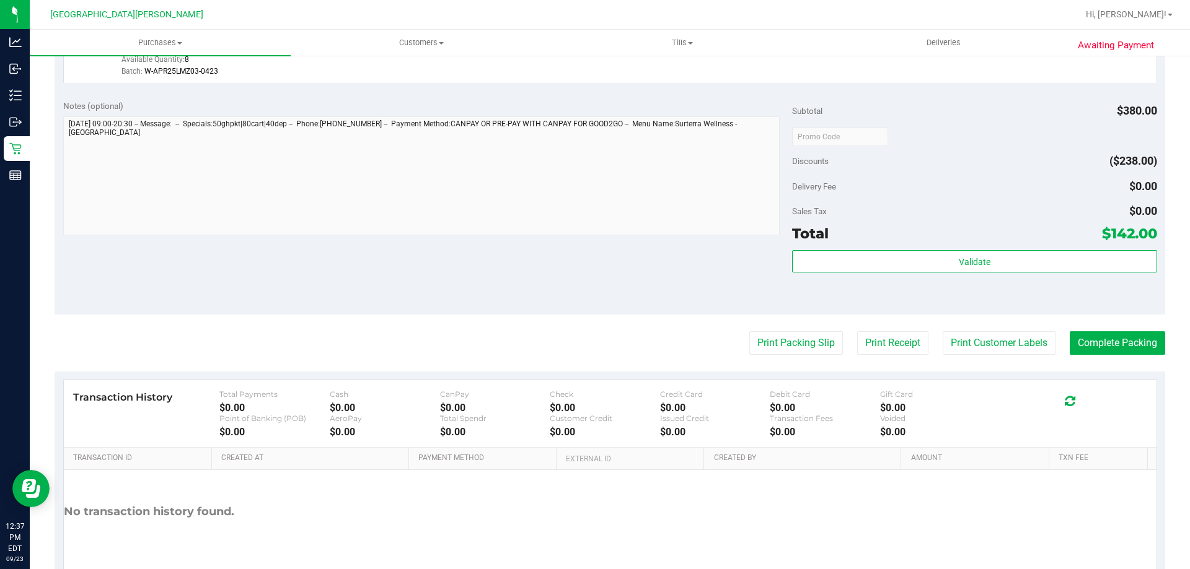
click at [982, 337] on button "Print Customer Labels" at bounding box center [998, 343] width 113 height 24
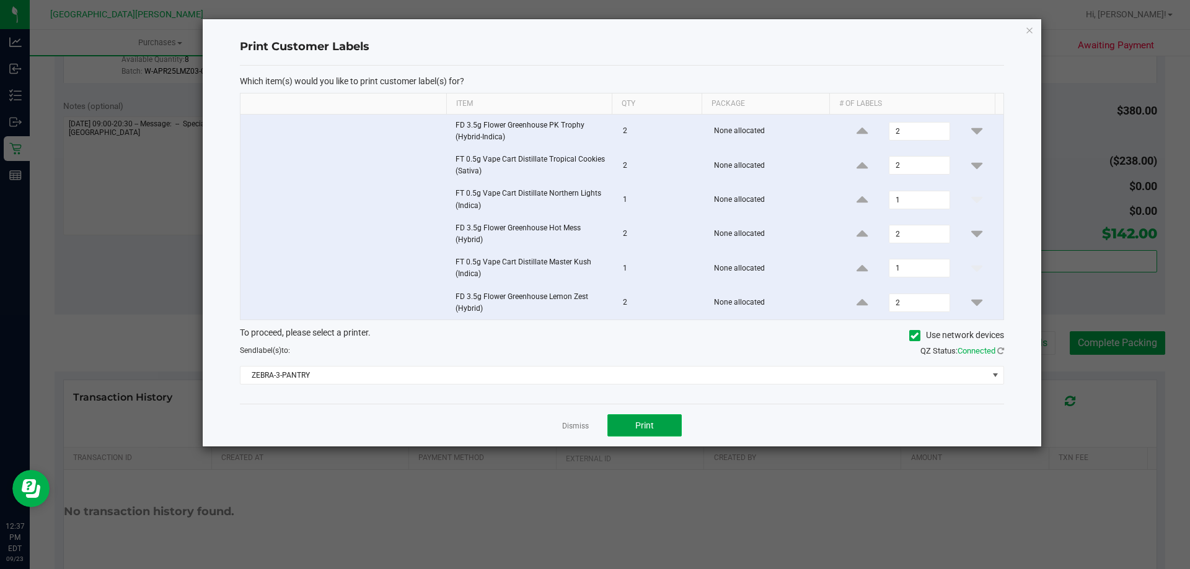
click at [607, 429] on button "Print" at bounding box center [644, 426] width 74 height 22
click at [579, 426] on link "Dismiss" at bounding box center [575, 426] width 27 height 11
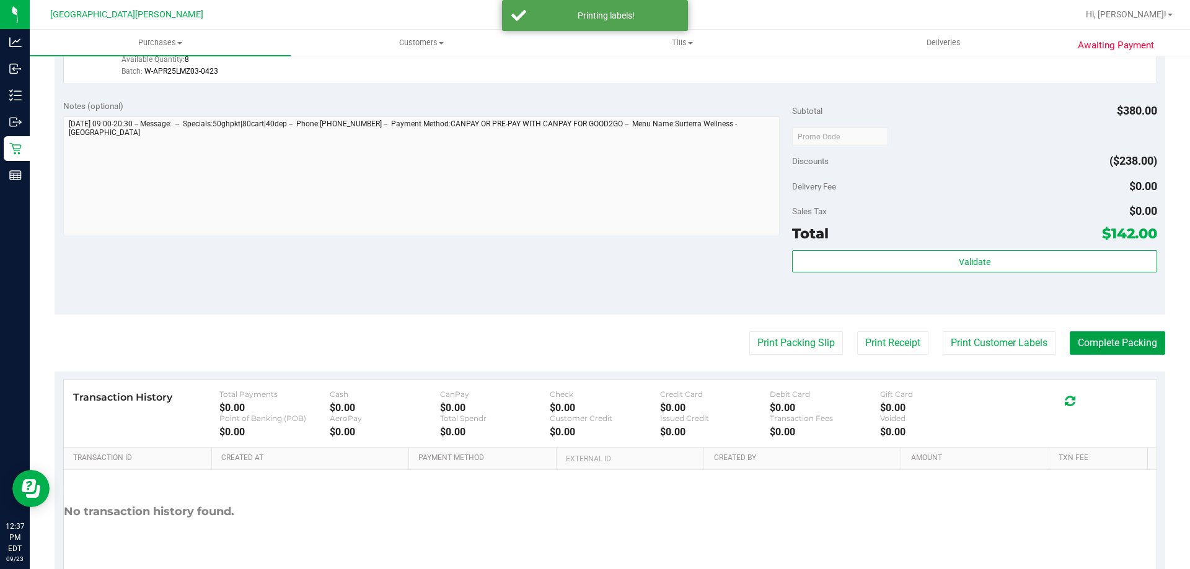
click at [1097, 345] on button "Complete Packing" at bounding box center [1116, 343] width 95 height 24
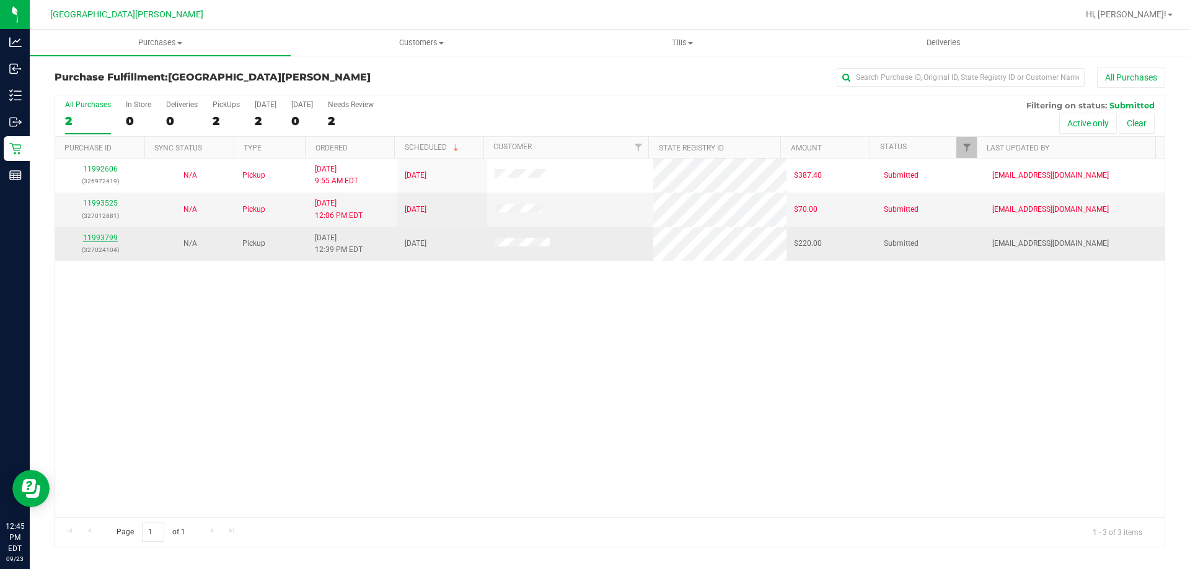
click at [97, 239] on link "11993799" at bounding box center [100, 238] width 35 height 9
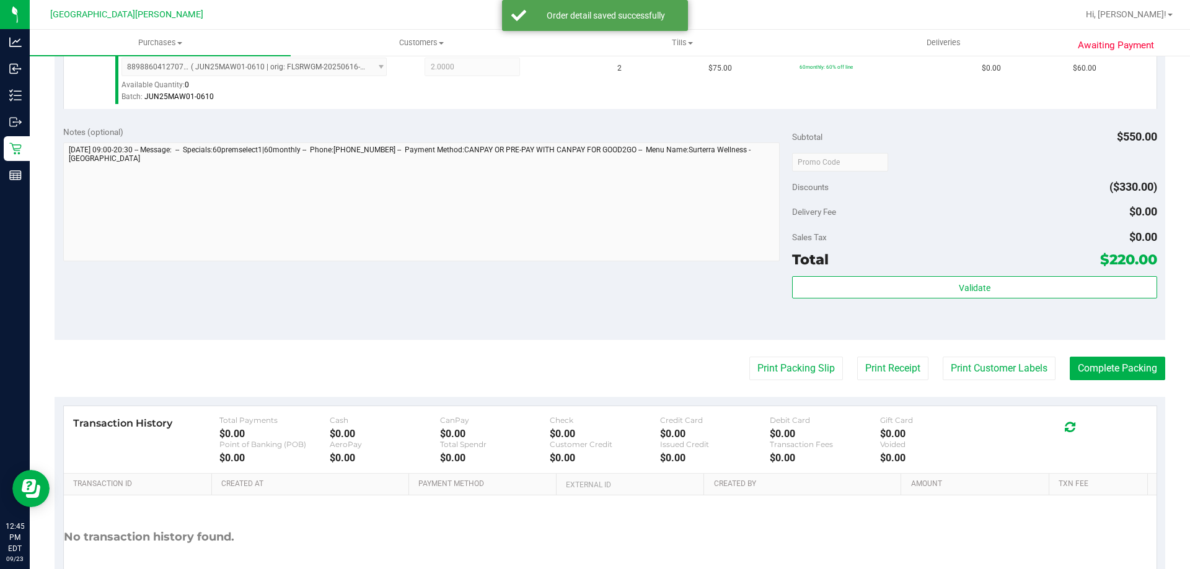
scroll to position [434, 0]
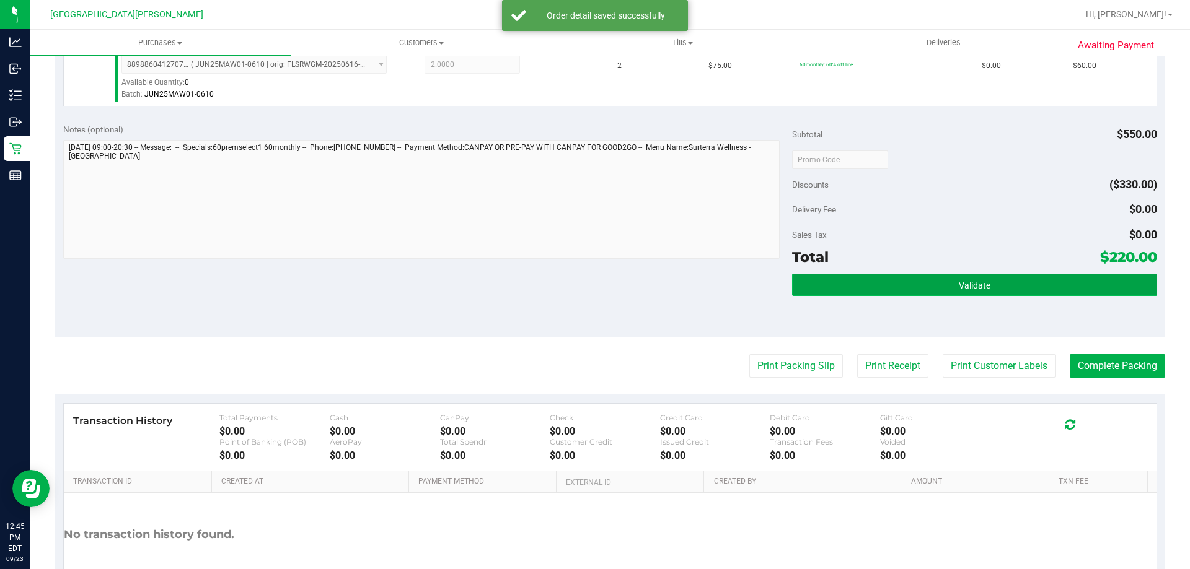
click at [967, 285] on span "Validate" at bounding box center [975, 286] width 32 height 10
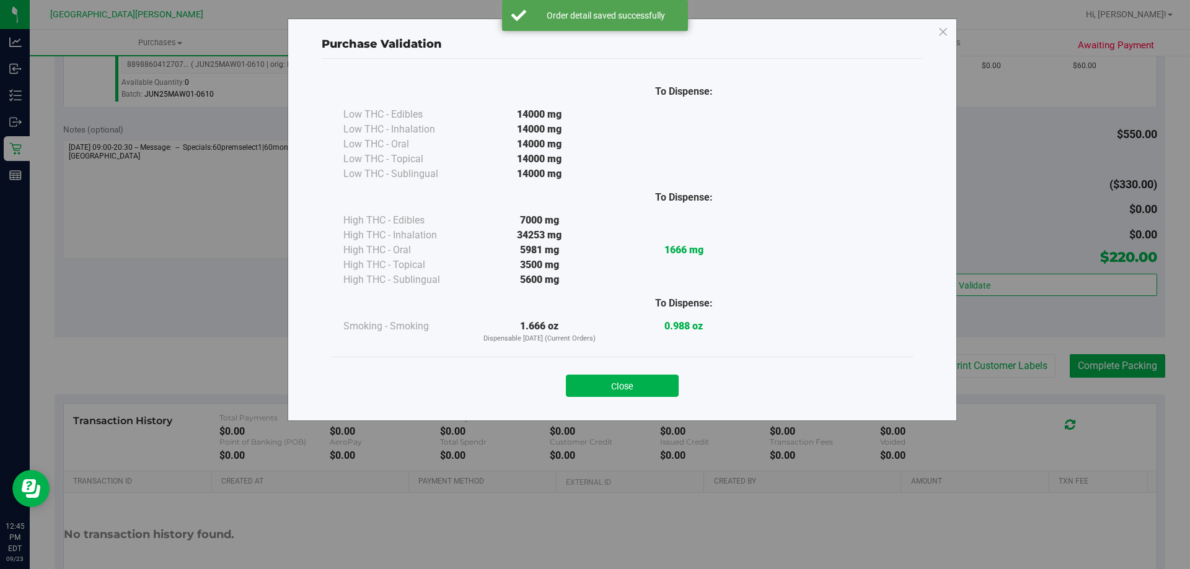
click at [662, 386] on button "Close" at bounding box center [622, 386] width 113 height 22
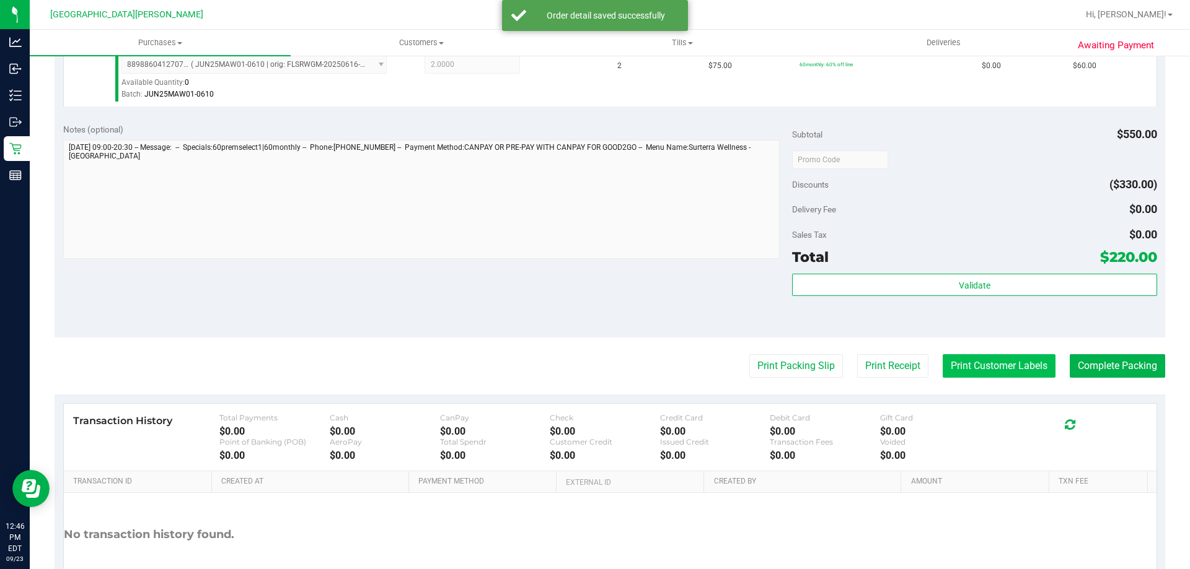
click at [990, 362] on button "Print Customer Labels" at bounding box center [998, 366] width 113 height 24
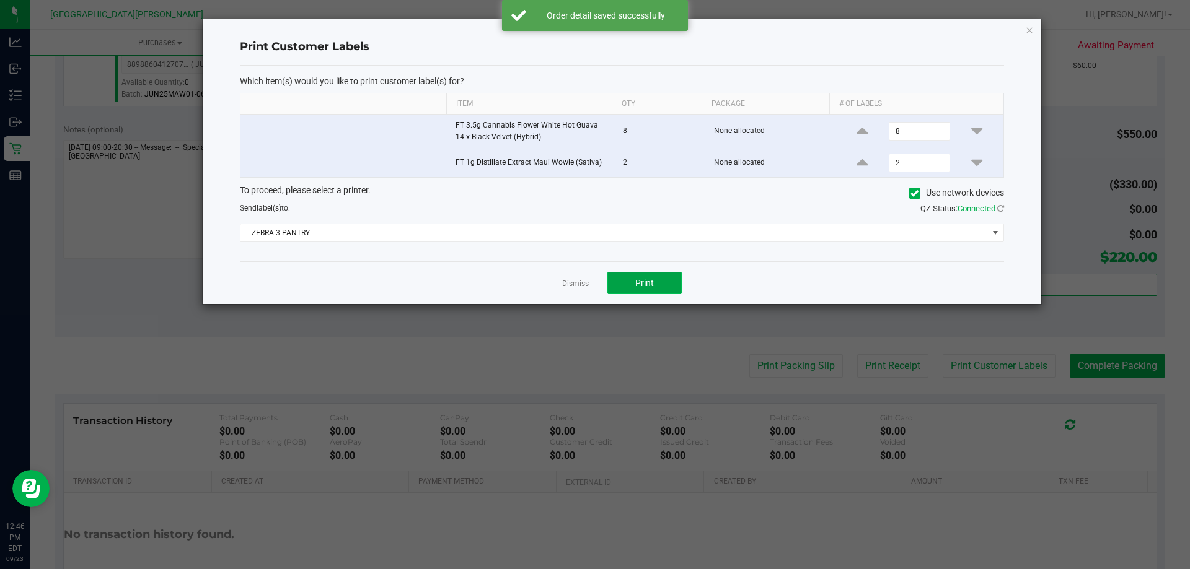
click at [664, 275] on button "Print" at bounding box center [644, 283] width 74 height 22
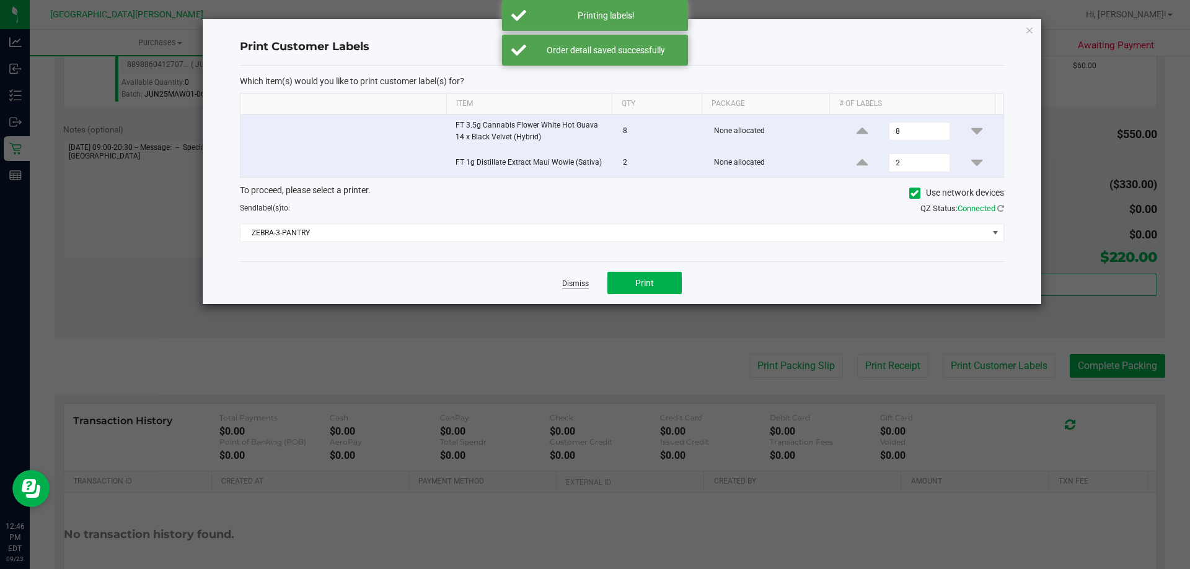
click at [577, 284] on link "Dismiss" at bounding box center [575, 284] width 27 height 11
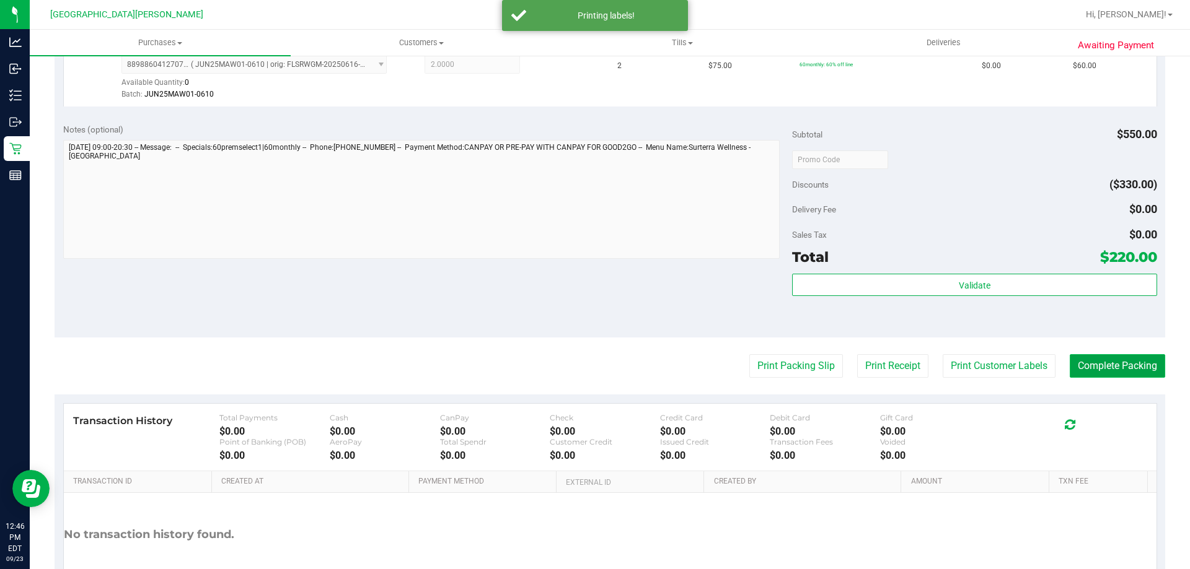
click at [1086, 369] on button "Complete Packing" at bounding box center [1116, 366] width 95 height 24
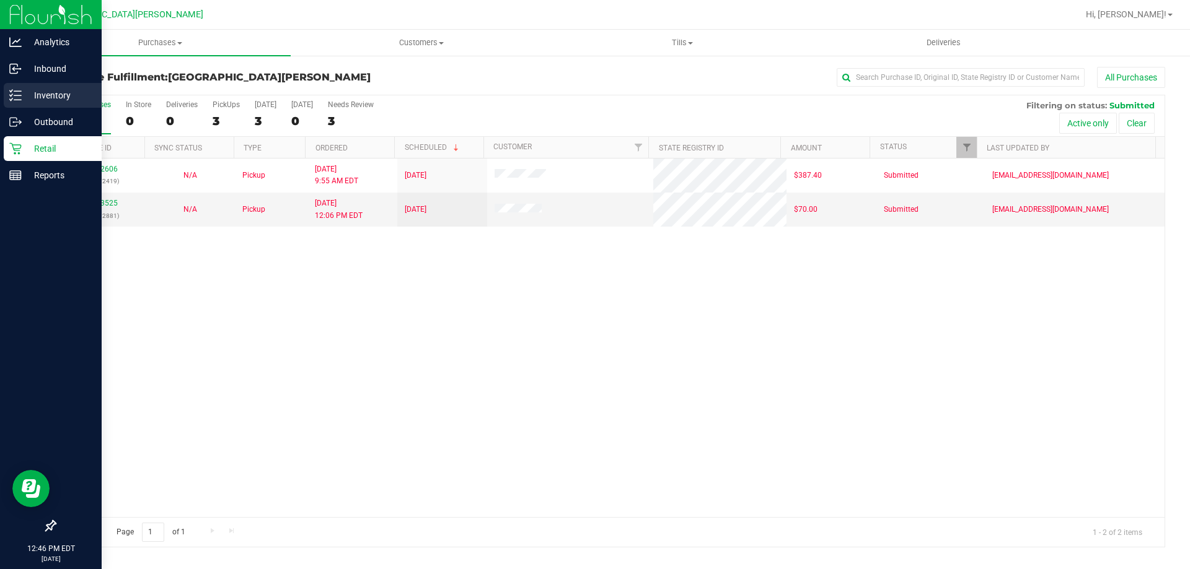
click at [38, 93] on p "Inventory" at bounding box center [59, 95] width 74 height 15
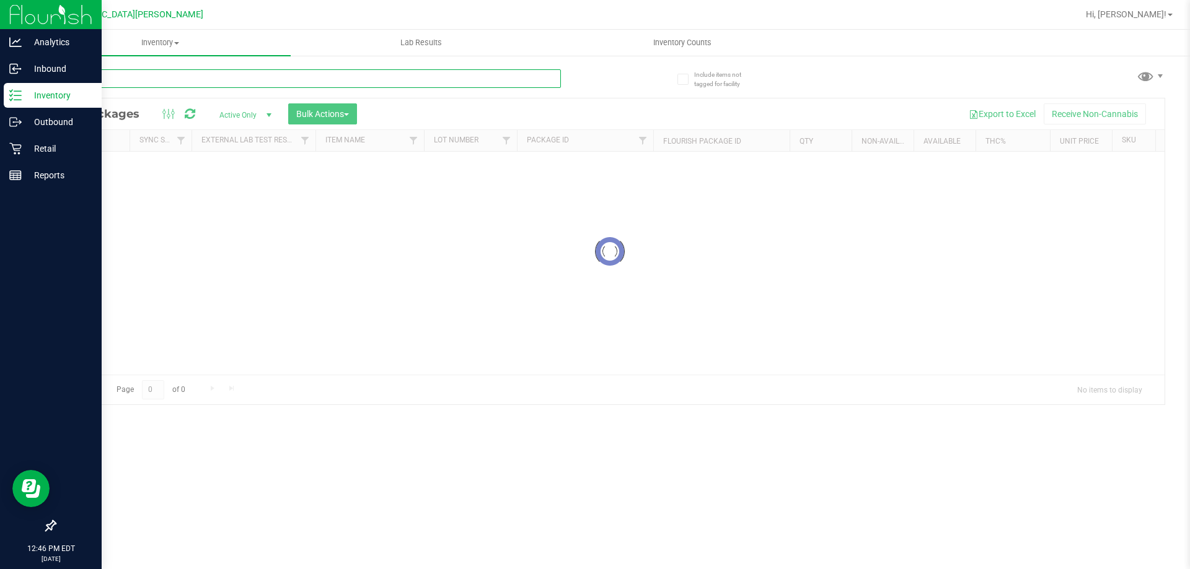
click at [198, 82] on input "text" at bounding box center [308, 78] width 506 height 19
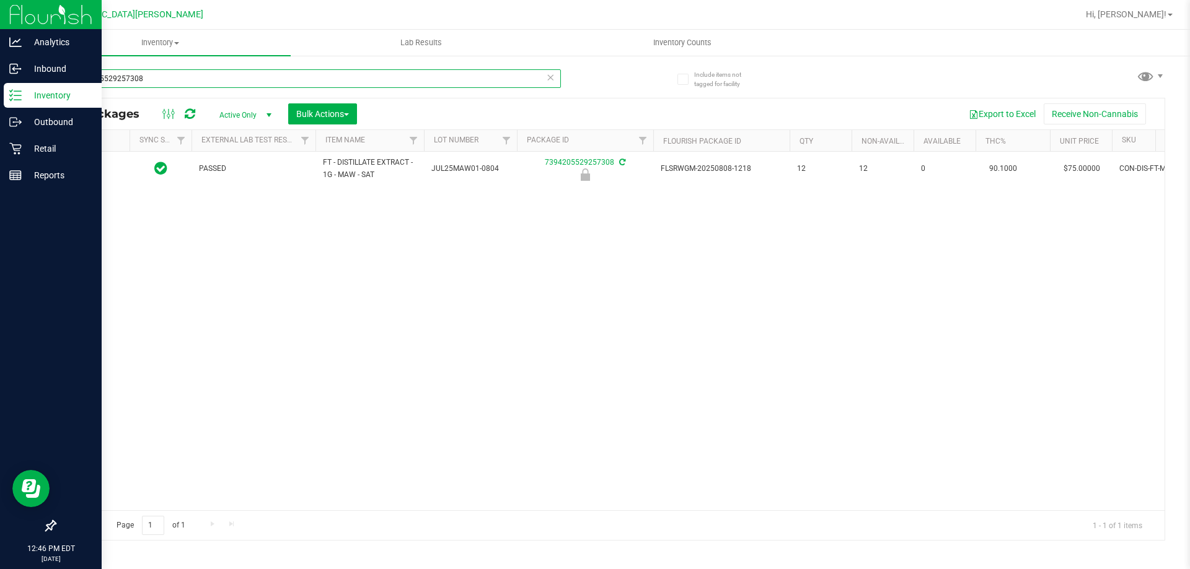
type input "7394205529257308"
click at [108, 169] on span "select" at bounding box center [109, 169] width 10 height 10
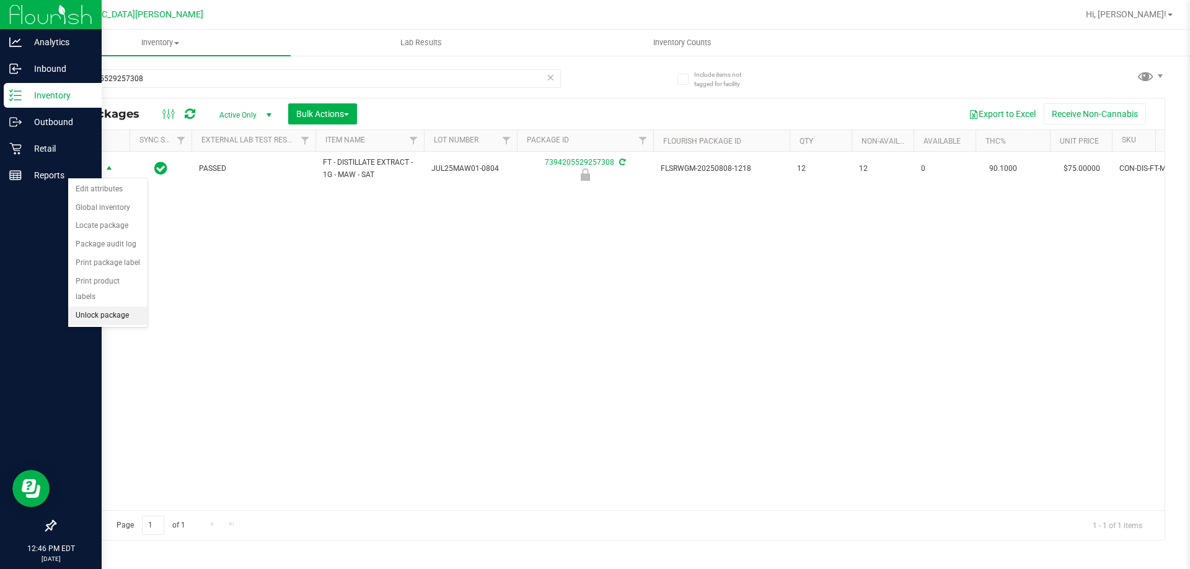
click at [108, 307] on li "Unlock package" at bounding box center [107, 316] width 79 height 19
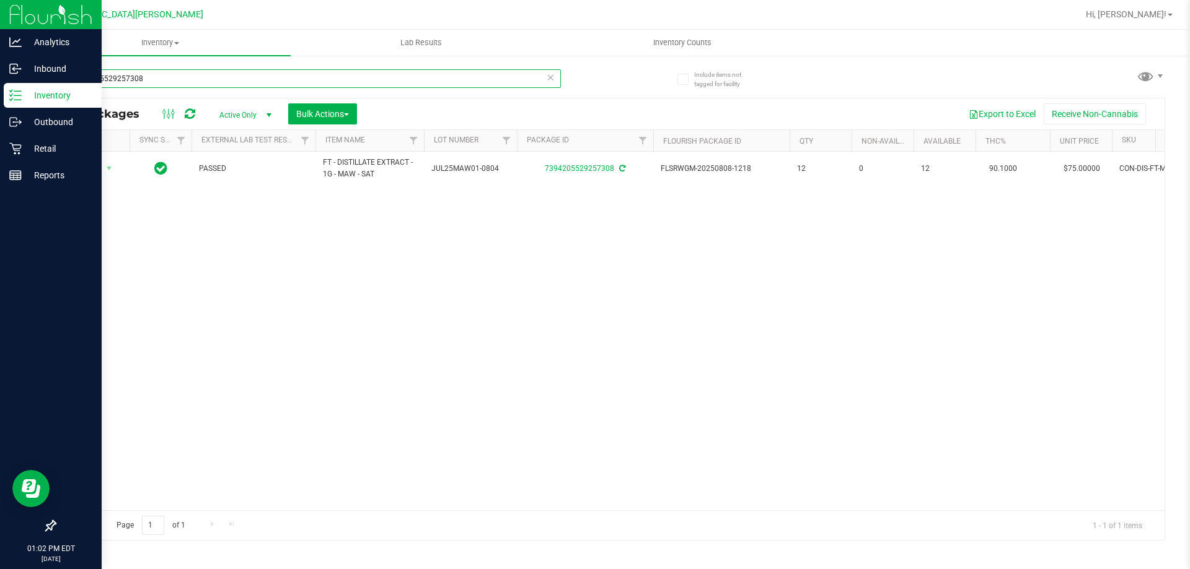
click at [154, 81] on input "7394205529257308" at bounding box center [308, 78] width 506 height 19
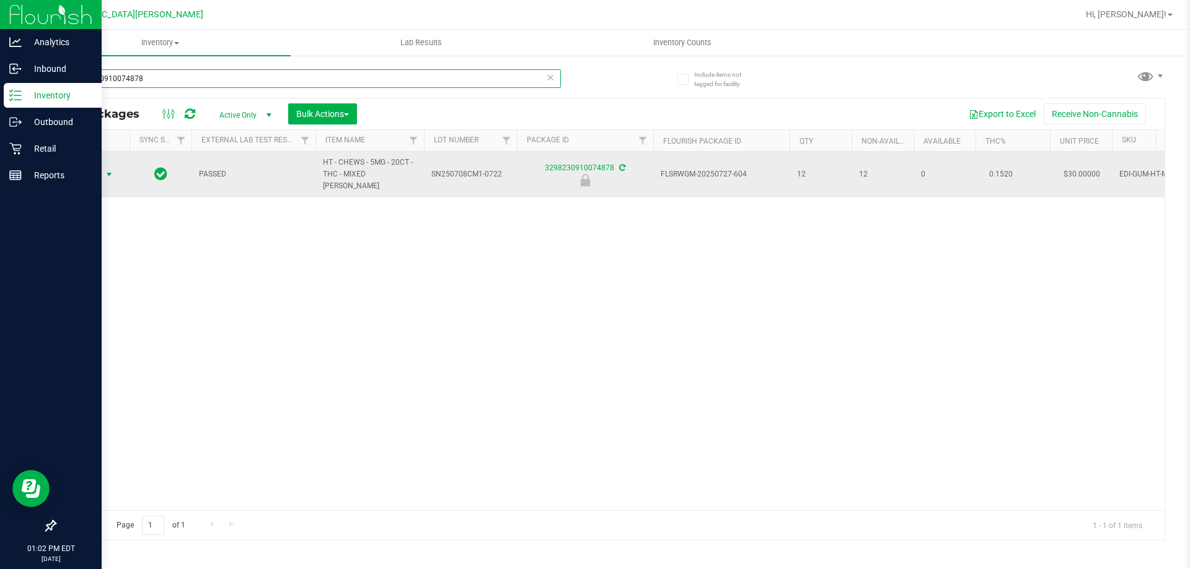
type input "3298230910074878"
click at [105, 170] on span "select" at bounding box center [109, 175] width 10 height 10
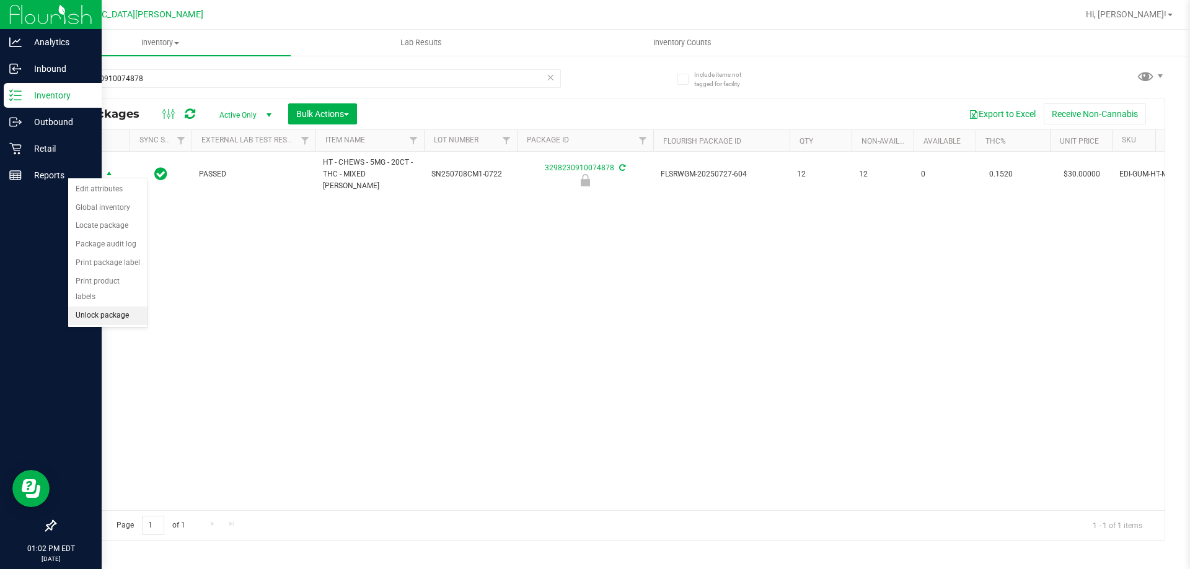
click at [104, 307] on li "Unlock package" at bounding box center [107, 316] width 79 height 19
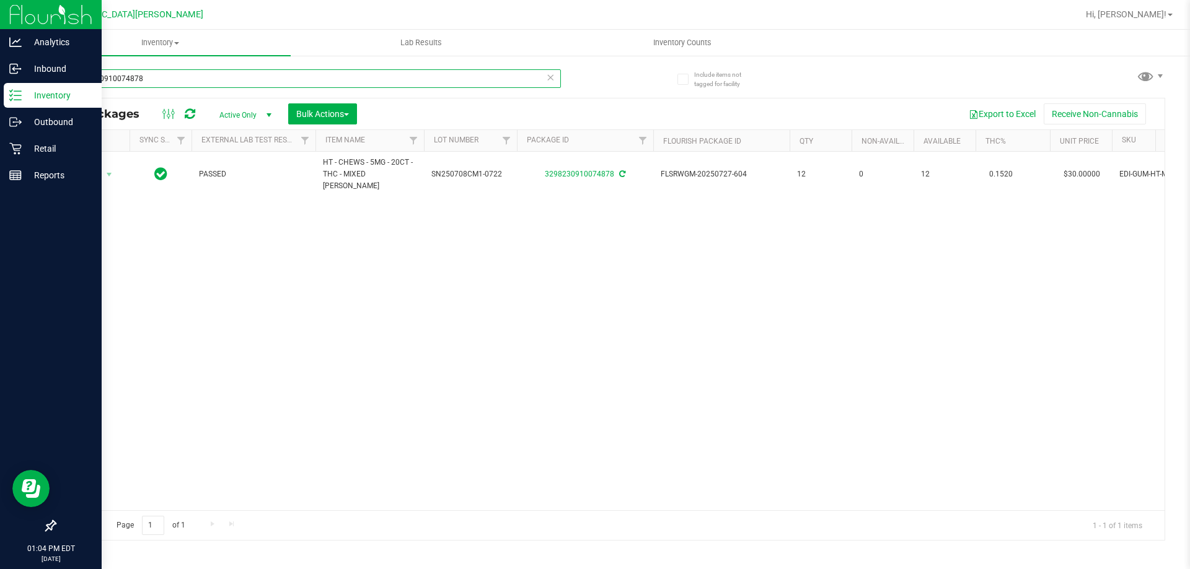
click at [180, 80] on input "3298230910074878" at bounding box center [308, 78] width 506 height 19
type input "8786225377304057"
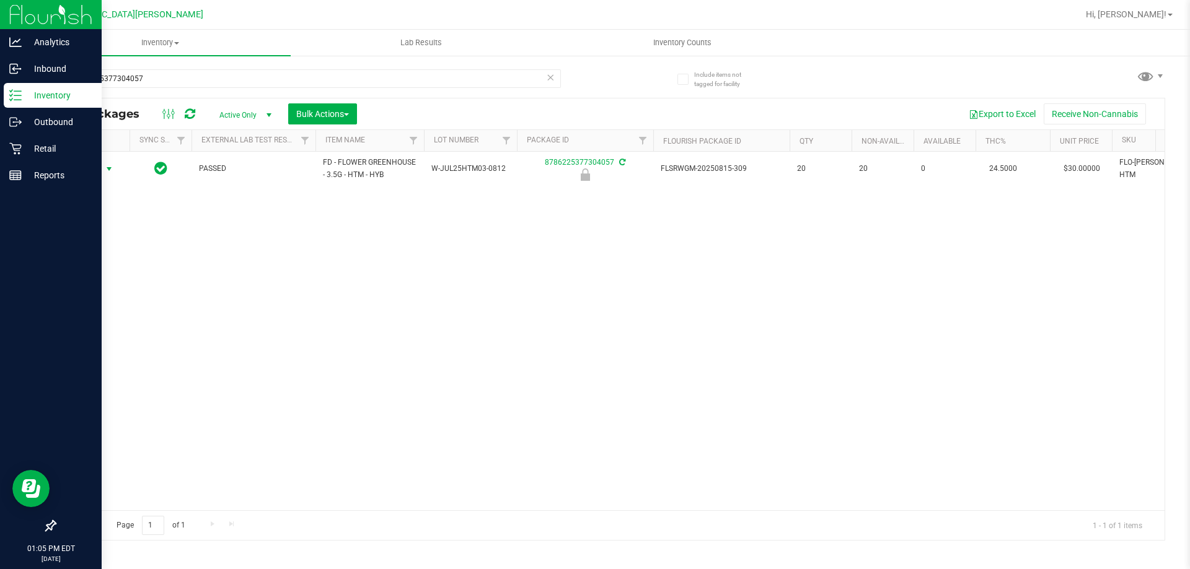
click at [99, 172] on span "Action" at bounding box center [84, 168] width 33 height 17
click at [95, 307] on li "Unlock package" at bounding box center [107, 316] width 79 height 19
